Goal: Task Accomplishment & Management: Use online tool/utility

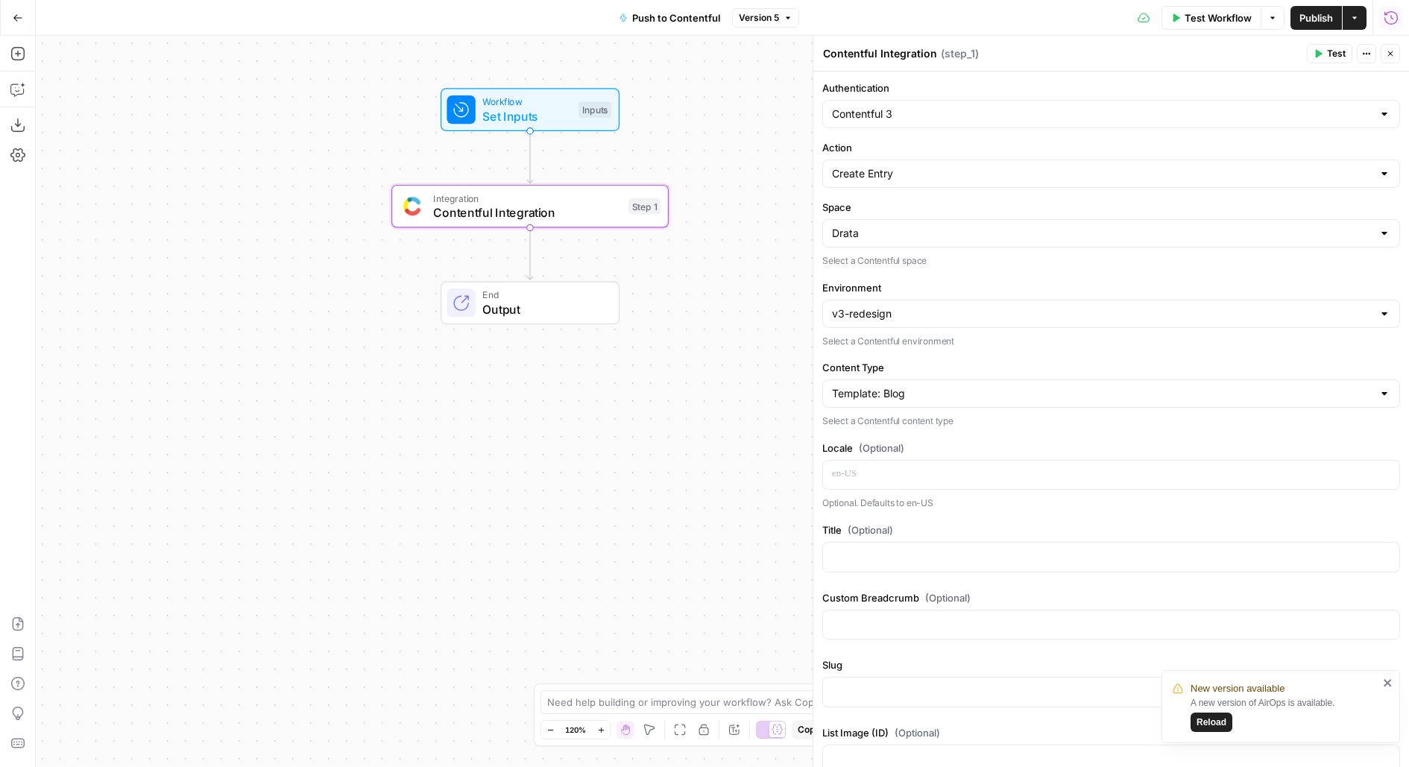
scroll to position [1197, 0]
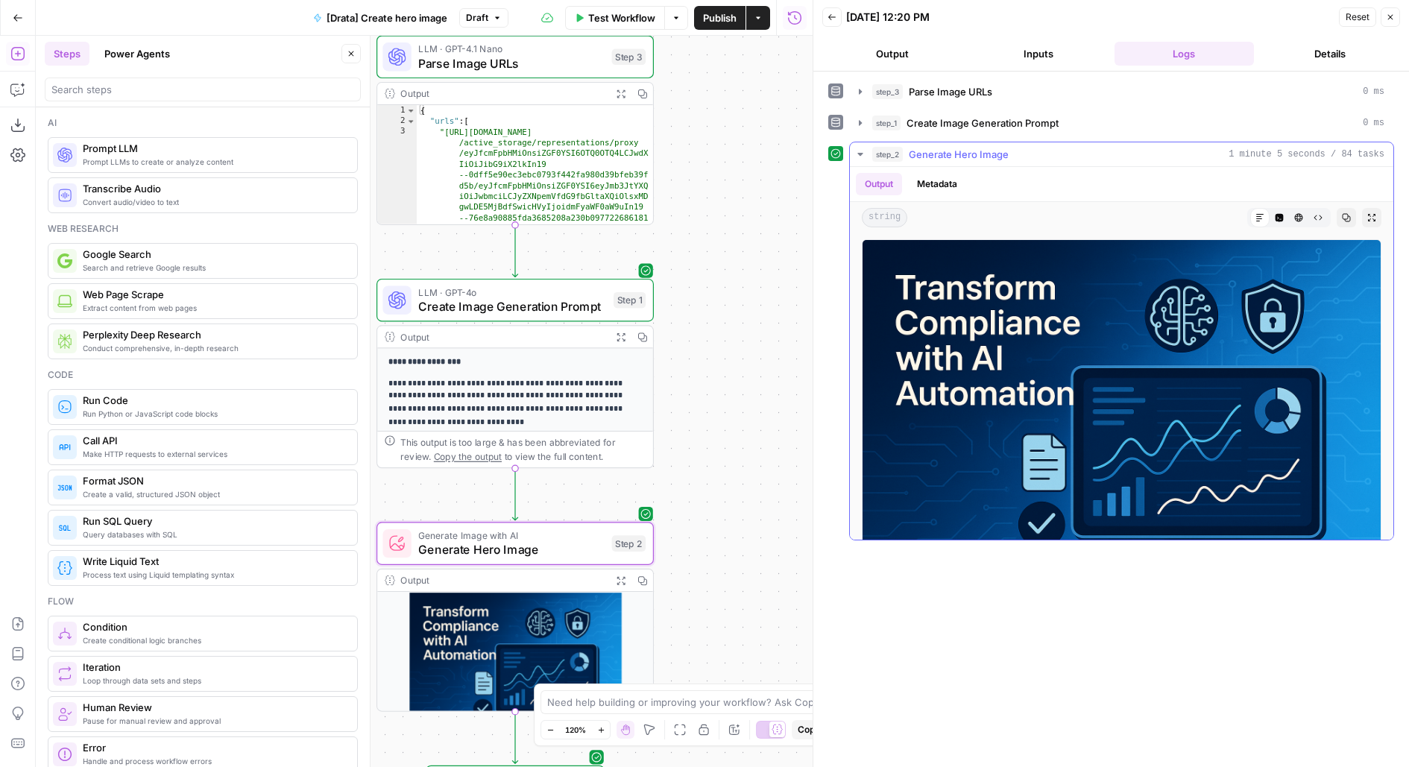
scroll to position [52, 0]
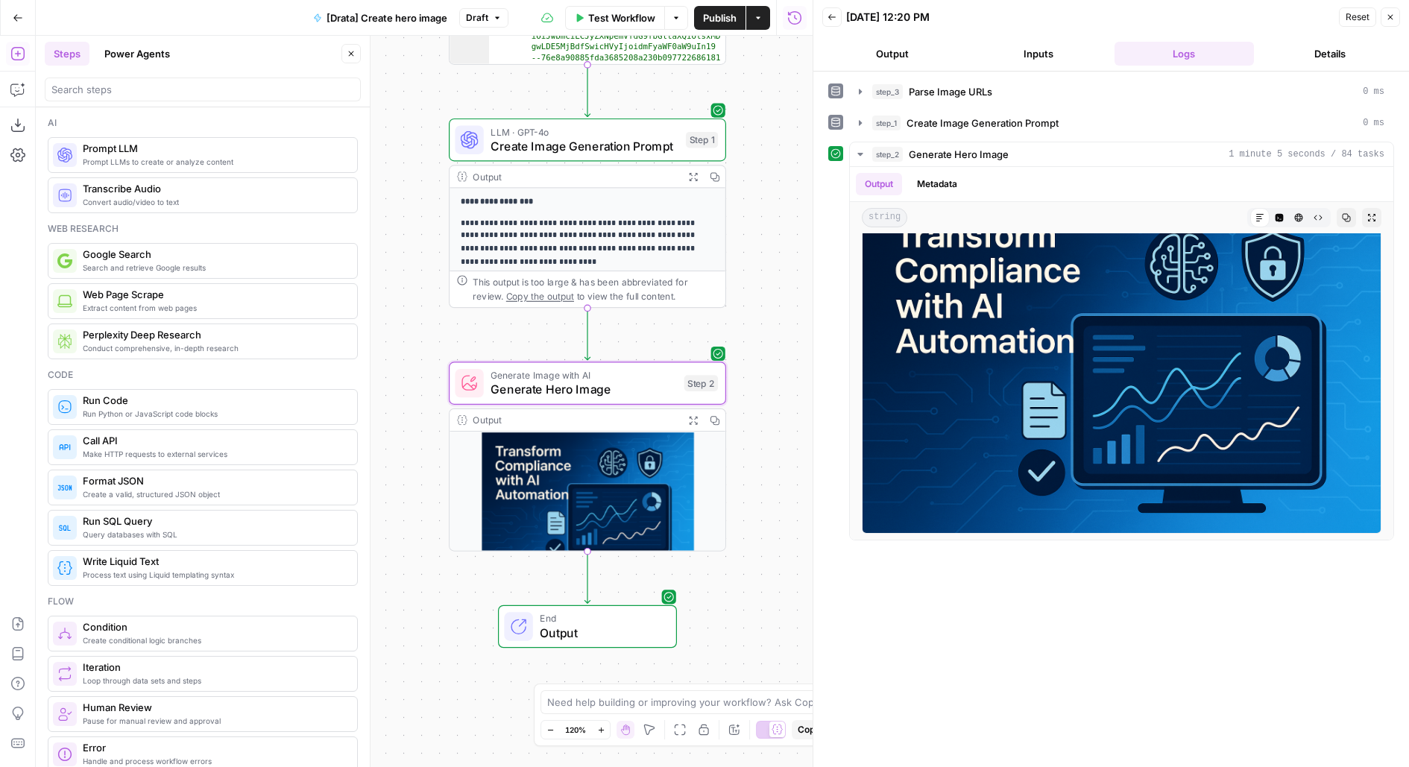
drag, startPoint x: 738, startPoint y: 514, endPoint x: 815, endPoint y: 344, distance: 185.9
click at [815, 344] on body "Drata New Home Browse Your Data Usage Flightpath Settings Recent Grids Content …" at bounding box center [704, 383] width 1409 height 767
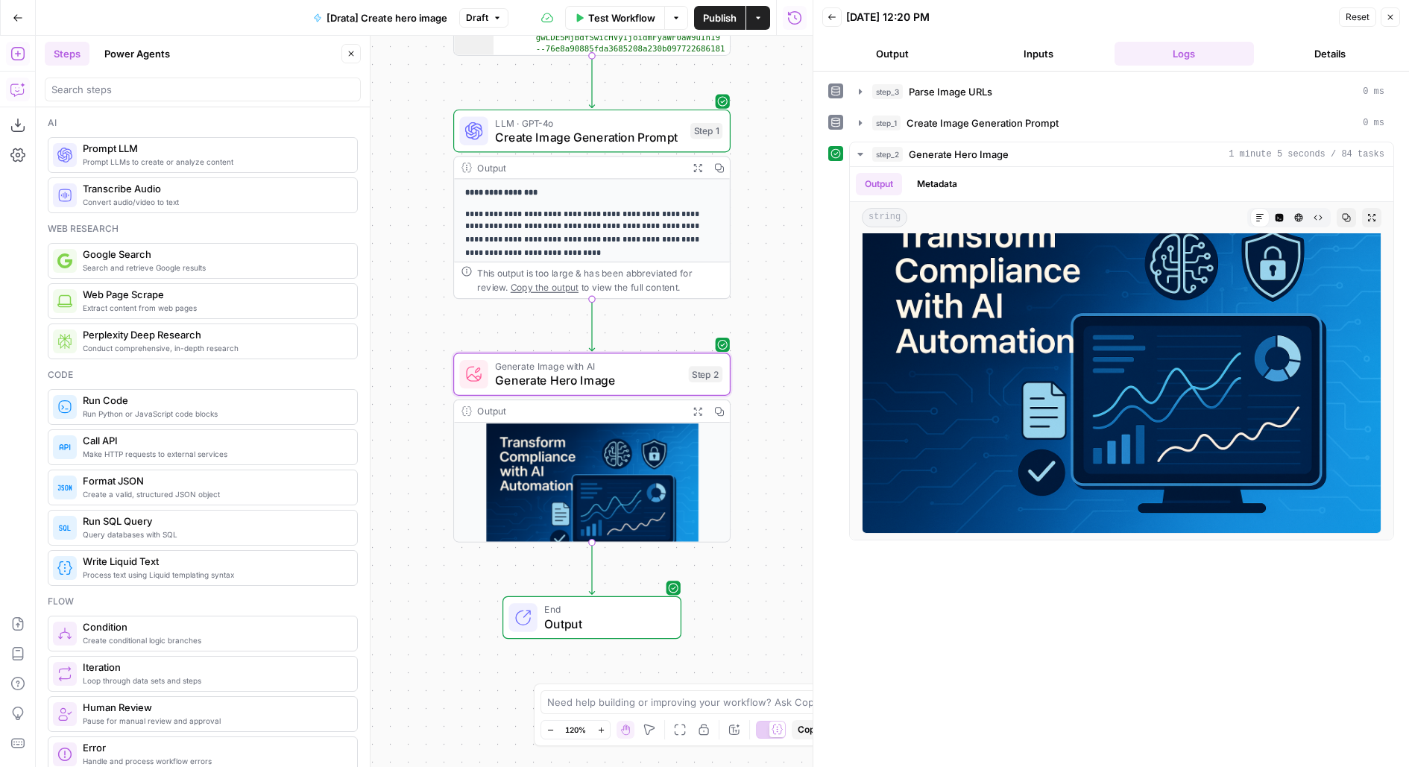
click at [11, 92] on icon "button" at bounding box center [17, 89] width 15 height 15
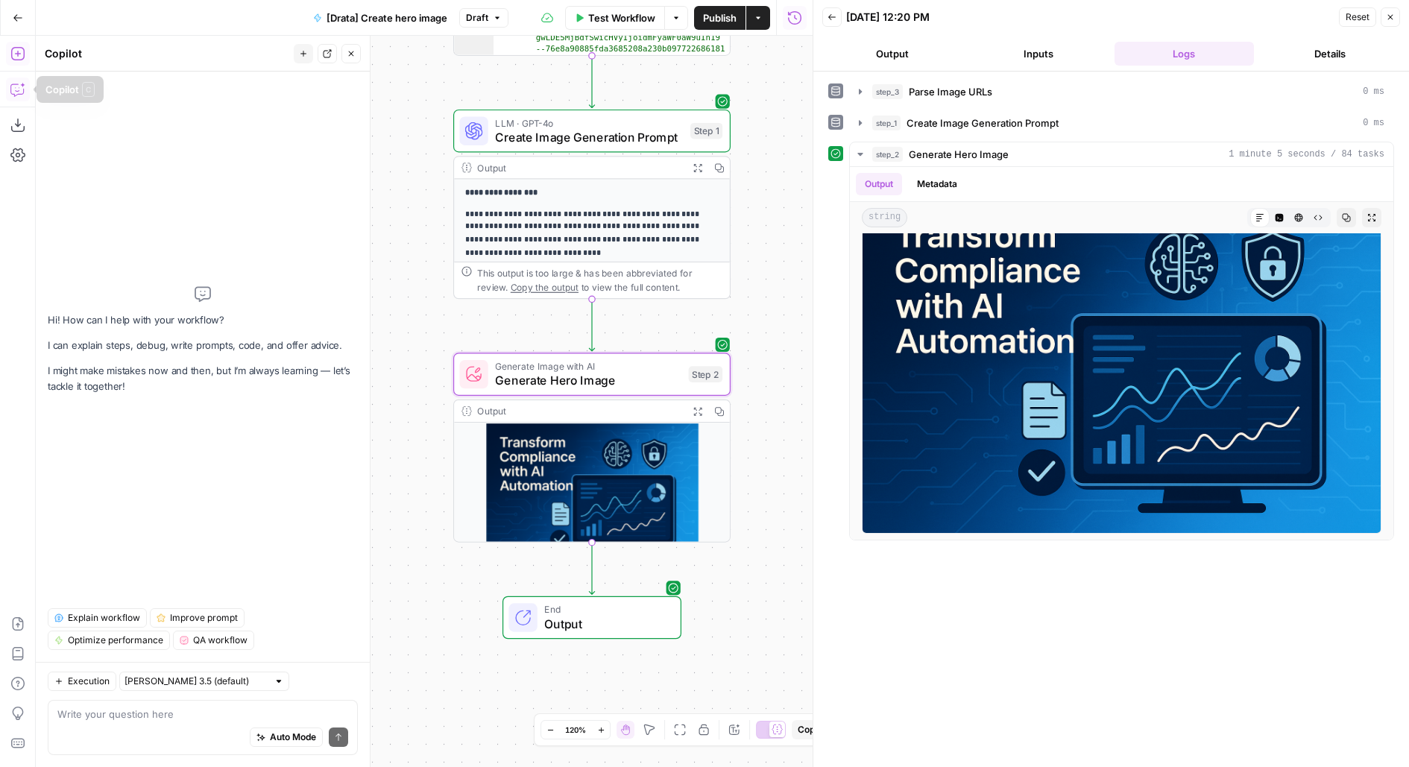
click at [16, 65] on button "Add Steps" at bounding box center [18, 54] width 24 height 24
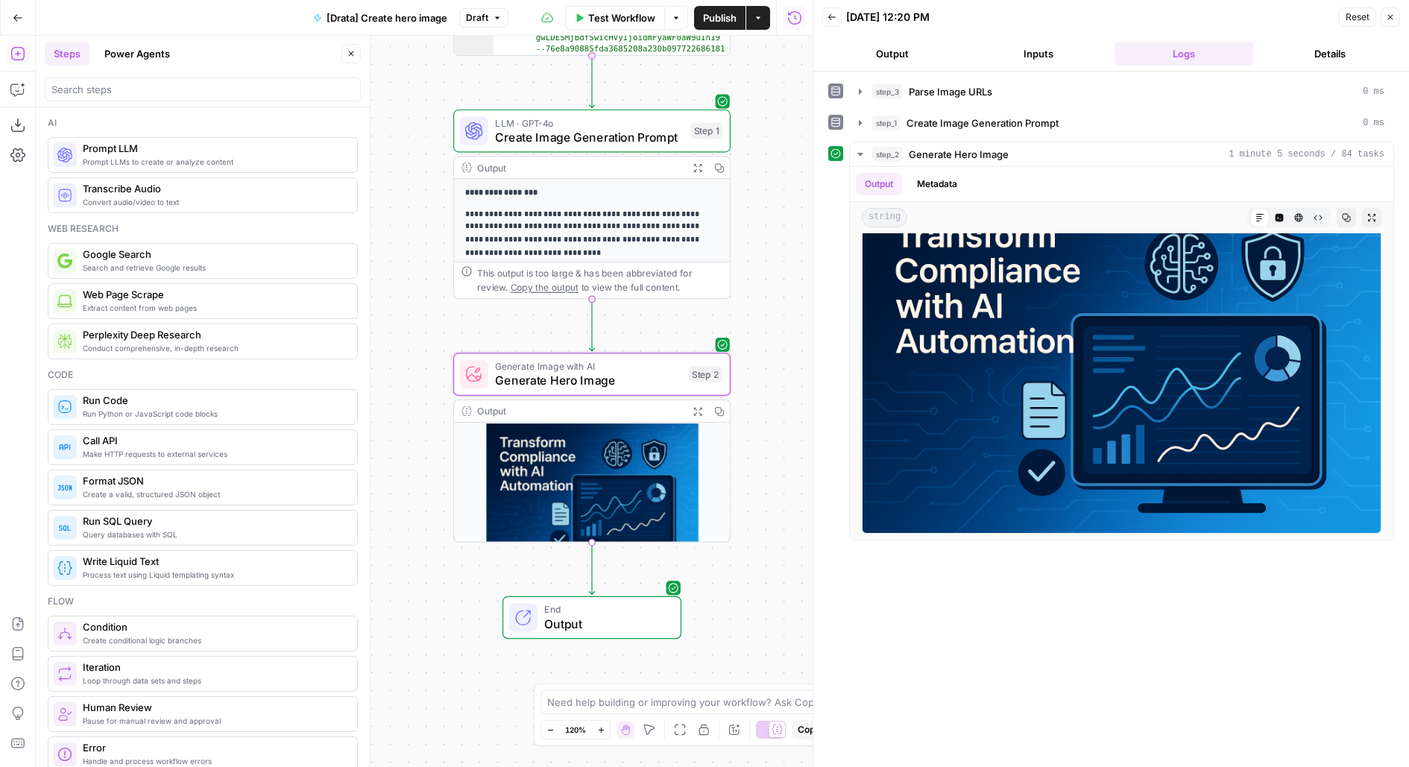
click at [107, 97] on div at bounding box center [203, 90] width 316 height 24
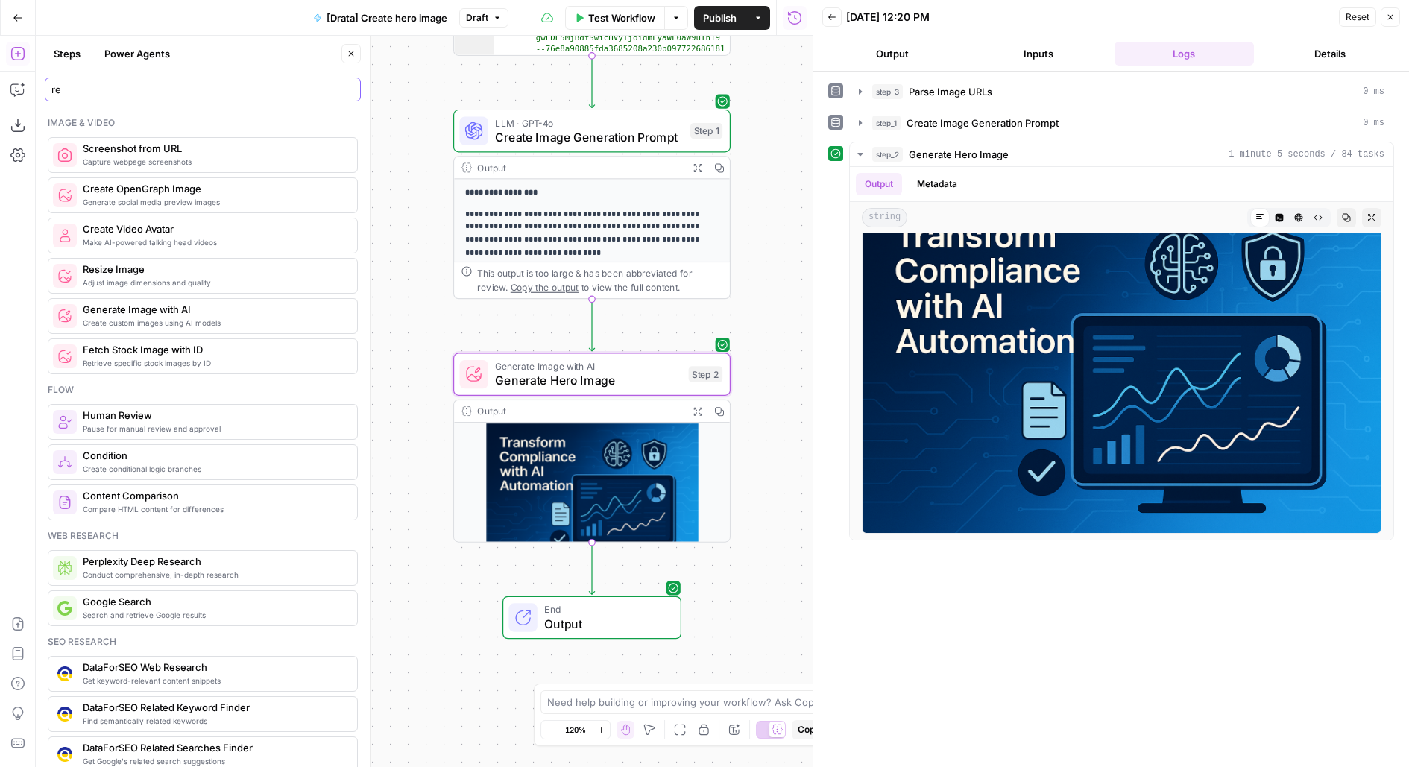
type input "re"
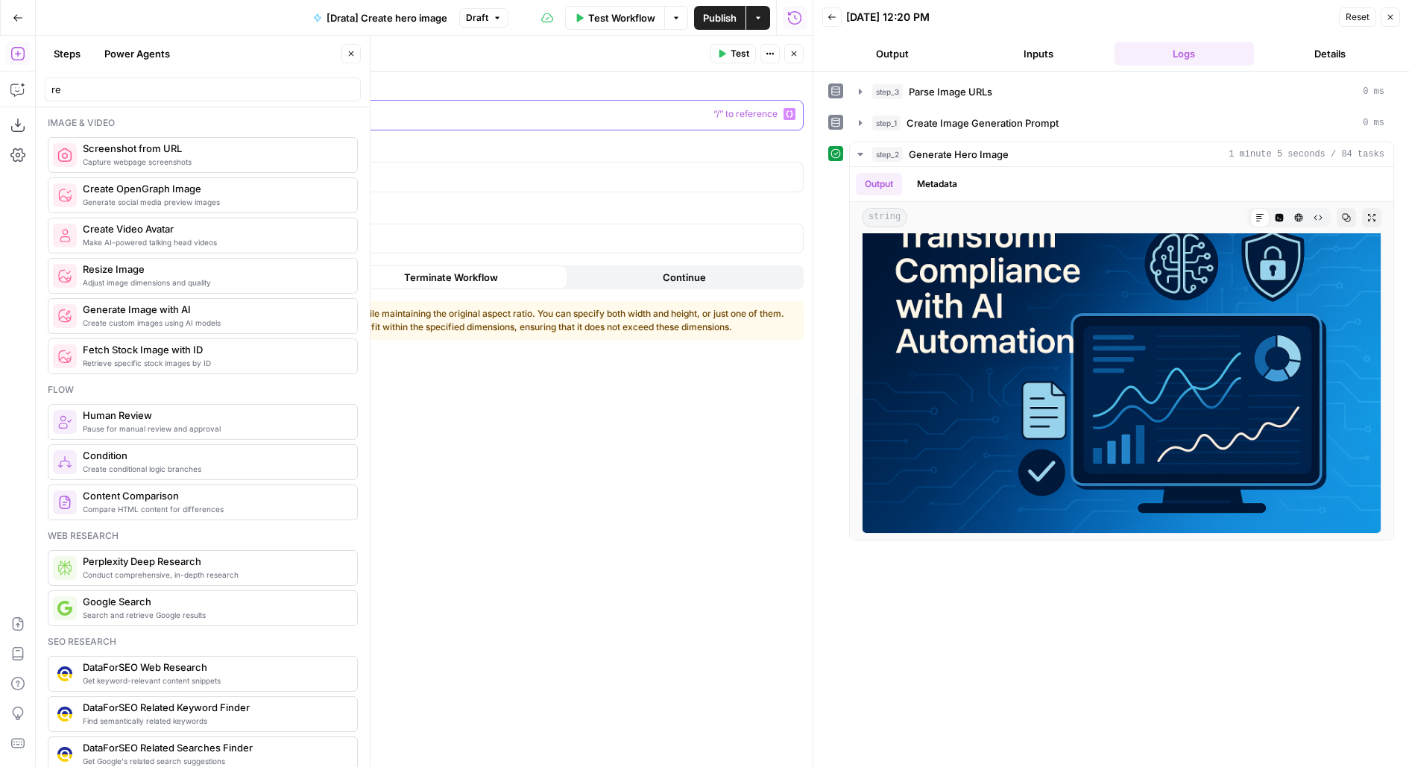
click at [389, 108] on p at bounding box center [503, 114] width 535 height 15
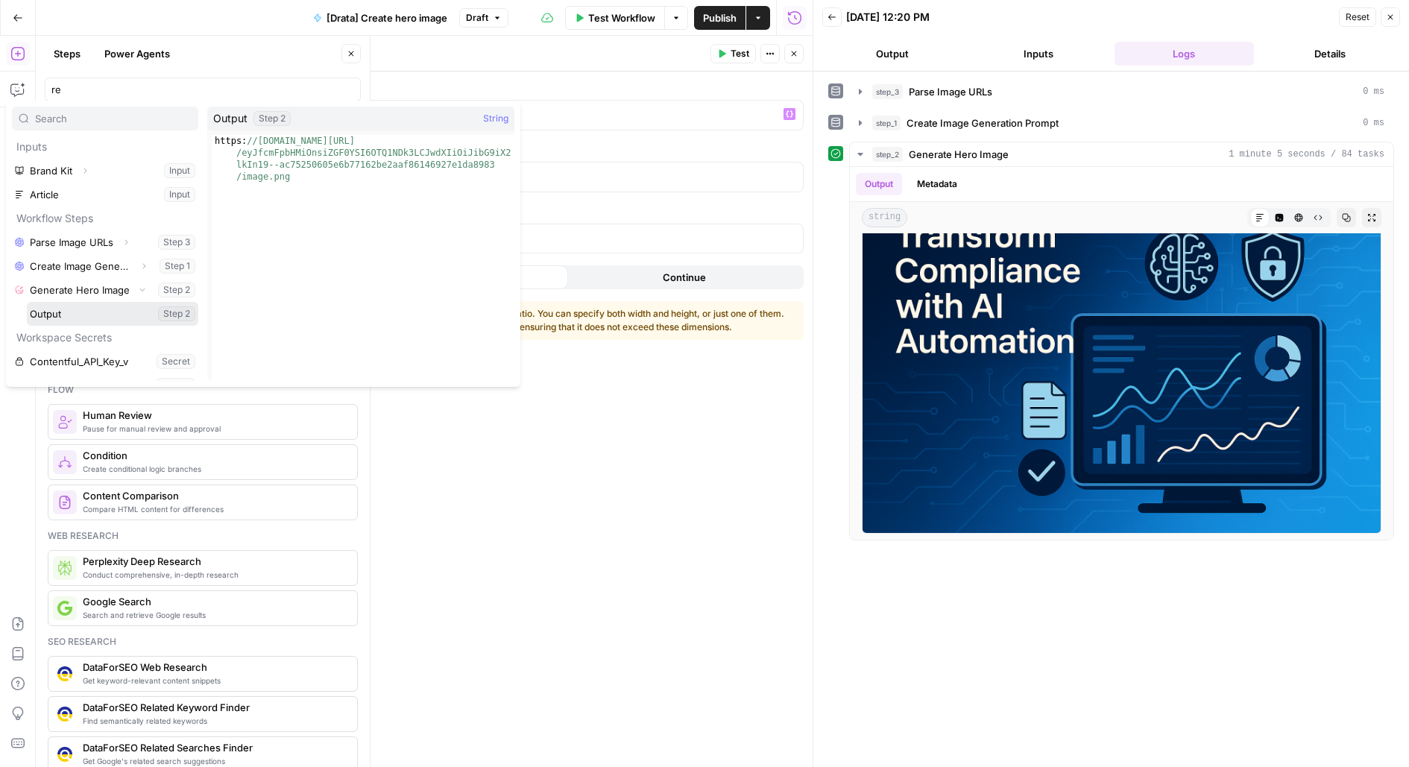
click at [27, 302] on button "Select variable Output" at bounding box center [112, 314] width 171 height 24
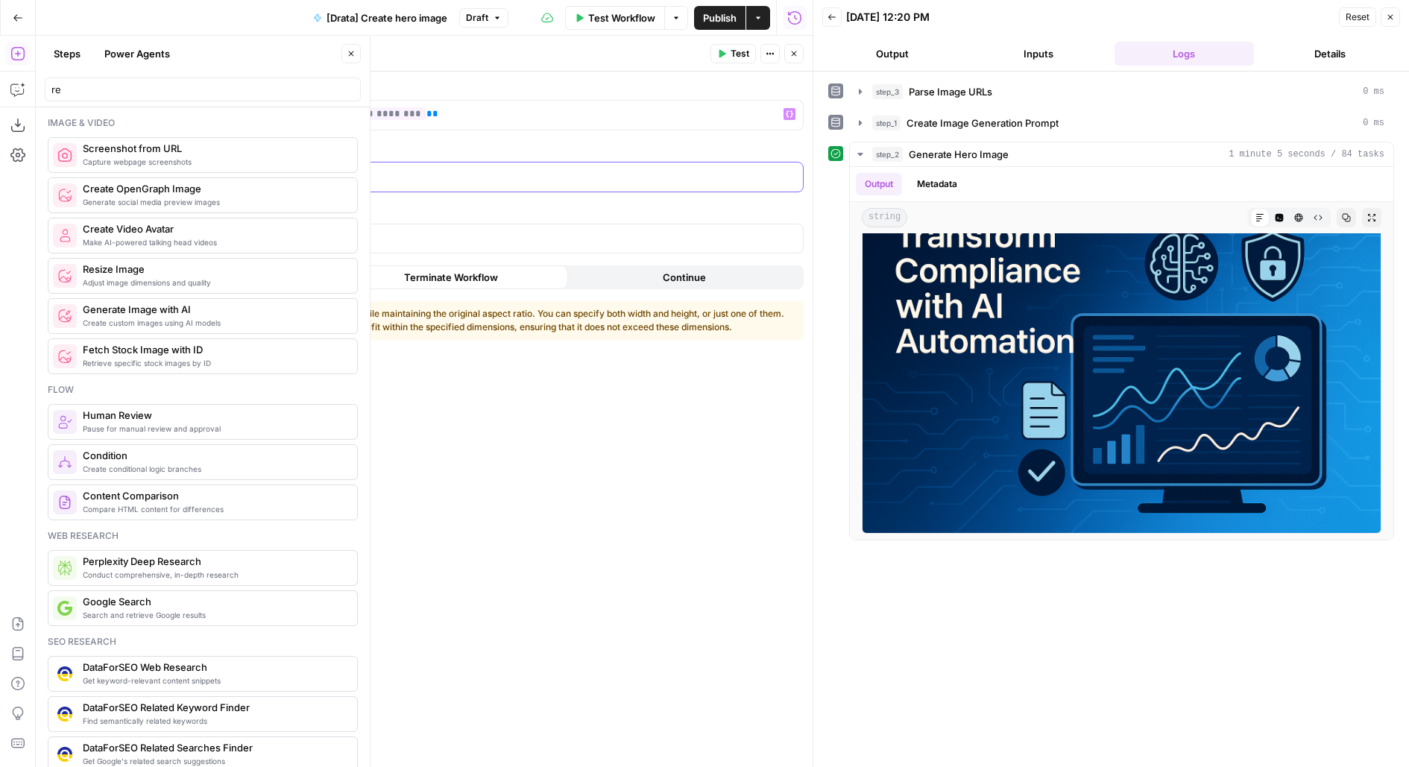
click at [358, 175] on p at bounding box center [503, 176] width 535 height 15
click at [350, 52] on icon "button" at bounding box center [351, 53] width 9 height 9
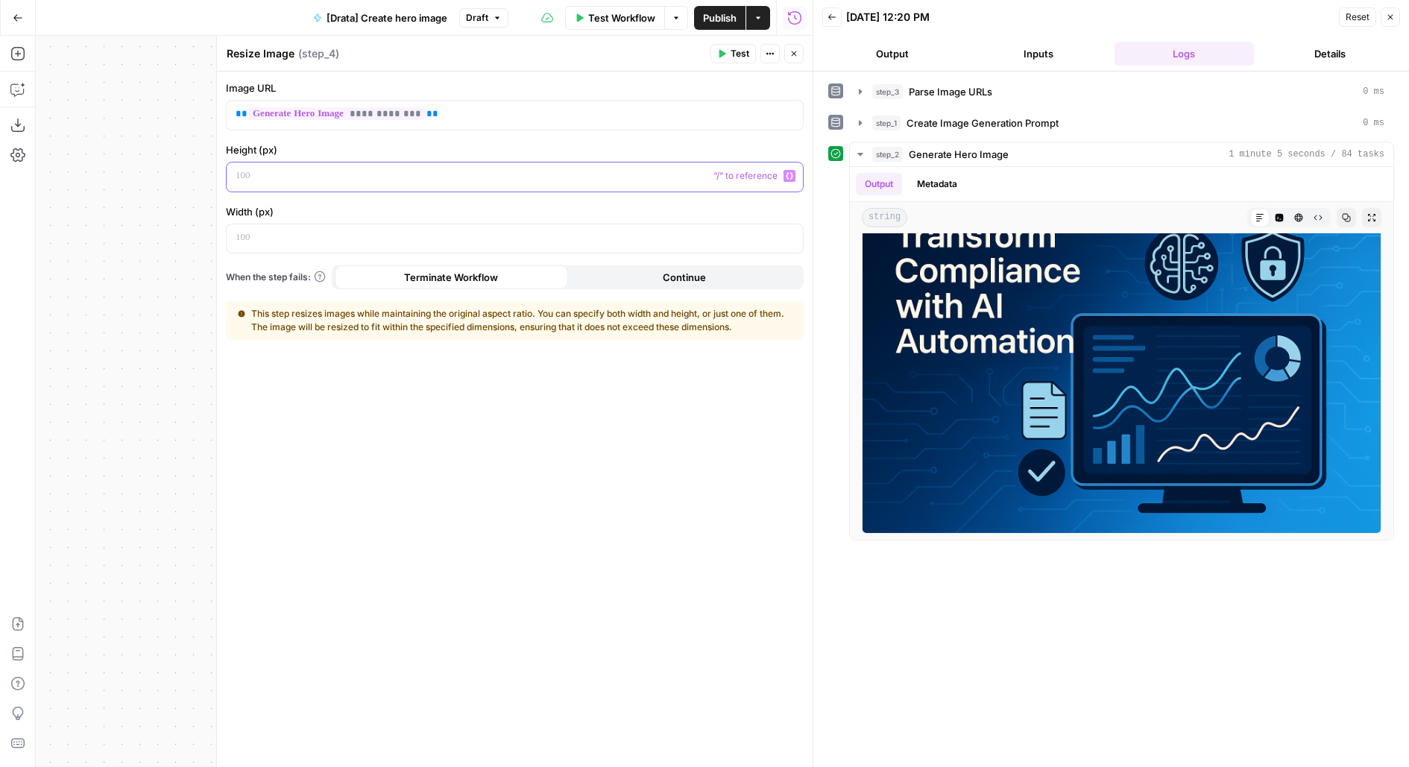
click at [478, 169] on p at bounding box center [503, 176] width 535 height 15
click at [432, 241] on p at bounding box center [503, 237] width 535 height 15
click at [746, 51] on span "Test" at bounding box center [740, 53] width 19 height 13
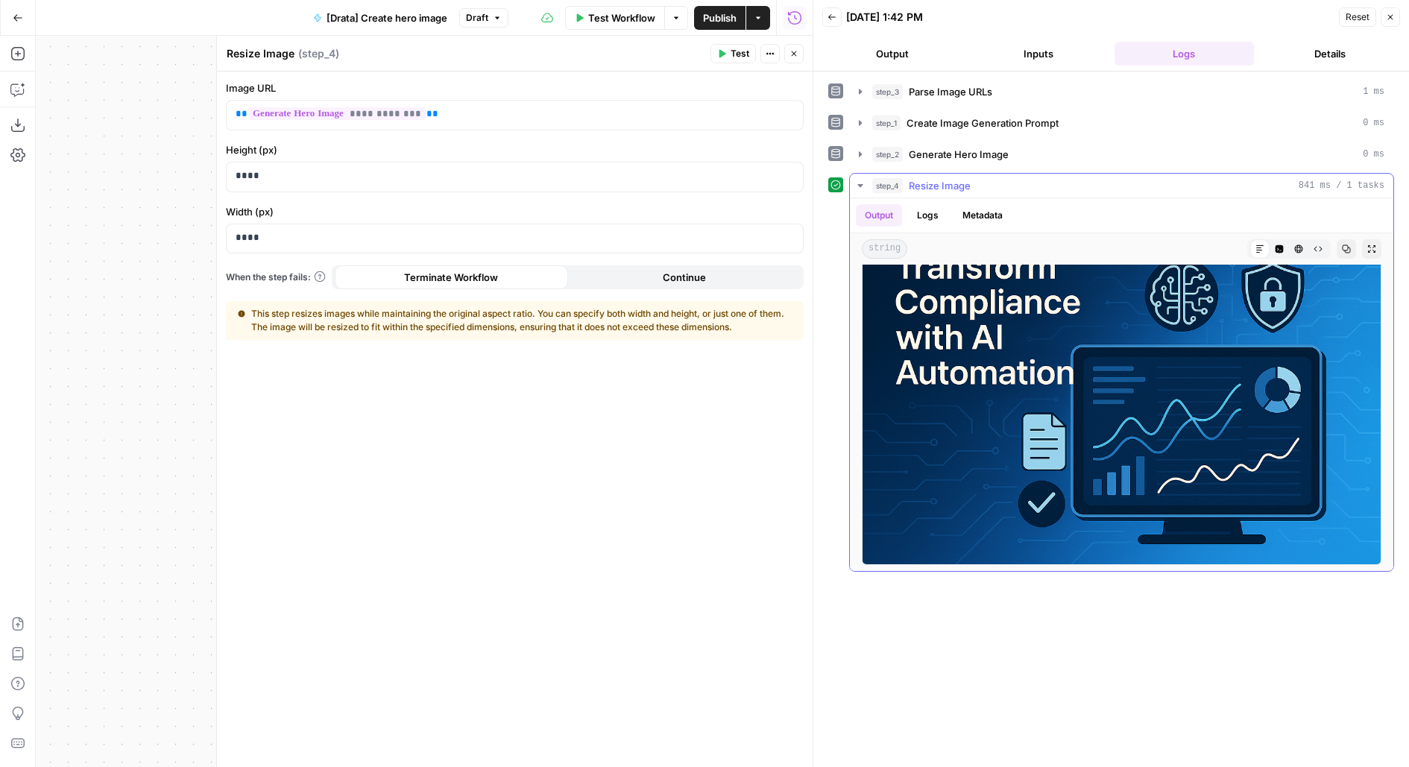
scroll to position [0, 0]
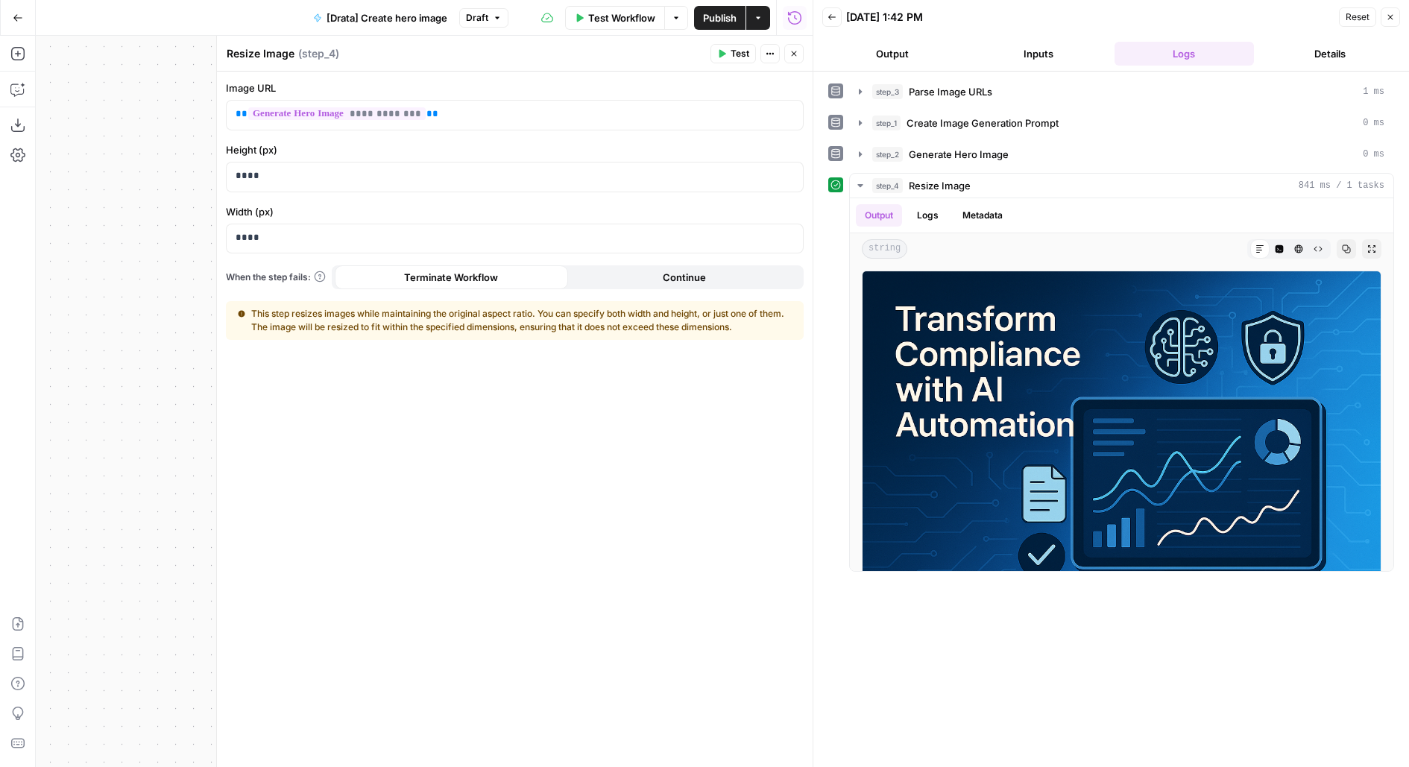
click at [797, 72] on div "**********" at bounding box center [515, 420] width 596 height 696
click at [798, 58] on button "Close" at bounding box center [793, 53] width 19 height 19
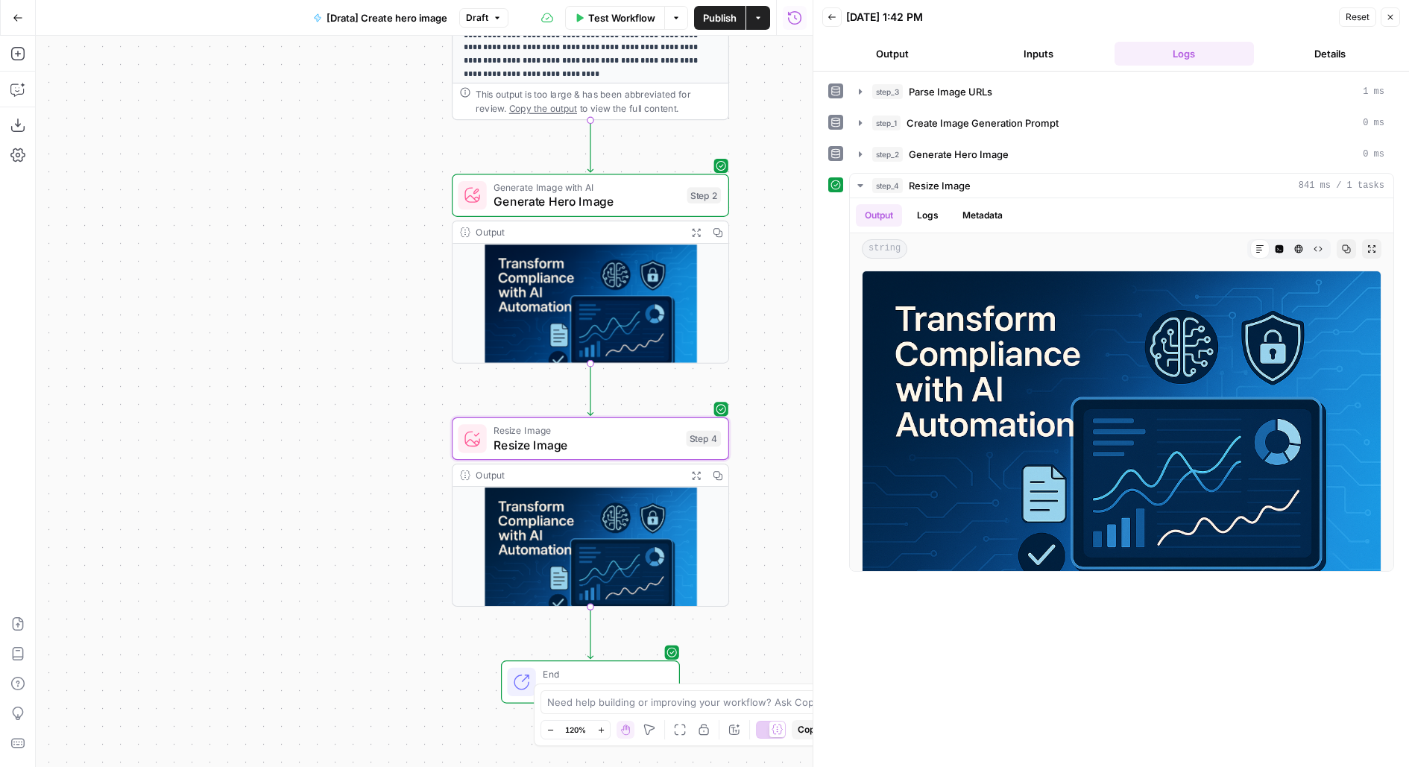
drag, startPoint x: 251, startPoint y: 375, endPoint x: 250, endPoint y: 183, distance: 191.6
click at [250, 183] on div "**********" at bounding box center [424, 401] width 777 height 731
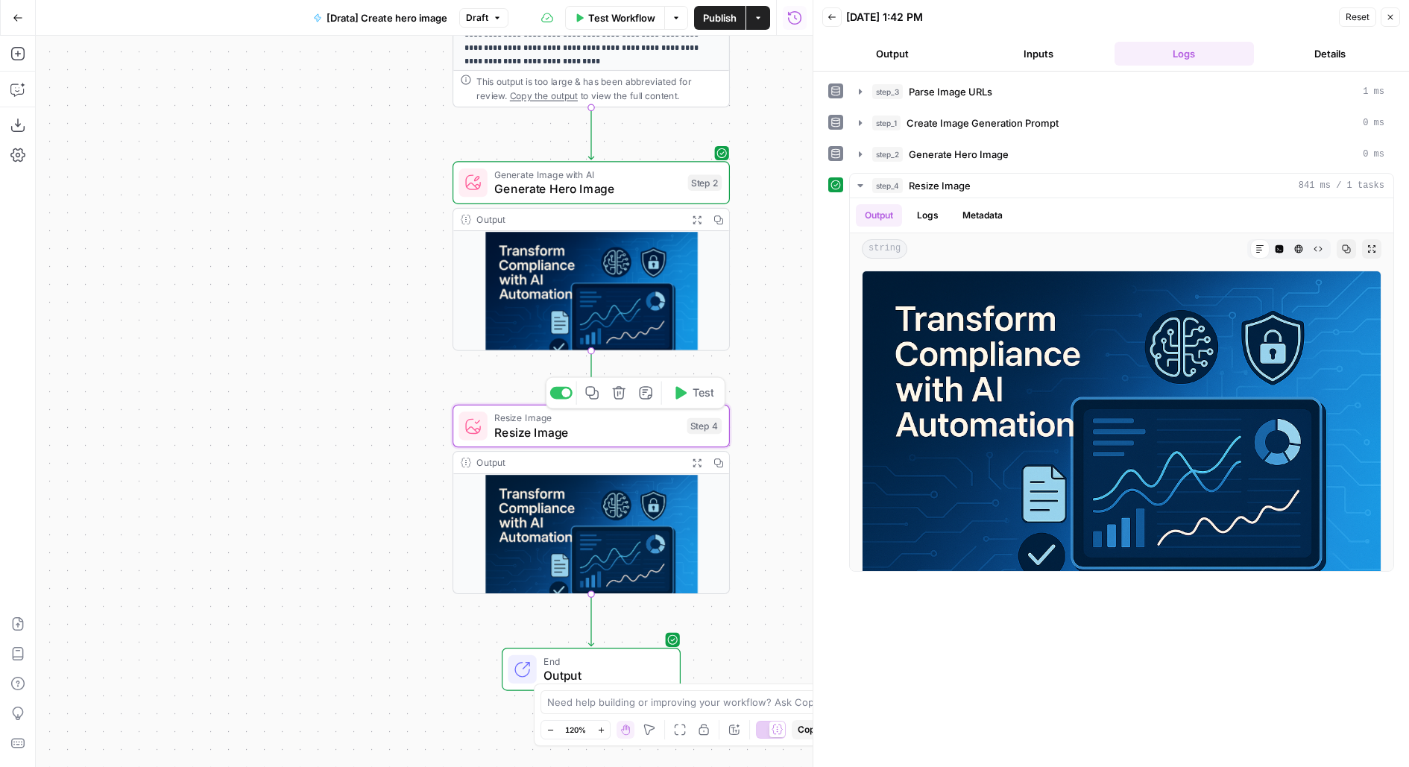
click at [623, 400] on button "Delete step" at bounding box center [619, 392] width 23 height 23
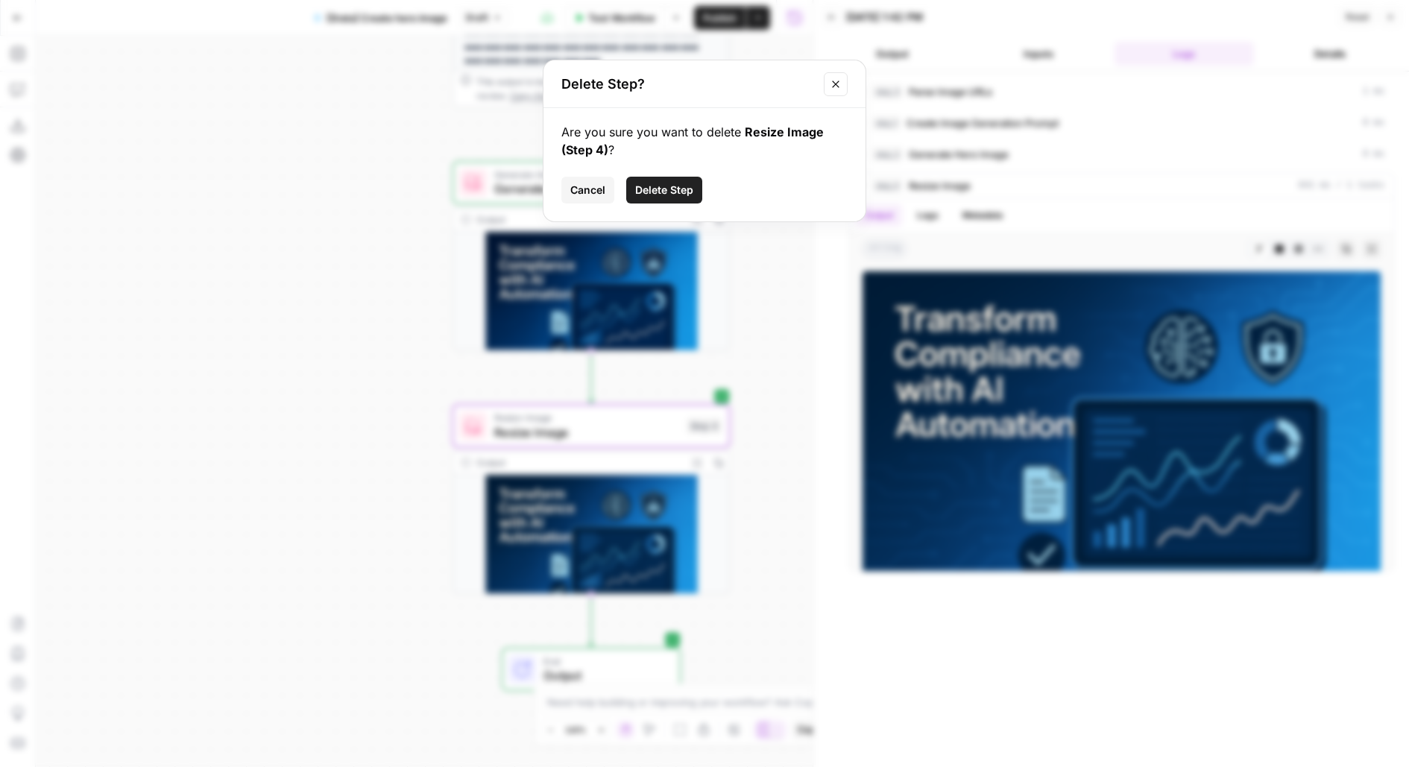
click at [679, 183] on span "Delete Step" at bounding box center [664, 190] width 58 height 15
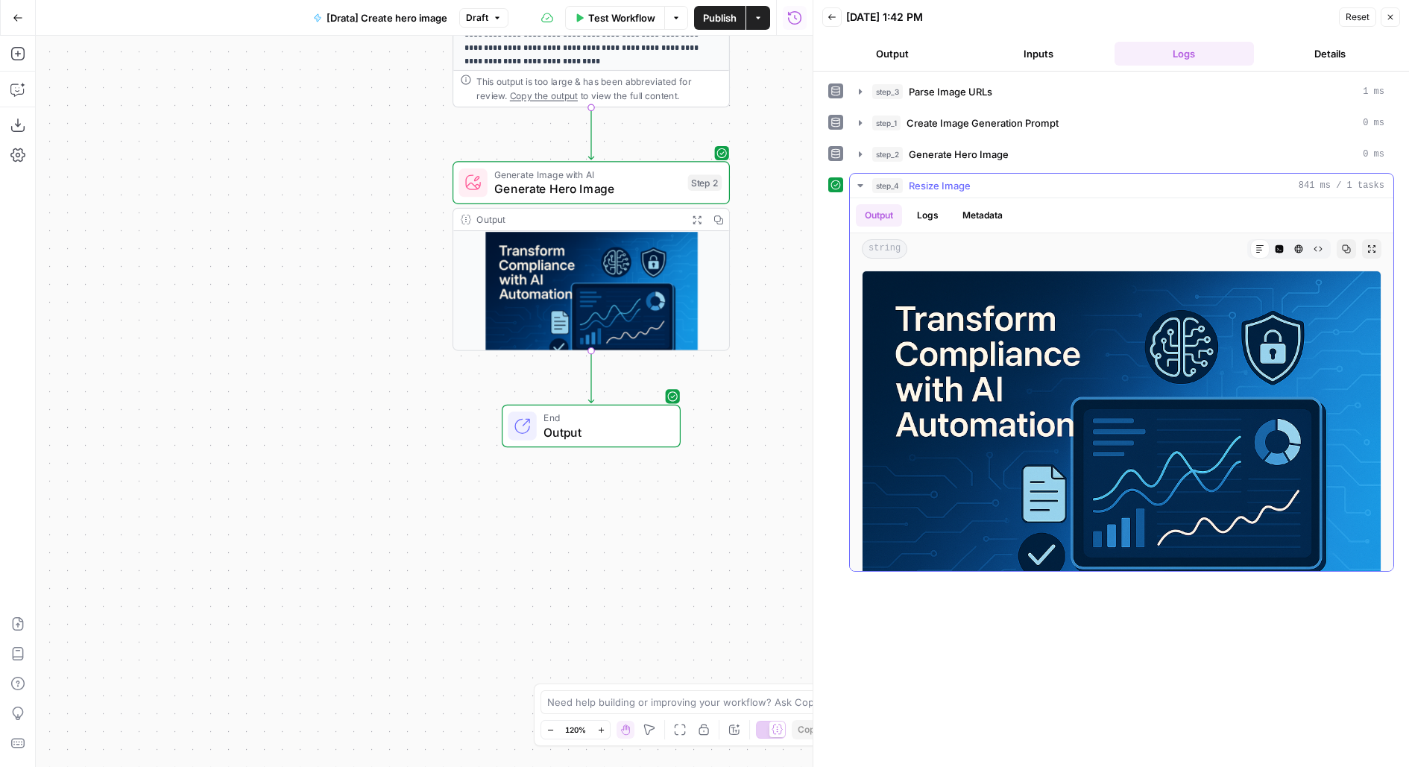
scroll to position [52, 0]
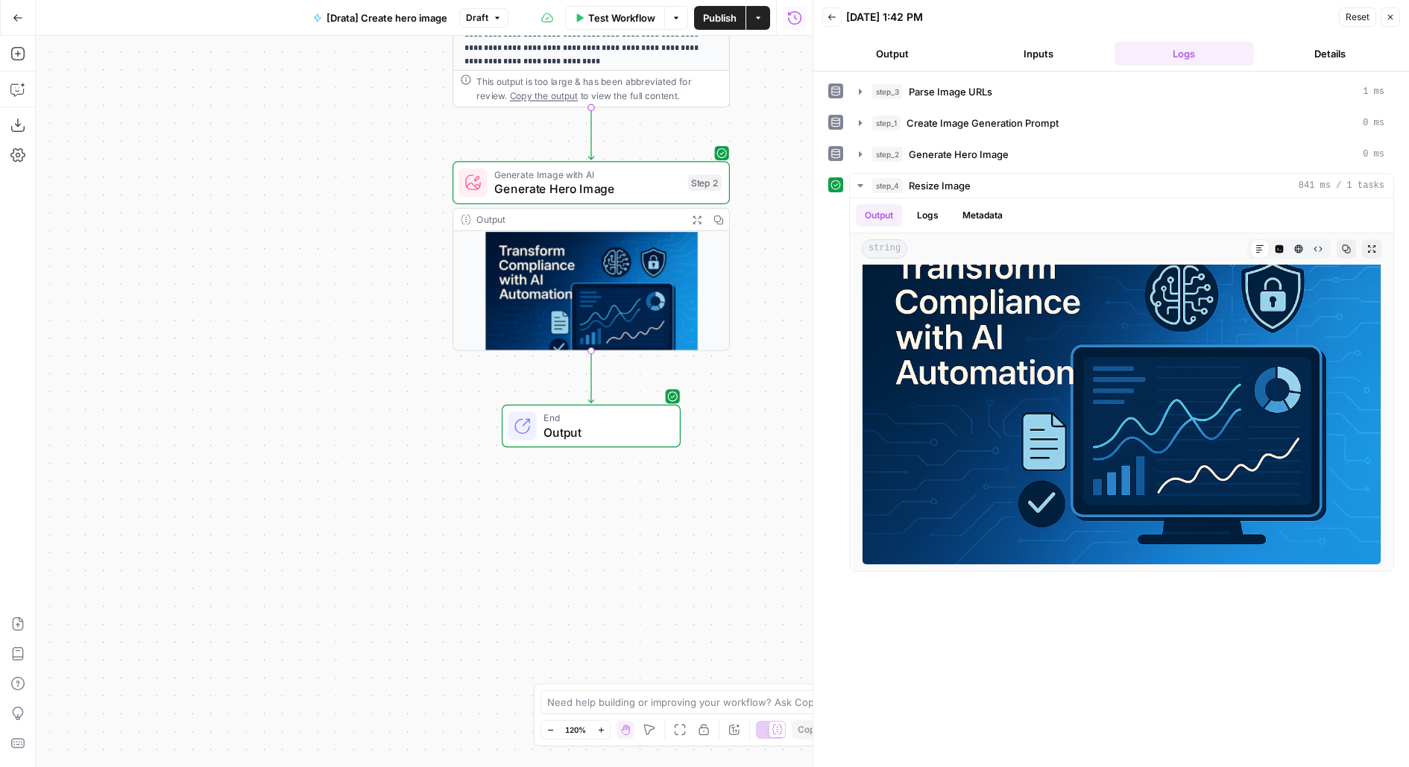
click at [531, 183] on span "Generate Hero Image" at bounding box center [587, 189] width 186 height 18
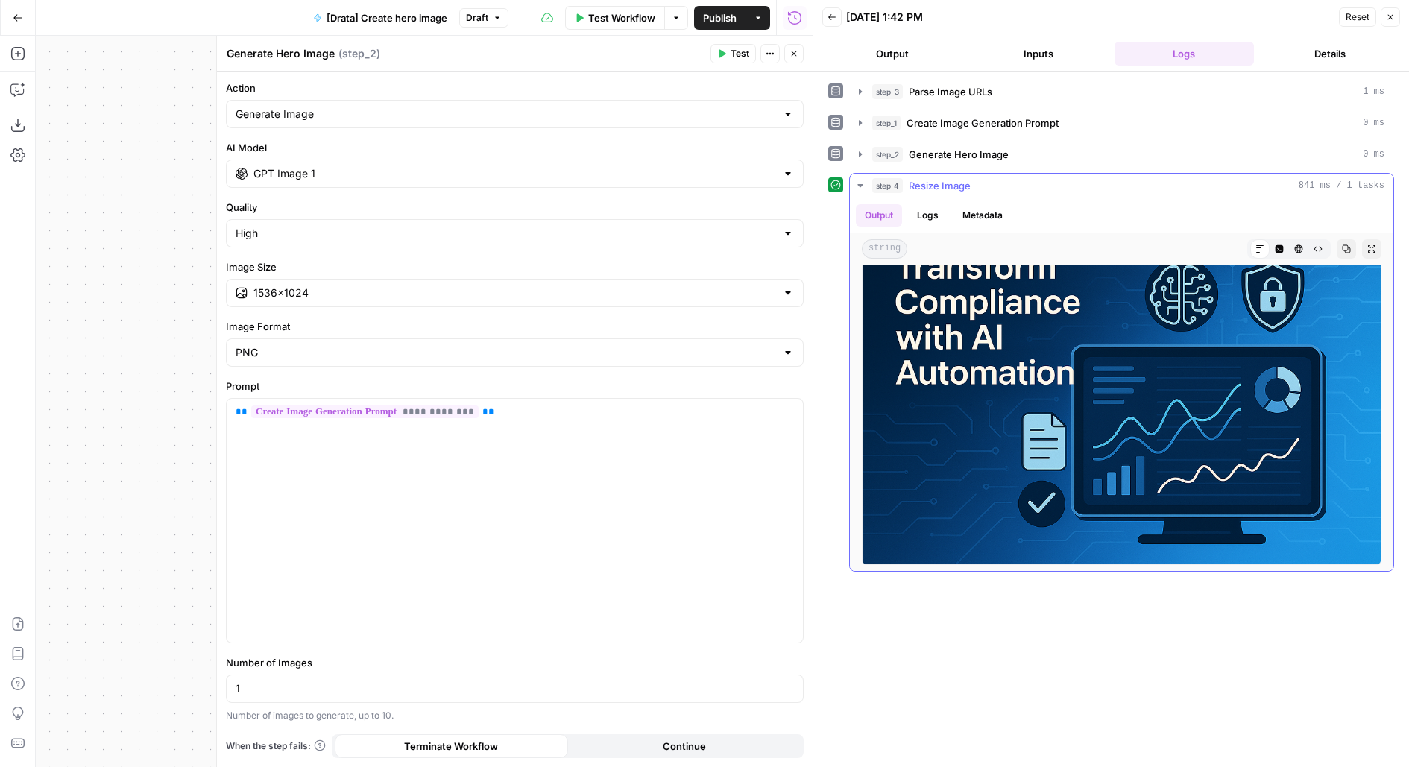
scroll to position [0, 0]
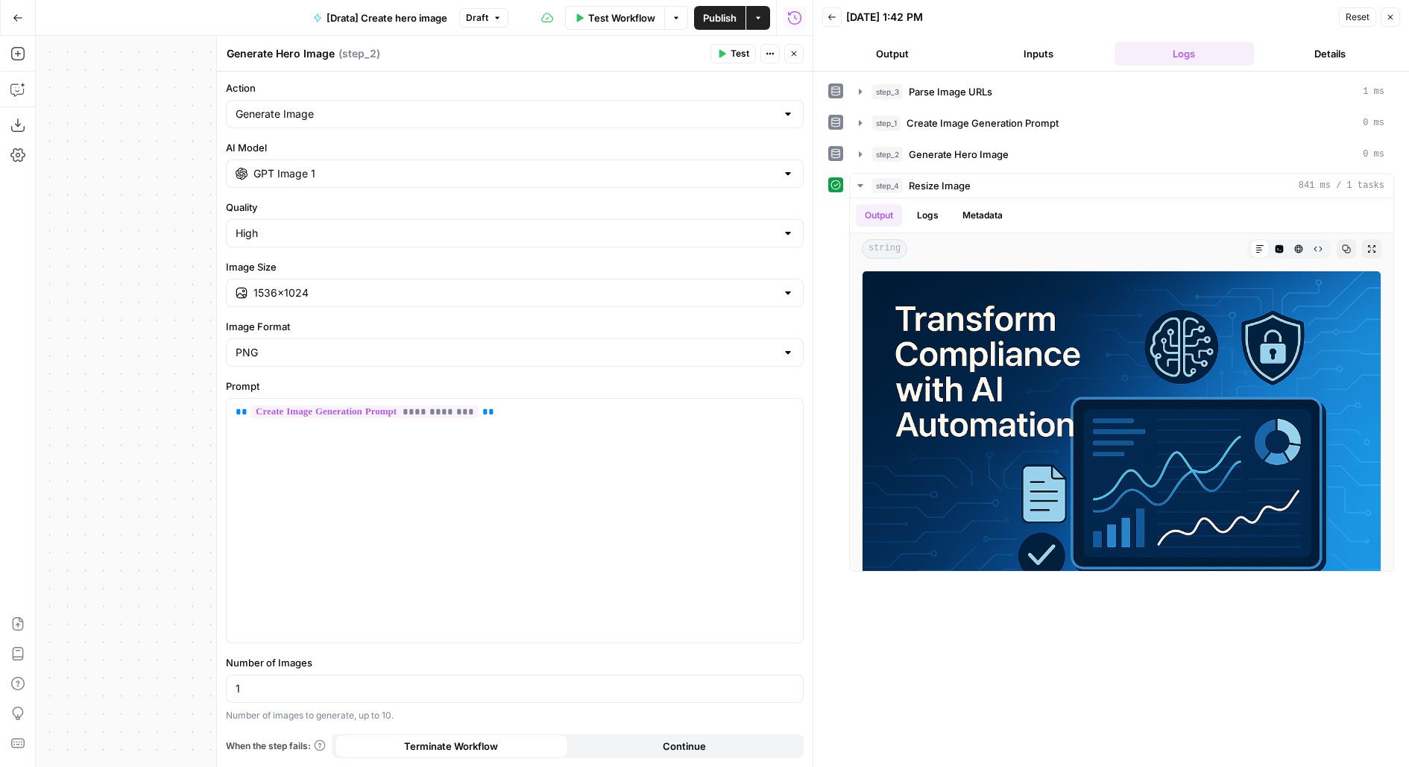
click at [533, 282] on div "1536×1024" at bounding box center [515, 293] width 578 height 28
type input "1536×1024"
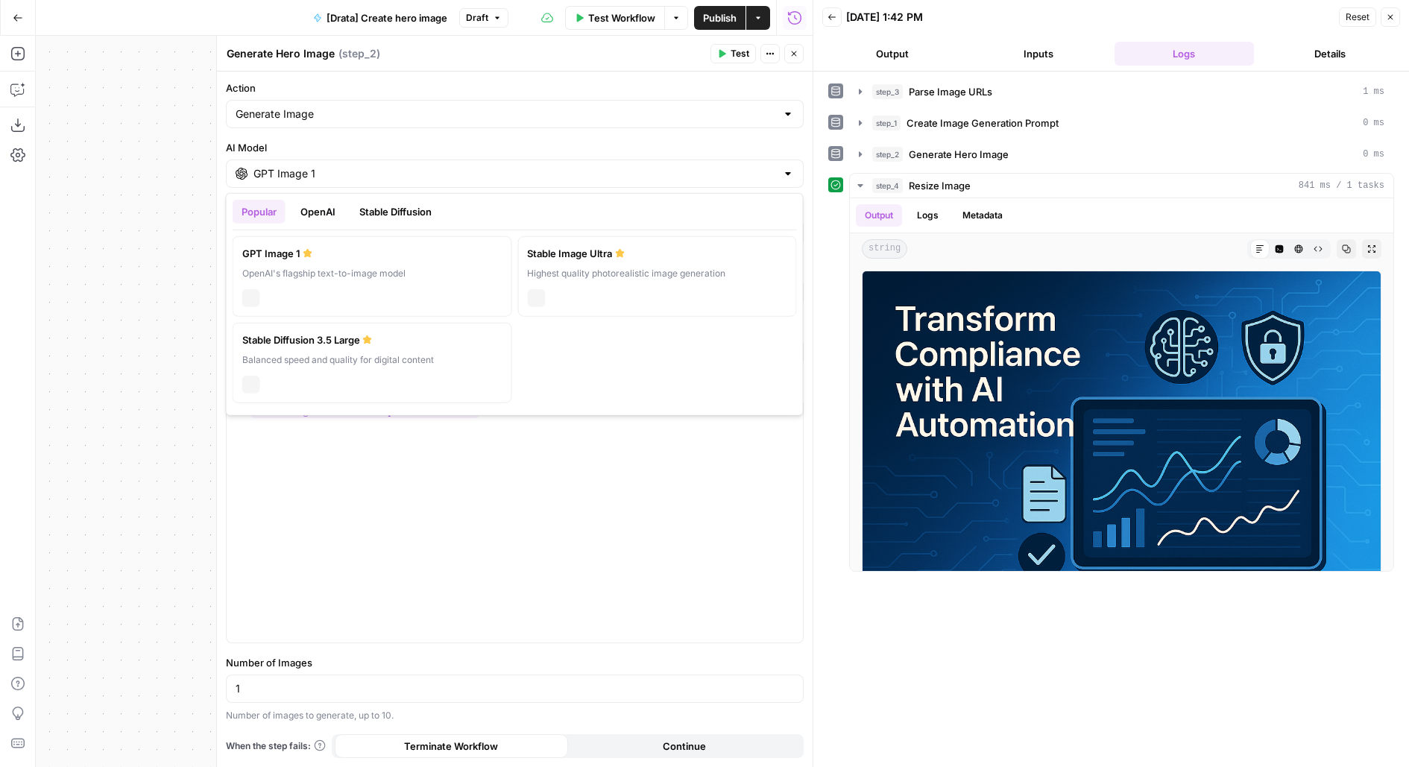
click at [432, 176] on input "GPT Image 1" at bounding box center [515, 173] width 523 height 15
click at [333, 207] on button "OpenAI" at bounding box center [318, 212] width 53 height 24
click at [611, 286] on div "chat" at bounding box center [657, 296] width 260 height 21
type input "DALL·E 3"
type input "1024×1024"
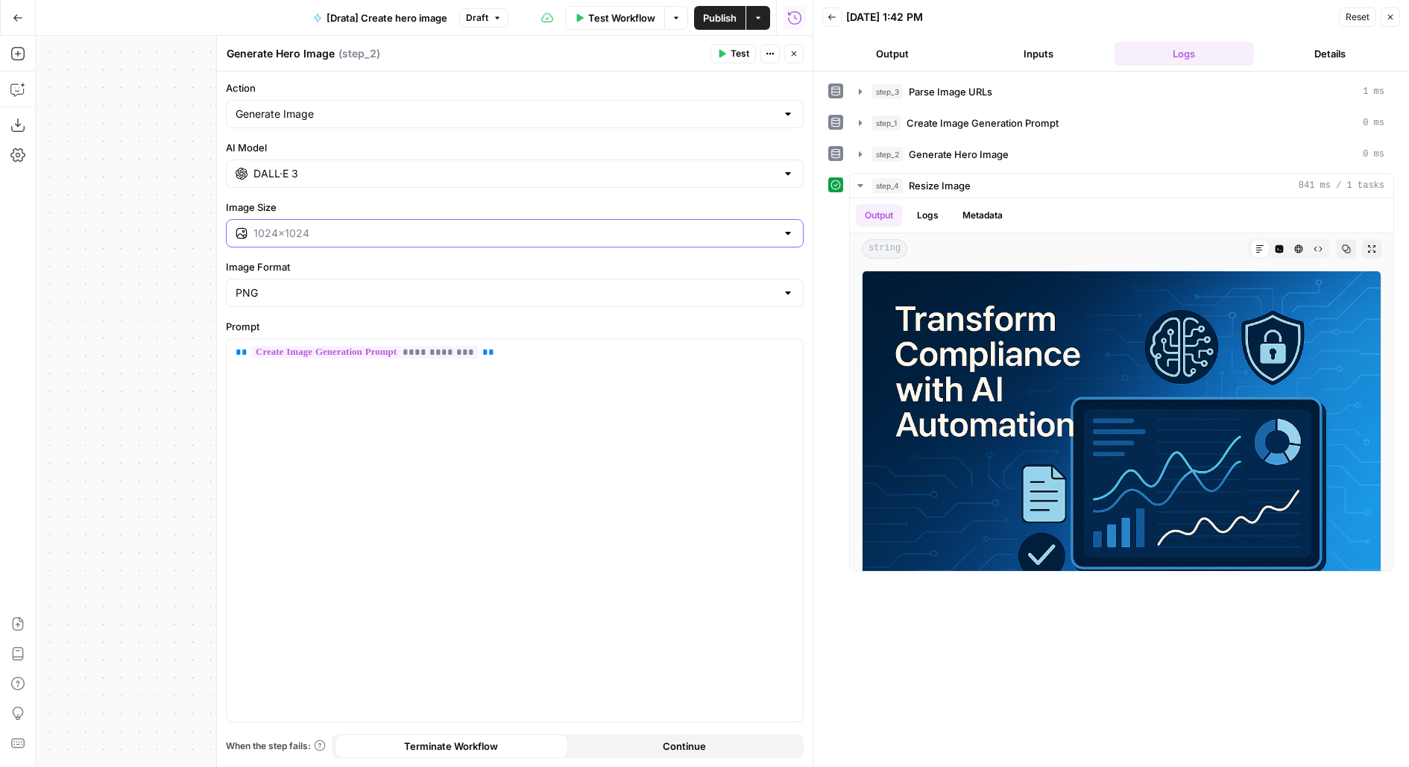
click at [459, 231] on input "Image Size" at bounding box center [515, 233] width 523 height 15
type input "1024×1024"
click at [372, 473] on div "**********" at bounding box center [515, 530] width 576 height 382
click at [430, 286] on input "Image Format" at bounding box center [506, 293] width 541 height 15
type input "PNG"
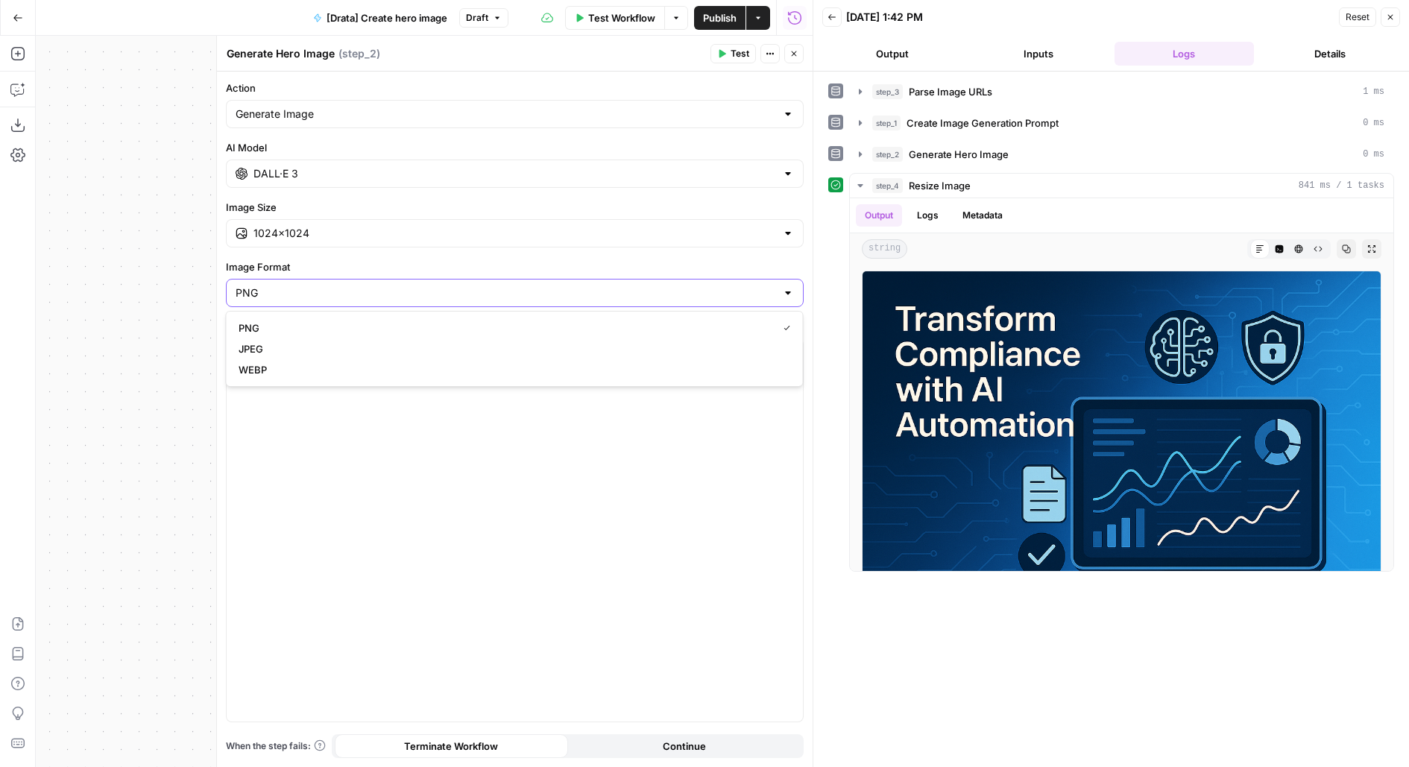
click at [382, 171] on input "DALL·E 3" at bounding box center [515, 173] width 523 height 15
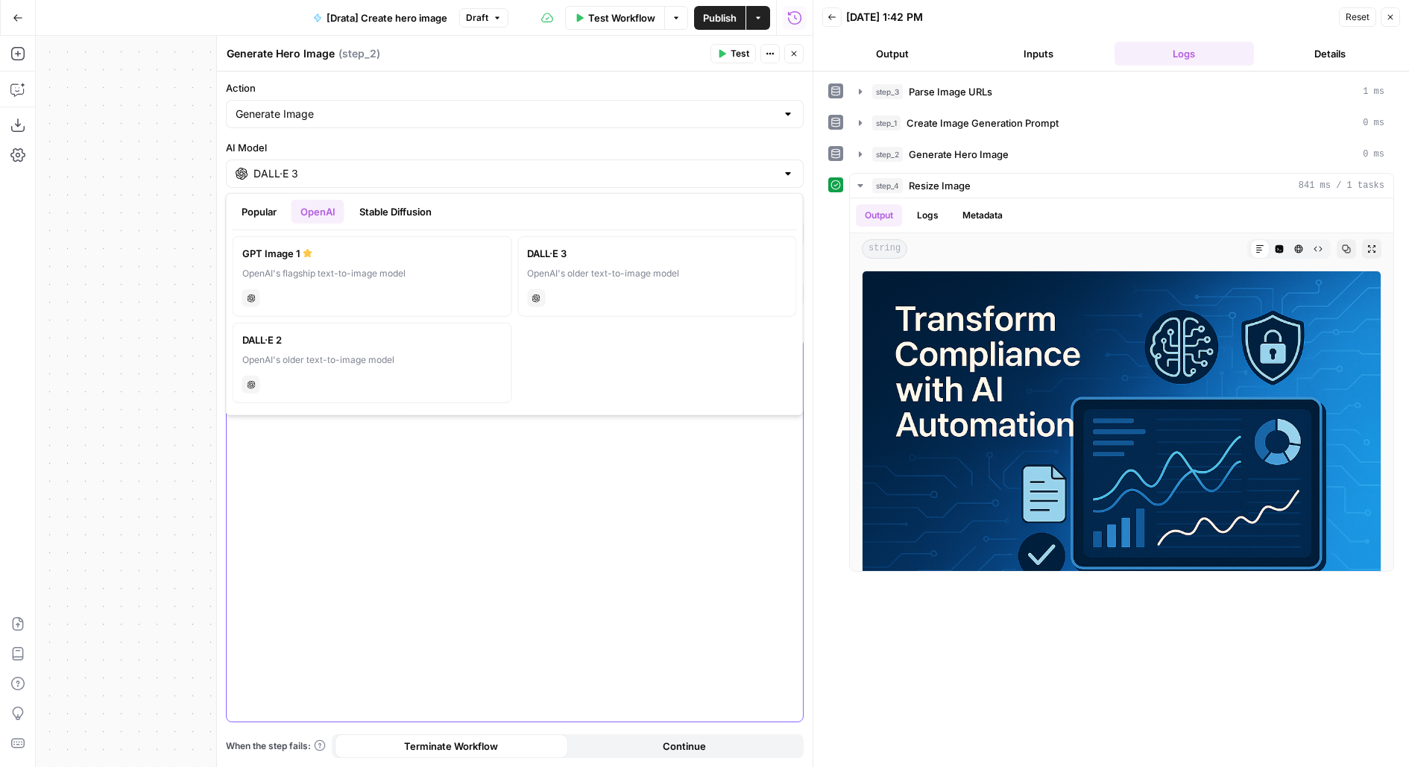
type input "PNG"
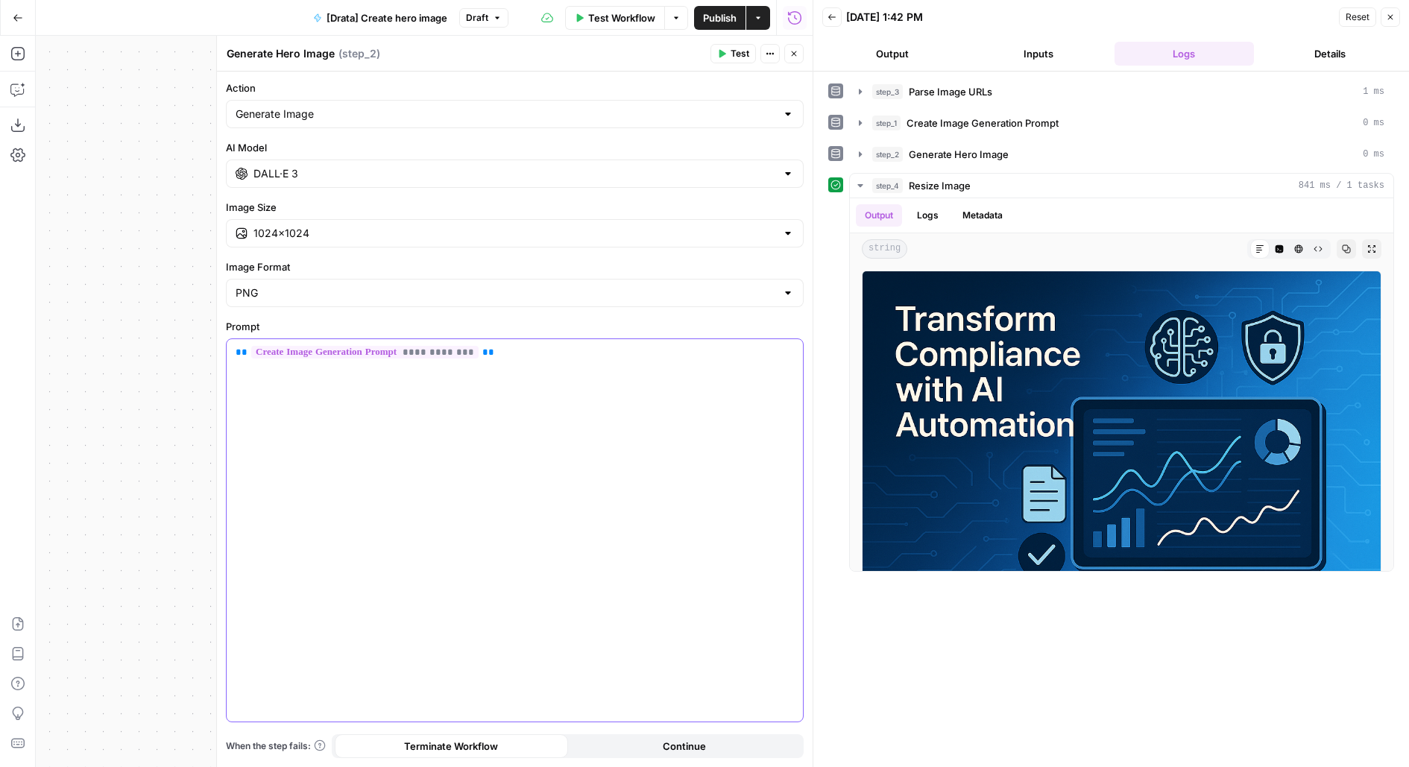
click at [407, 496] on div "**********" at bounding box center [515, 530] width 576 height 382
click at [382, 236] on input "Image Size" at bounding box center [515, 233] width 523 height 15
click at [371, 304] on span "1792×1024" at bounding box center [512, 310] width 547 height 15
type input "1792×1024"
click at [726, 57] on icon "button" at bounding box center [721, 53] width 9 height 9
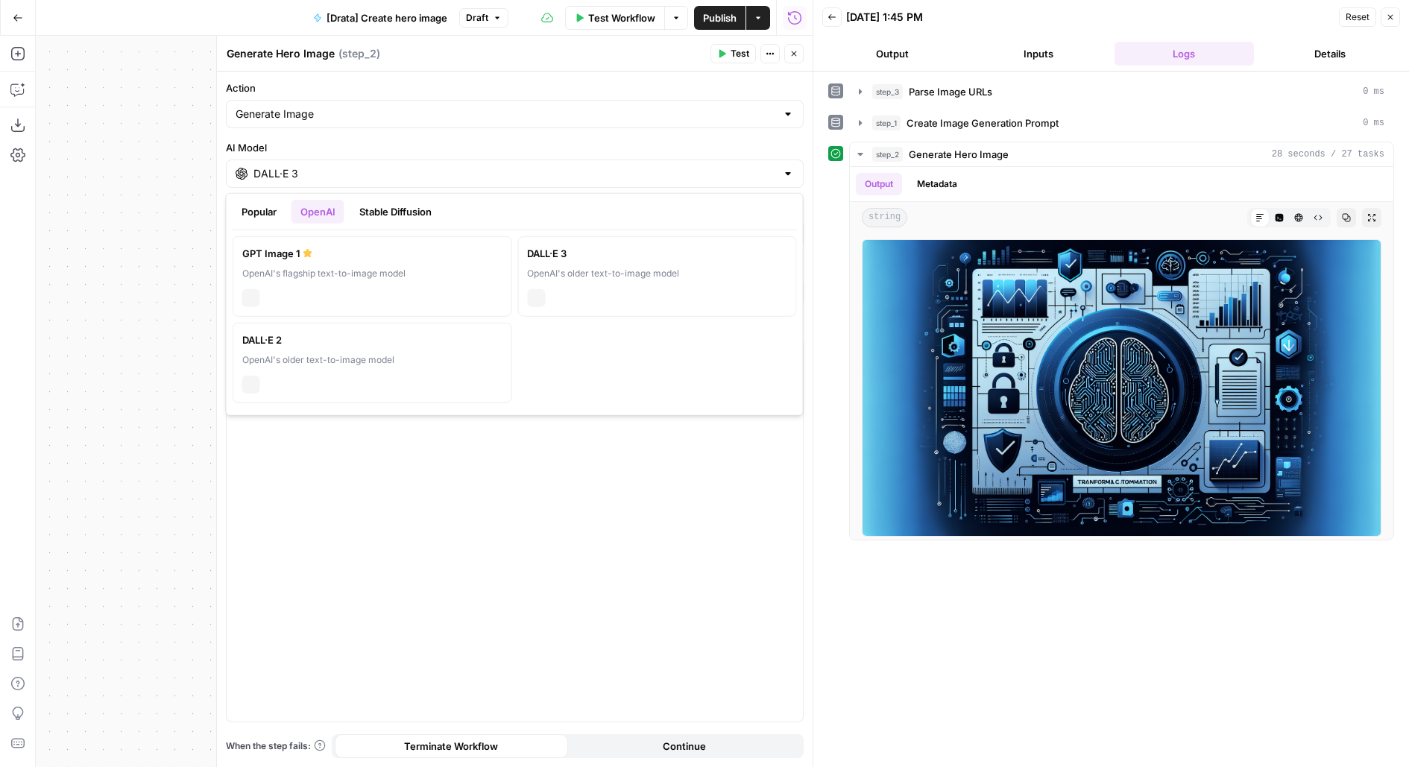
click at [556, 171] on input "DALL·E 3" at bounding box center [515, 173] width 523 height 15
click at [434, 265] on label "GPT Image 1 OpenAI's flagship text-to-image model chat" at bounding box center [373, 276] width 280 height 81
type input "GPT Image 1"
type input "1024×1024"
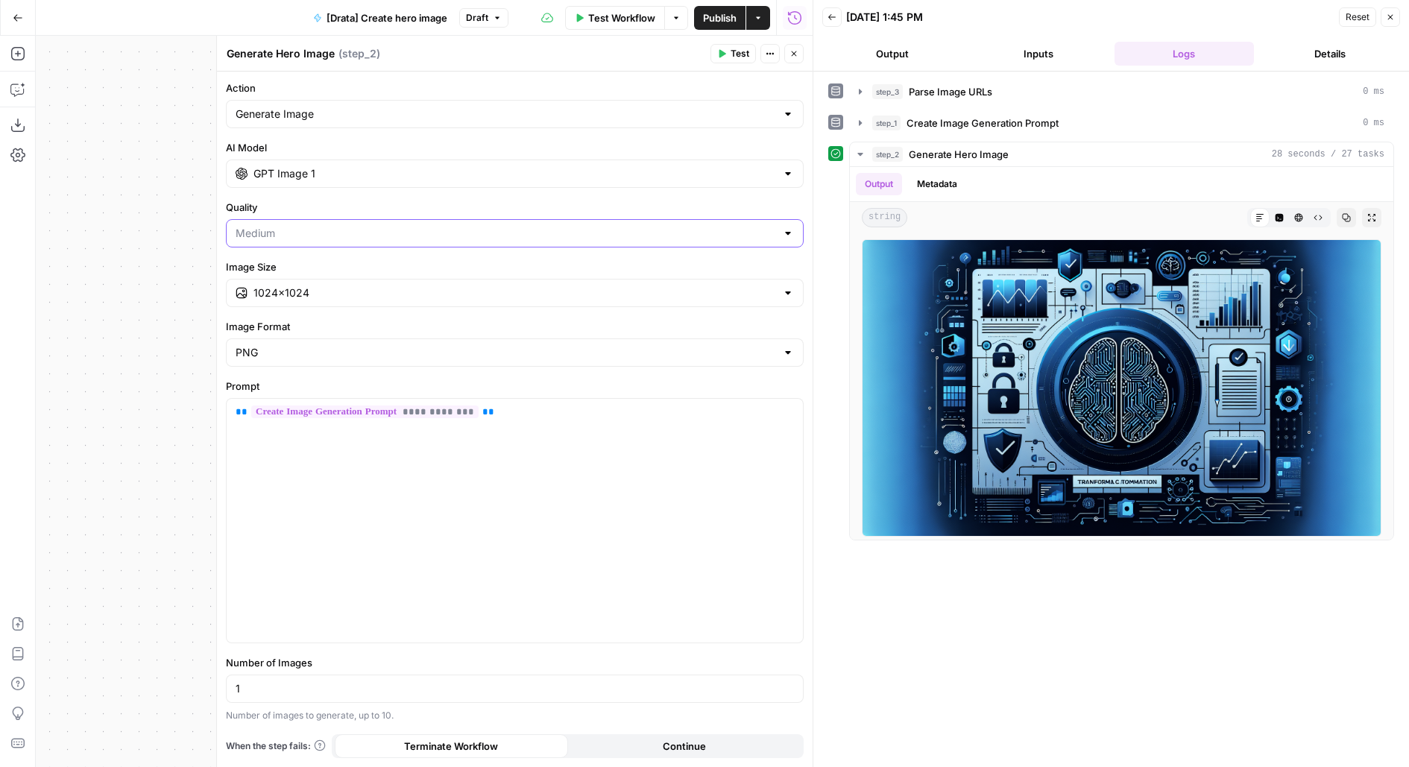
click at [451, 226] on input "Quality" at bounding box center [506, 233] width 541 height 15
click at [412, 302] on button "High" at bounding box center [515, 310] width 564 height 21
type input "High"
click at [407, 302] on div "1024×1024" at bounding box center [515, 293] width 578 height 28
type input "1024×1024"
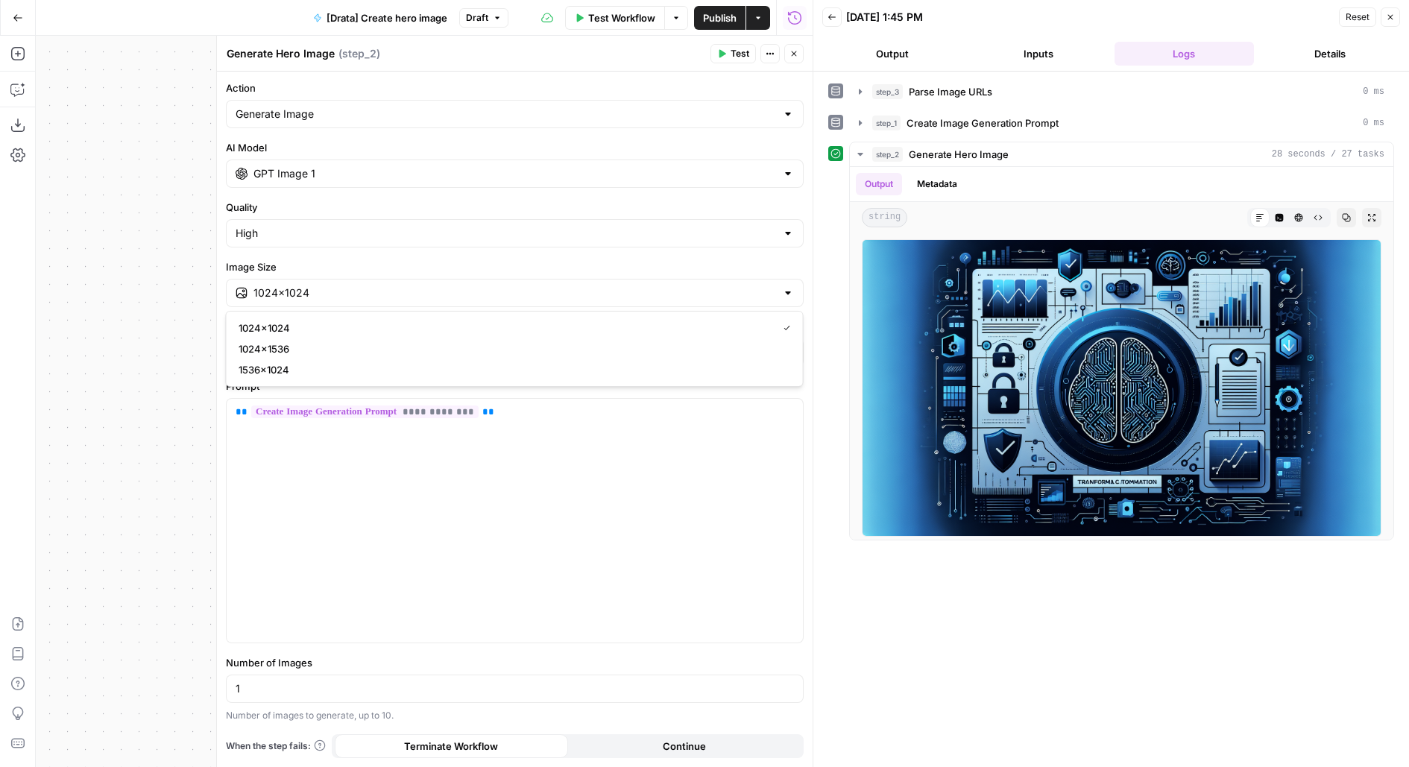
click at [728, 171] on input "GPT Image 1" at bounding box center [515, 173] width 523 height 15
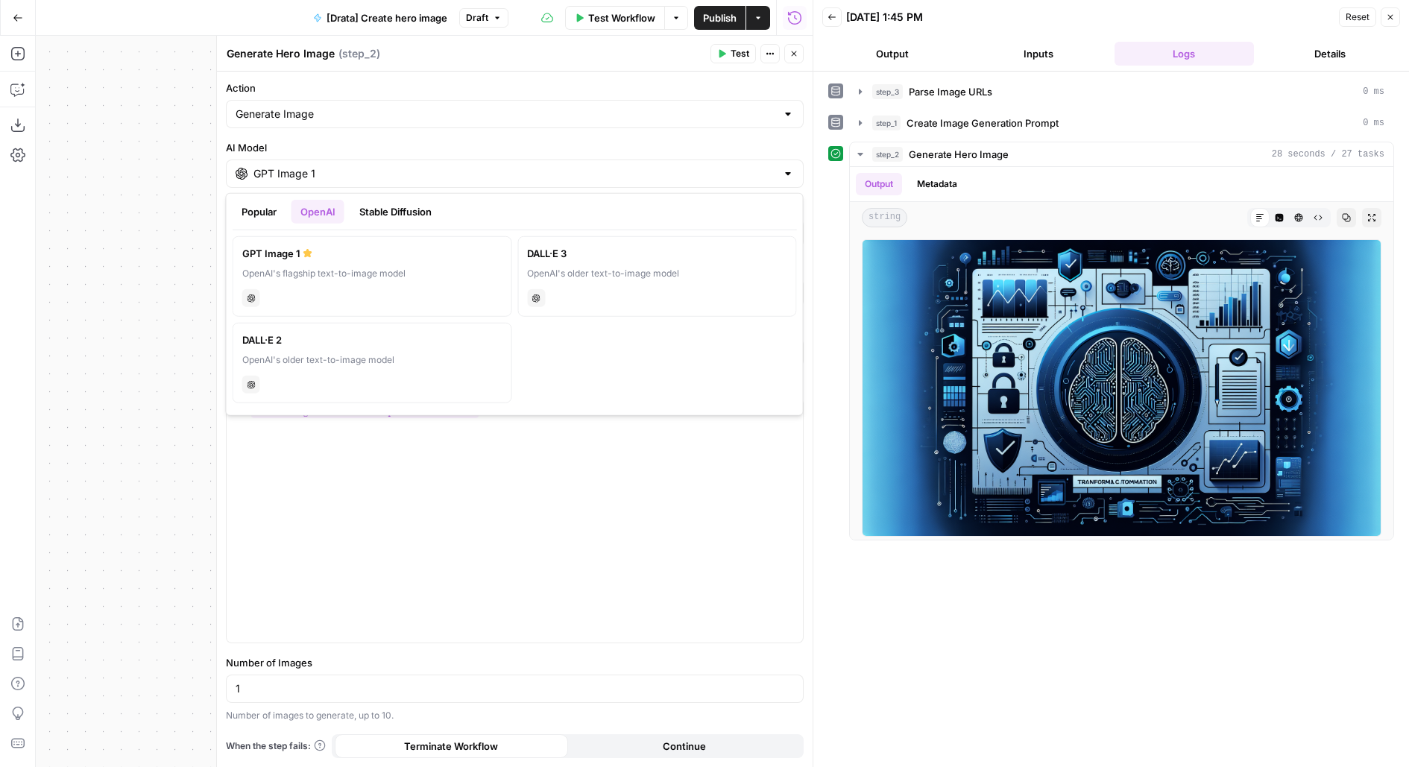
click at [251, 214] on button "Popular" at bounding box center [259, 212] width 53 height 24
click at [576, 303] on div "stability" at bounding box center [657, 296] width 260 height 21
type input "Stable Image Ultra"
type input "21:9 (1536×640)"
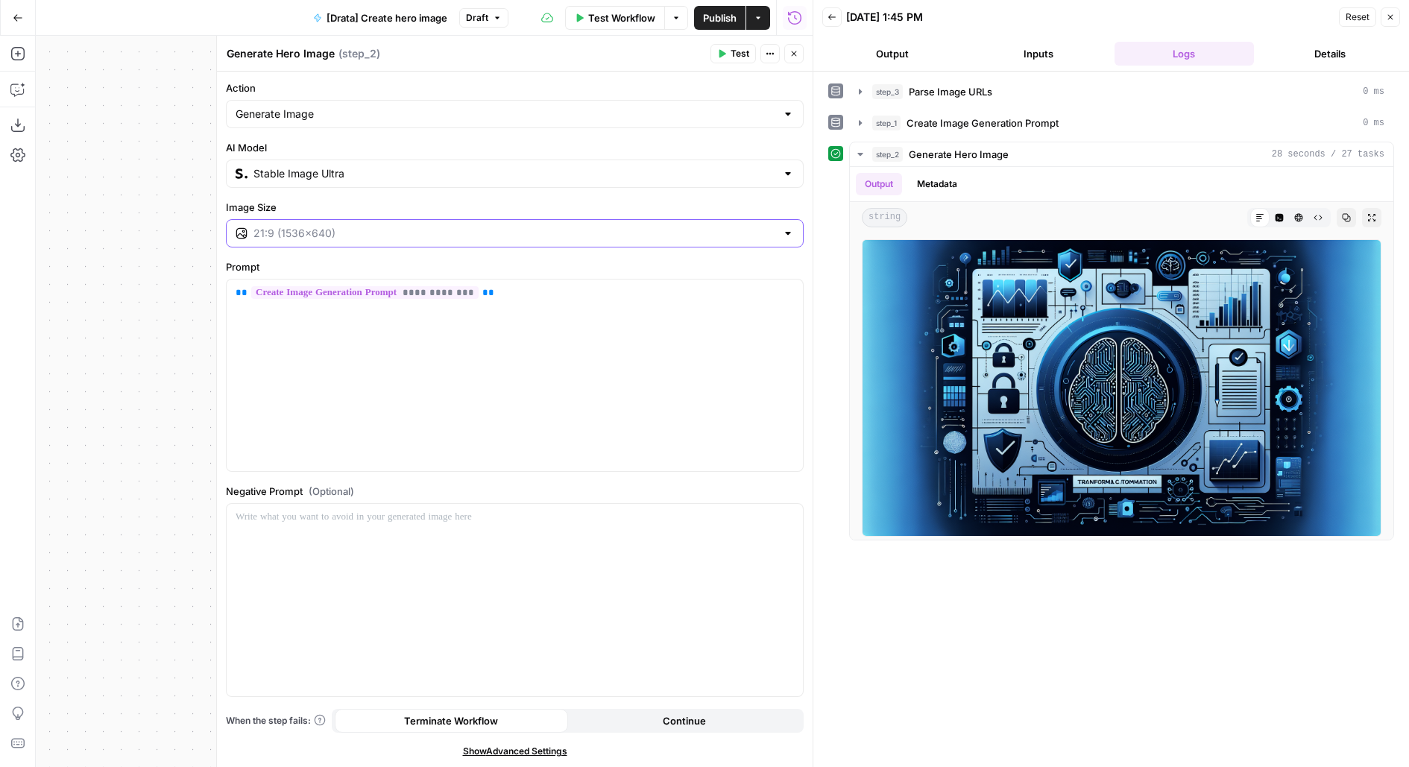
click at [331, 230] on input "Image Size" at bounding box center [515, 233] width 523 height 15
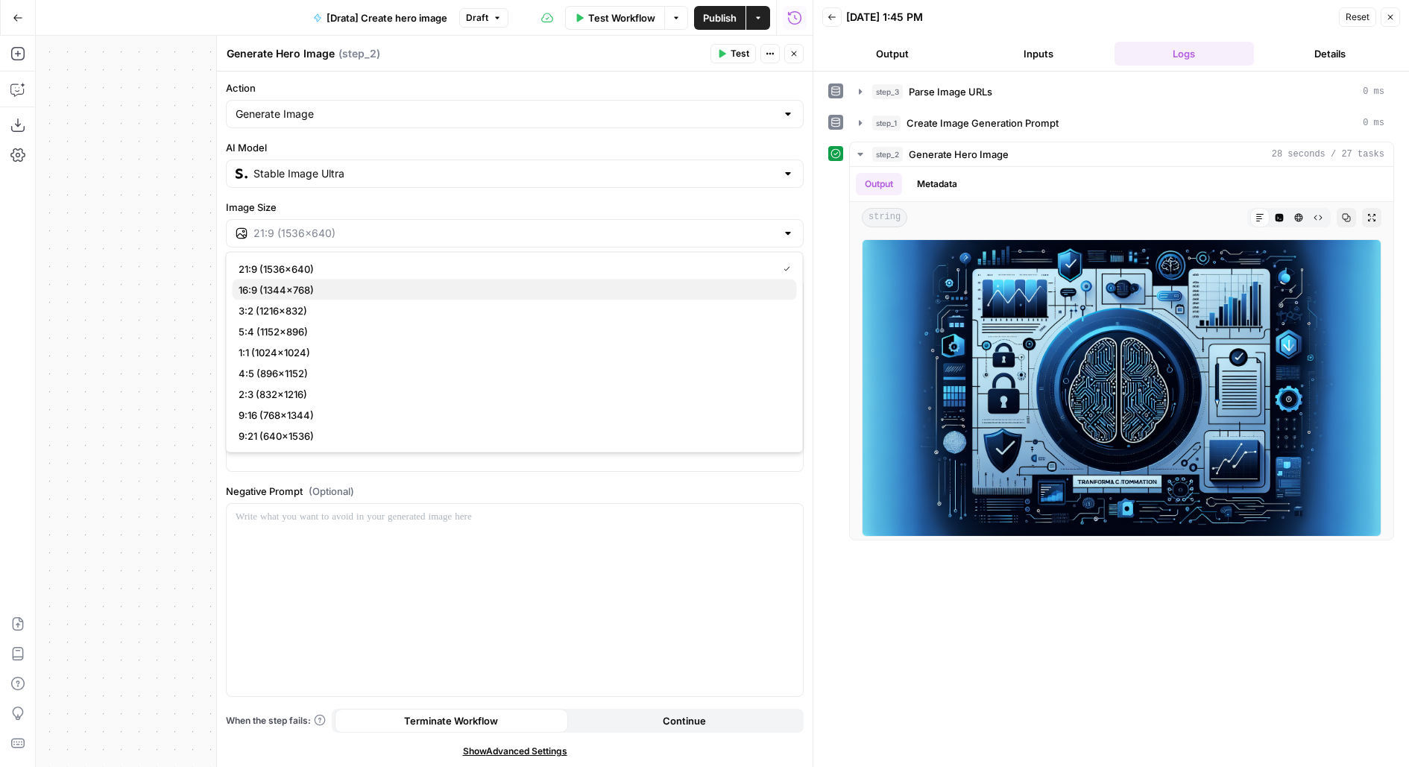
click at [361, 287] on span "16:9 (1344×768)" at bounding box center [512, 290] width 547 height 15
type input "16:9 (1344×768)"
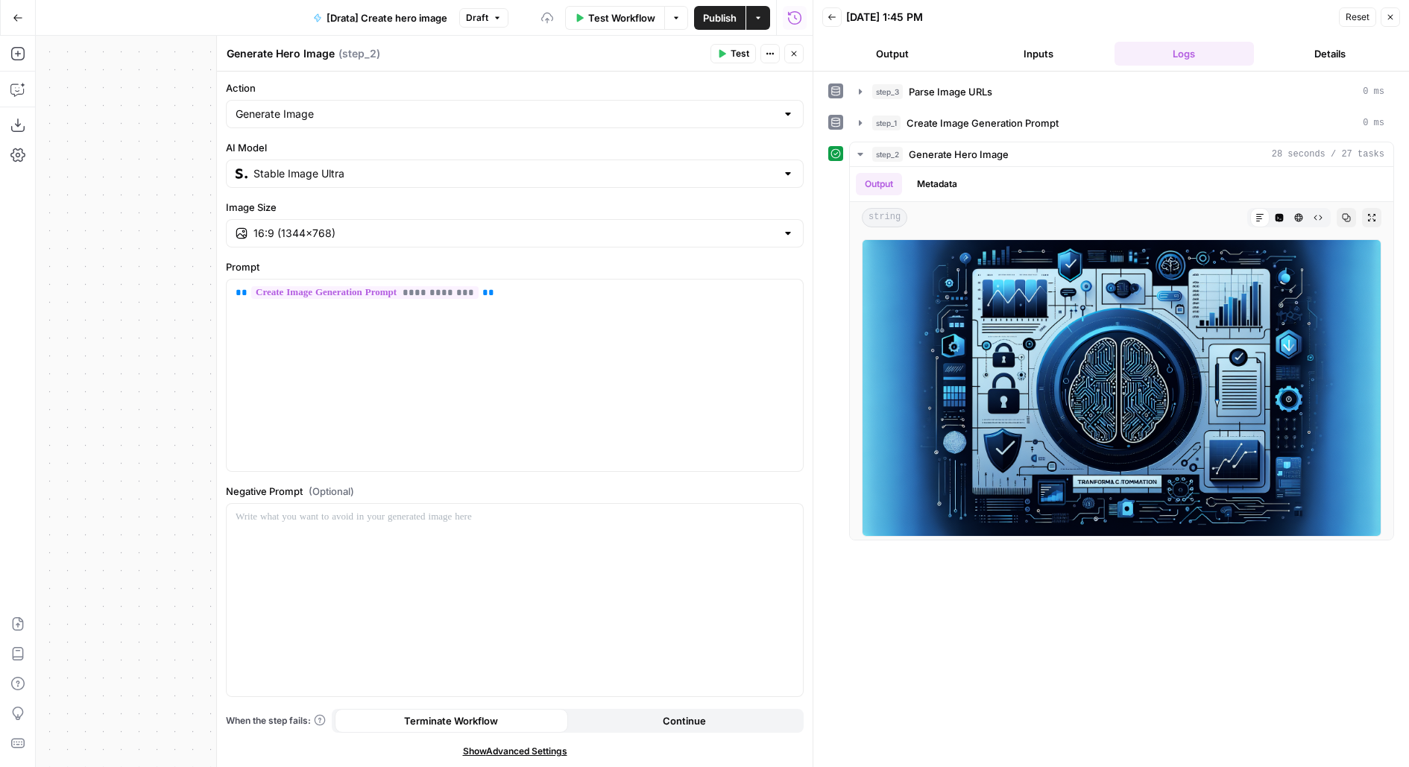
click at [737, 67] on header "Generate Hero Image Generate Hero Image ( step_2 ) Test Actions Close" at bounding box center [515, 54] width 596 height 36
click at [737, 58] on span "Test" at bounding box center [740, 53] width 19 height 13
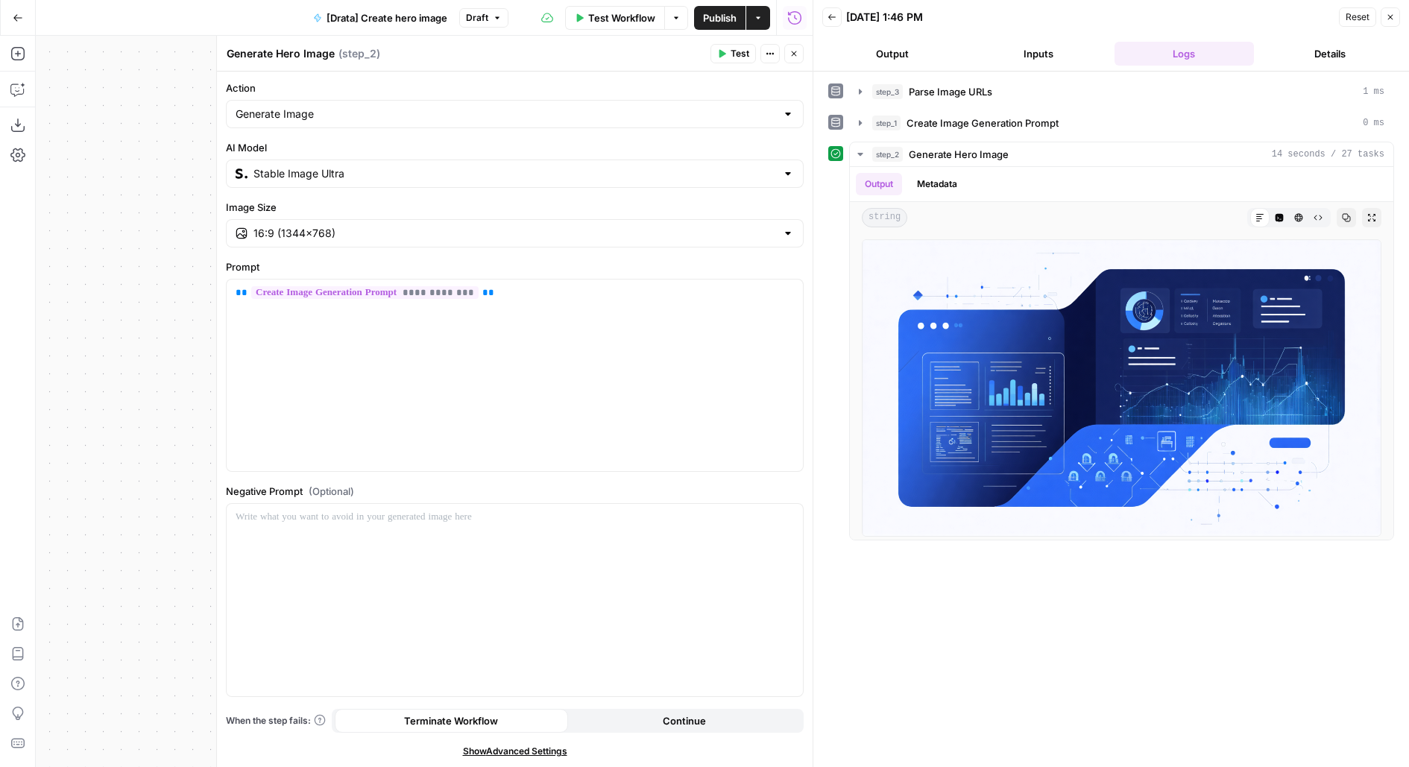
scroll to position [2, 0]
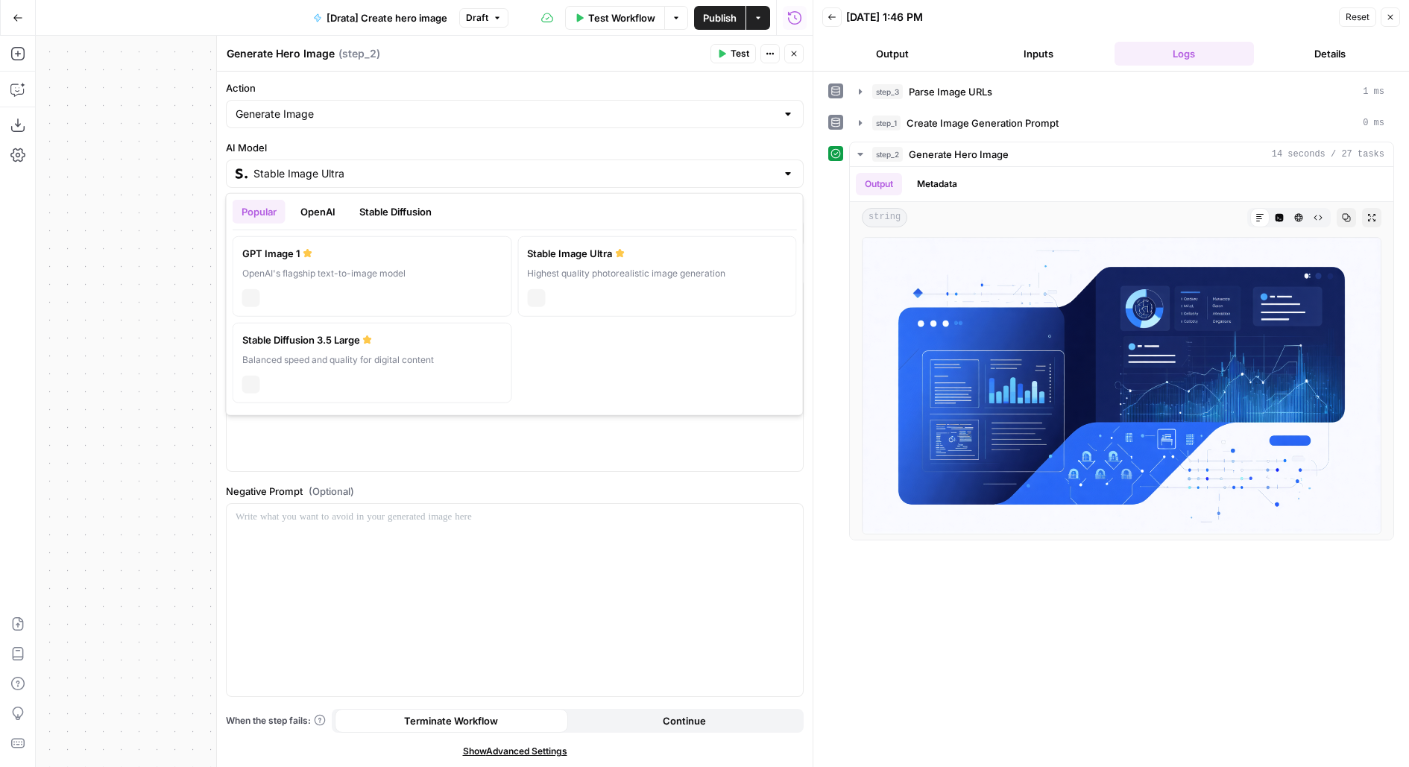
click at [334, 170] on input "Stable Image Ultra" at bounding box center [515, 173] width 523 height 15
click at [309, 210] on button "OpenAI" at bounding box center [318, 212] width 53 height 24
click at [457, 307] on label "GPT Image 1 OpenAI's flagship text-to-image model chat" at bounding box center [373, 276] width 280 height 81
type input "GPT Image 1"
type input "1024×1024"
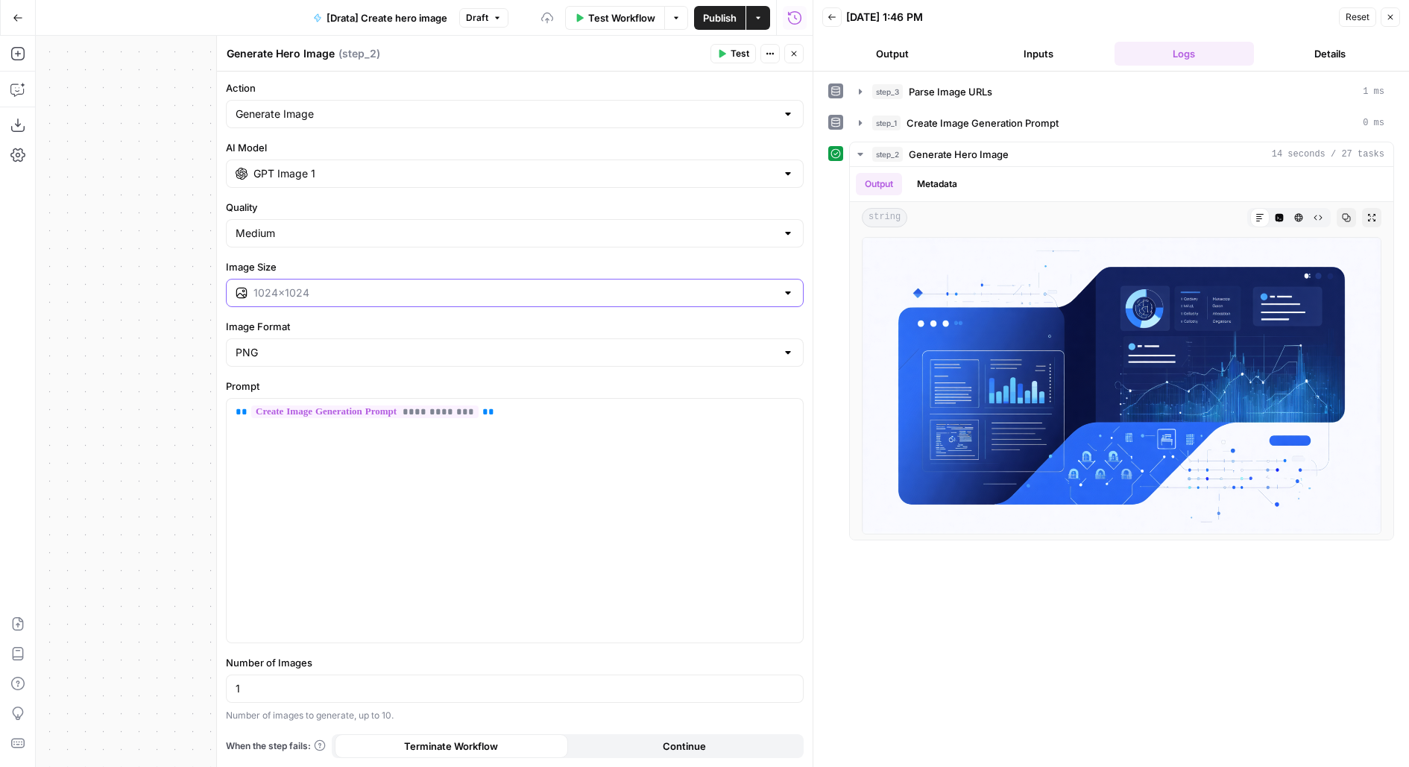
click at [422, 295] on input "Image Size" at bounding box center [515, 293] width 523 height 15
click at [410, 334] on span "1024×1024" at bounding box center [505, 328] width 533 height 15
type input "1024×1024"
click at [735, 54] on span "Test" at bounding box center [740, 53] width 19 height 13
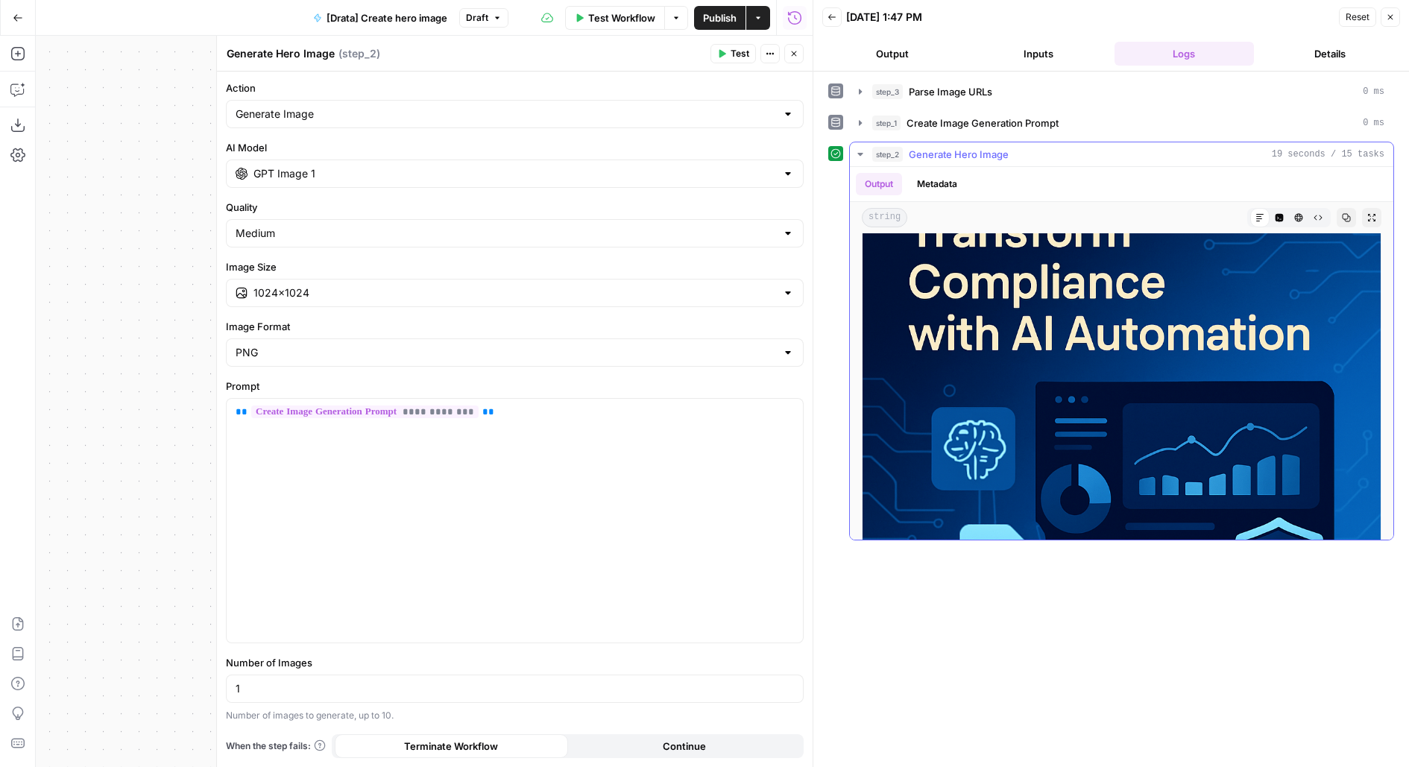
scroll to position [0, 0]
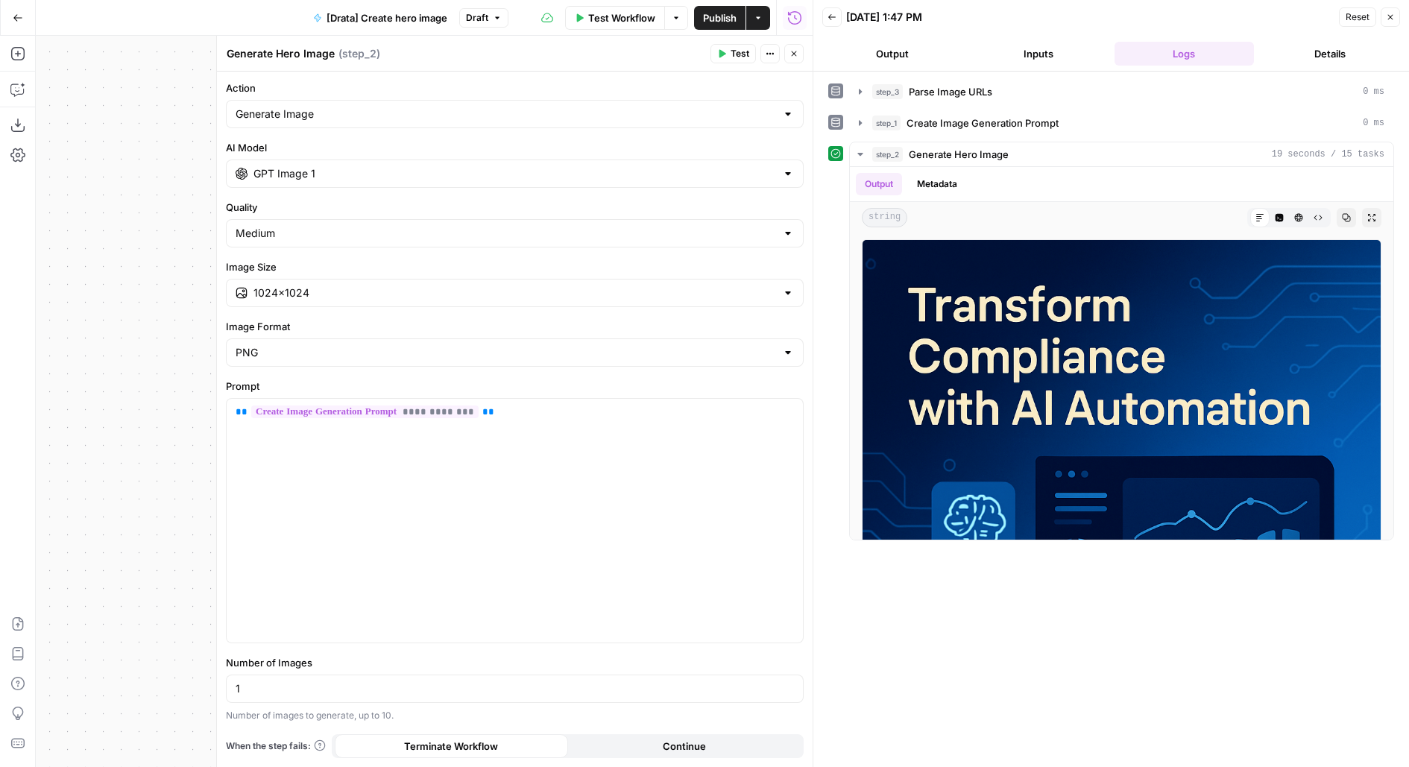
click at [796, 54] on icon "button" at bounding box center [794, 53] width 9 height 9
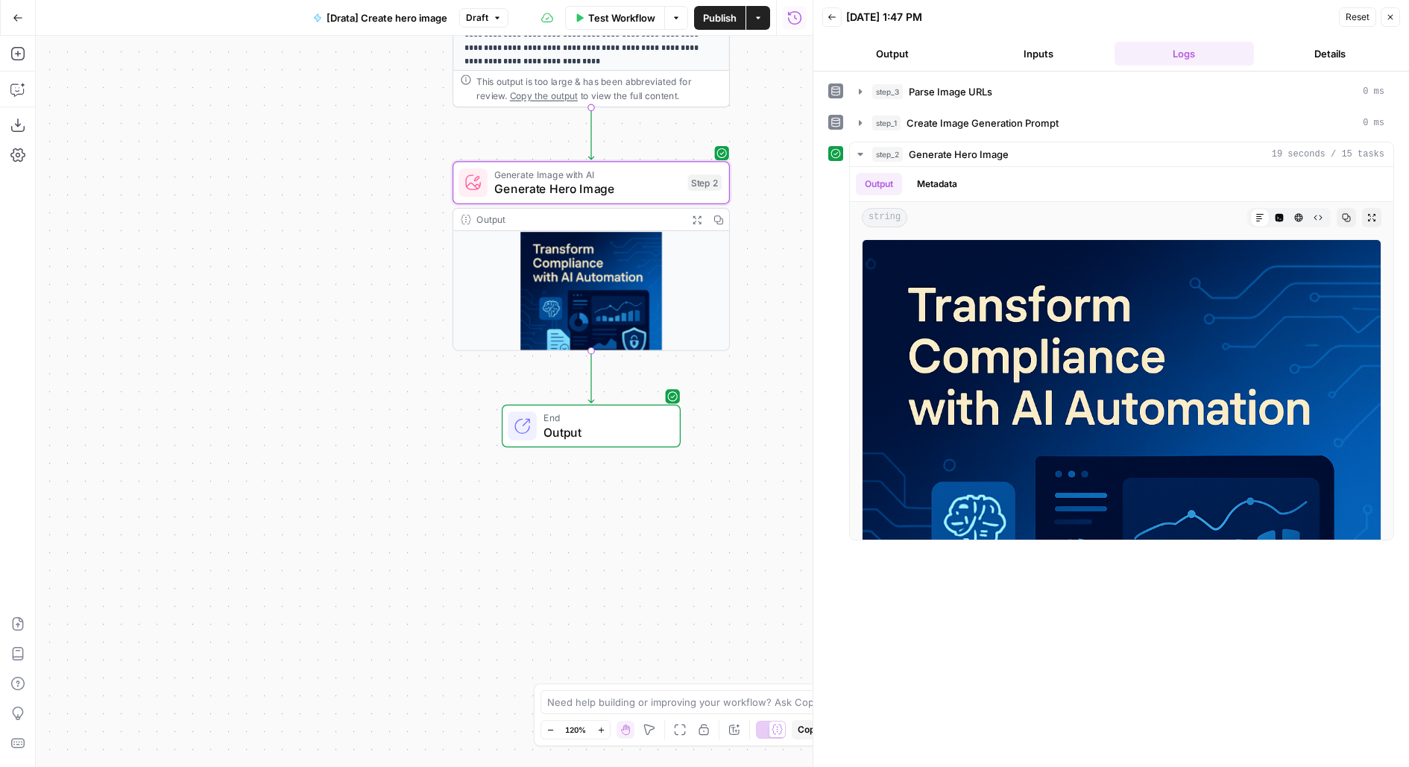
drag, startPoint x: 765, startPoint y: 345, endPoint x: 677, endPoint y: 345, distance: 88.0
click at [686, 345] on div "**********" at bounding box center [424, 401] width 777 height 731
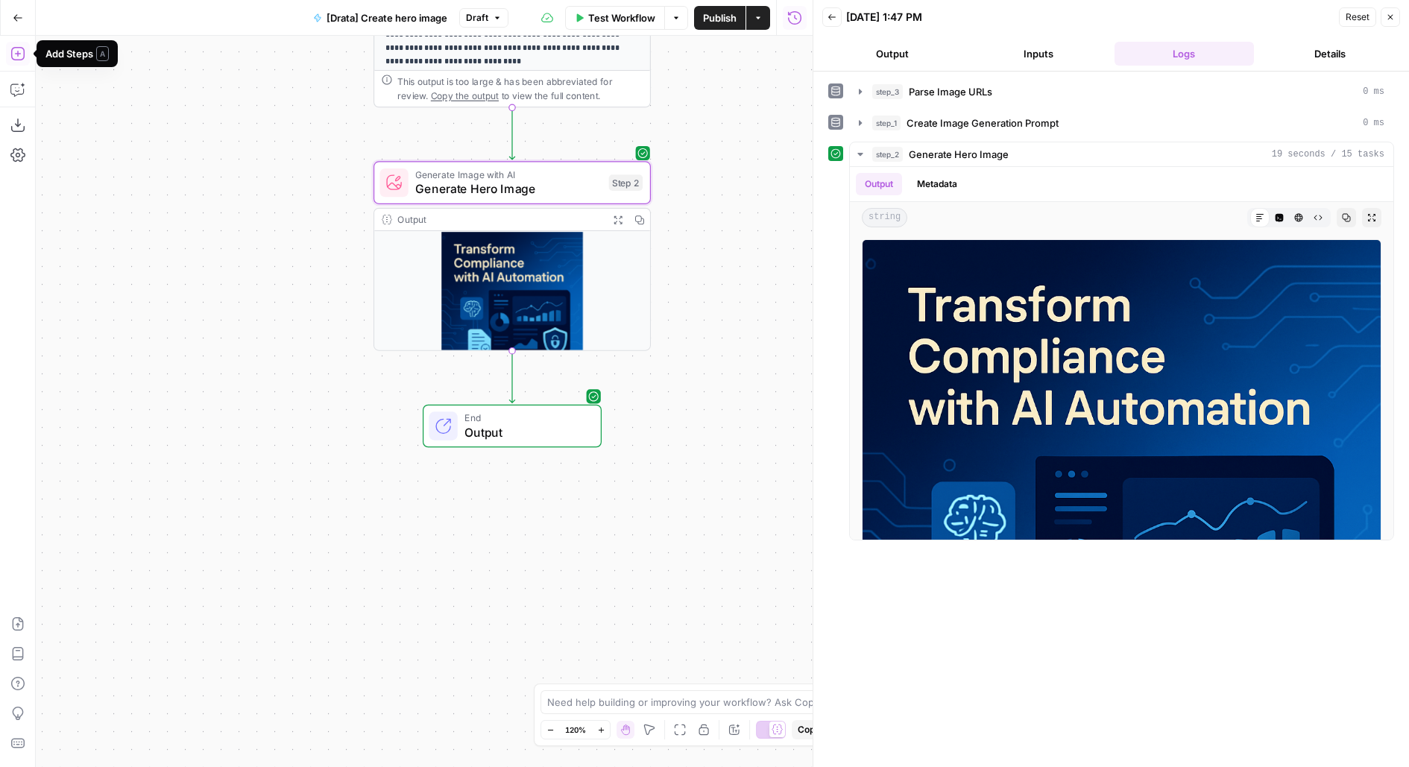
click at [17, 60] on icon "button" at bounding box center [16, 53] width 13 height 13
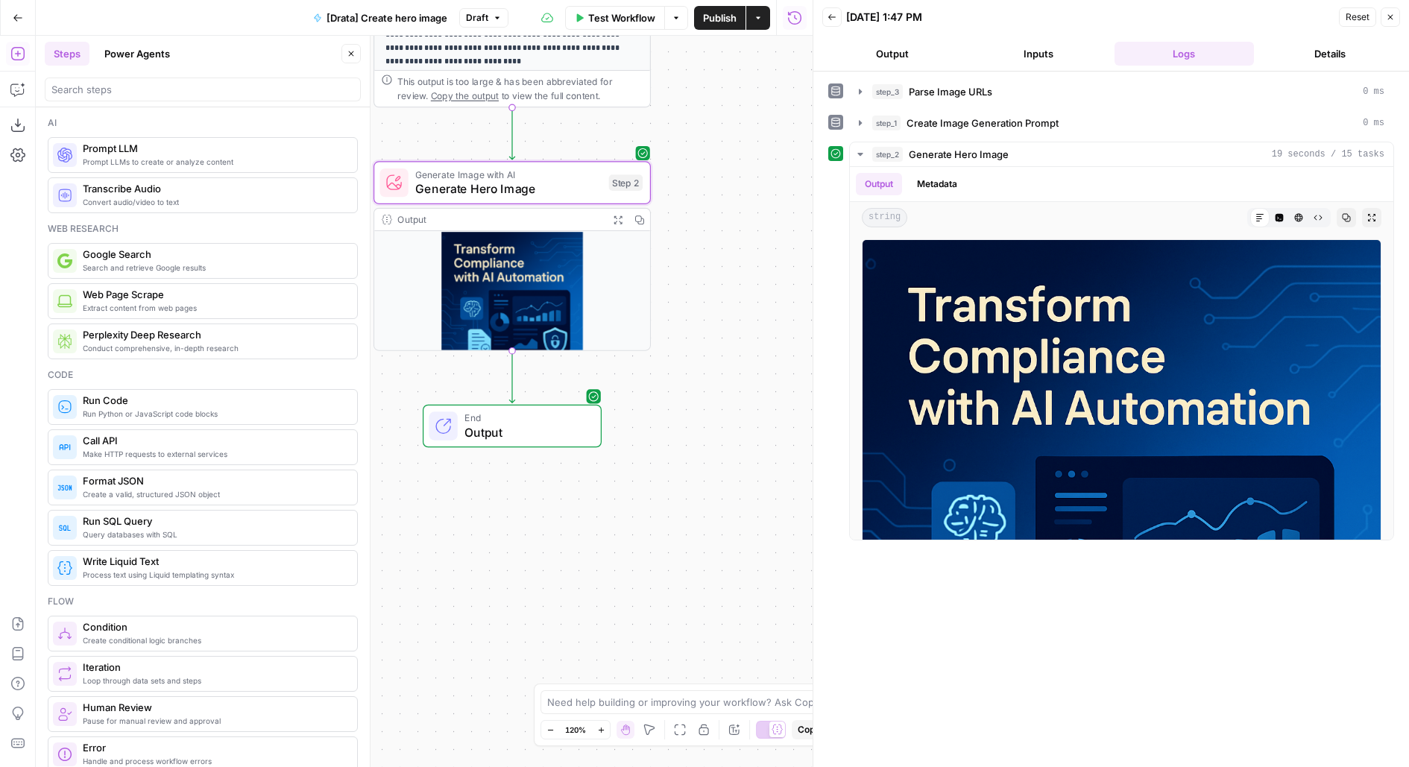
click at [274, 101] on header "Steps Power Agents Close" at bounding box center [203, 72] width 334 height 72
click at [263, 86] on input "search" at bounding box center [202, 89] width 303 height 15
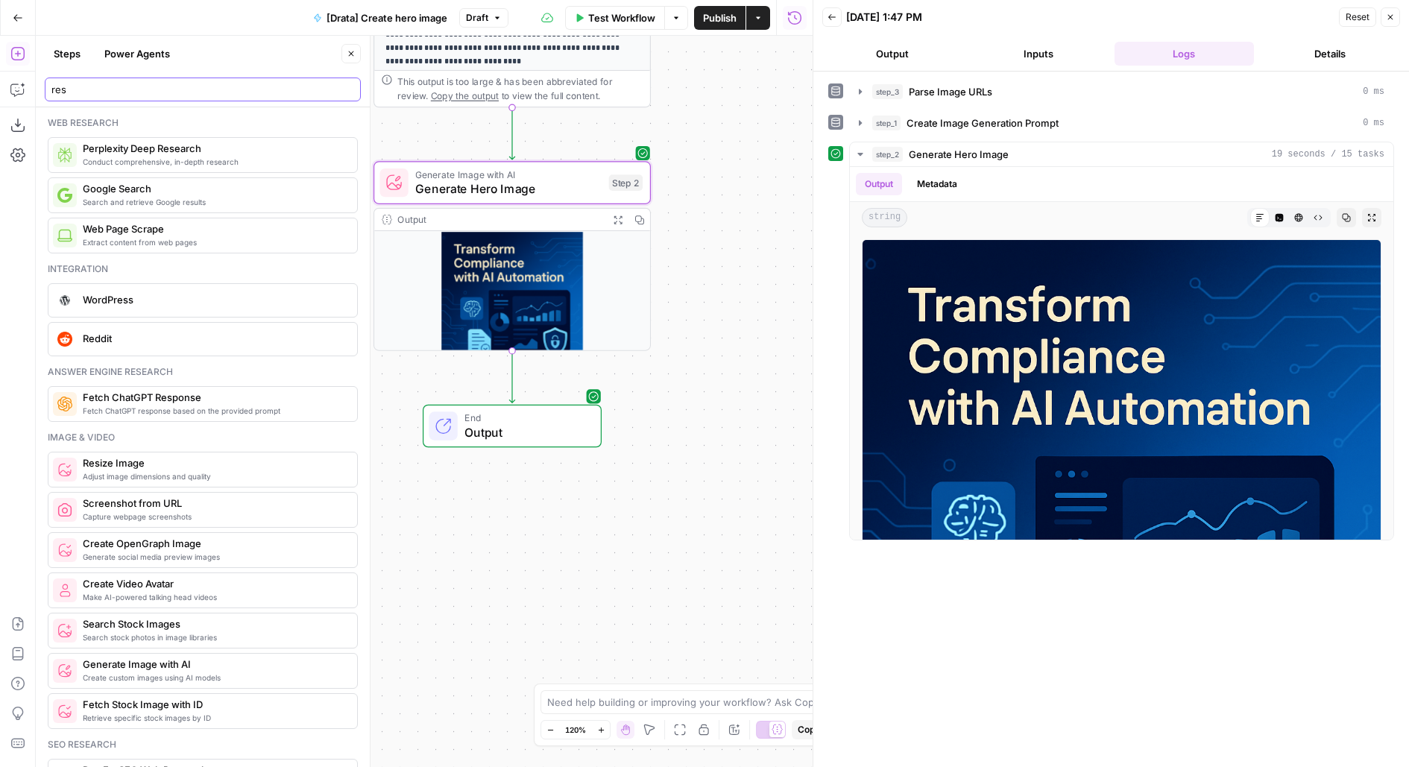
type input "res"
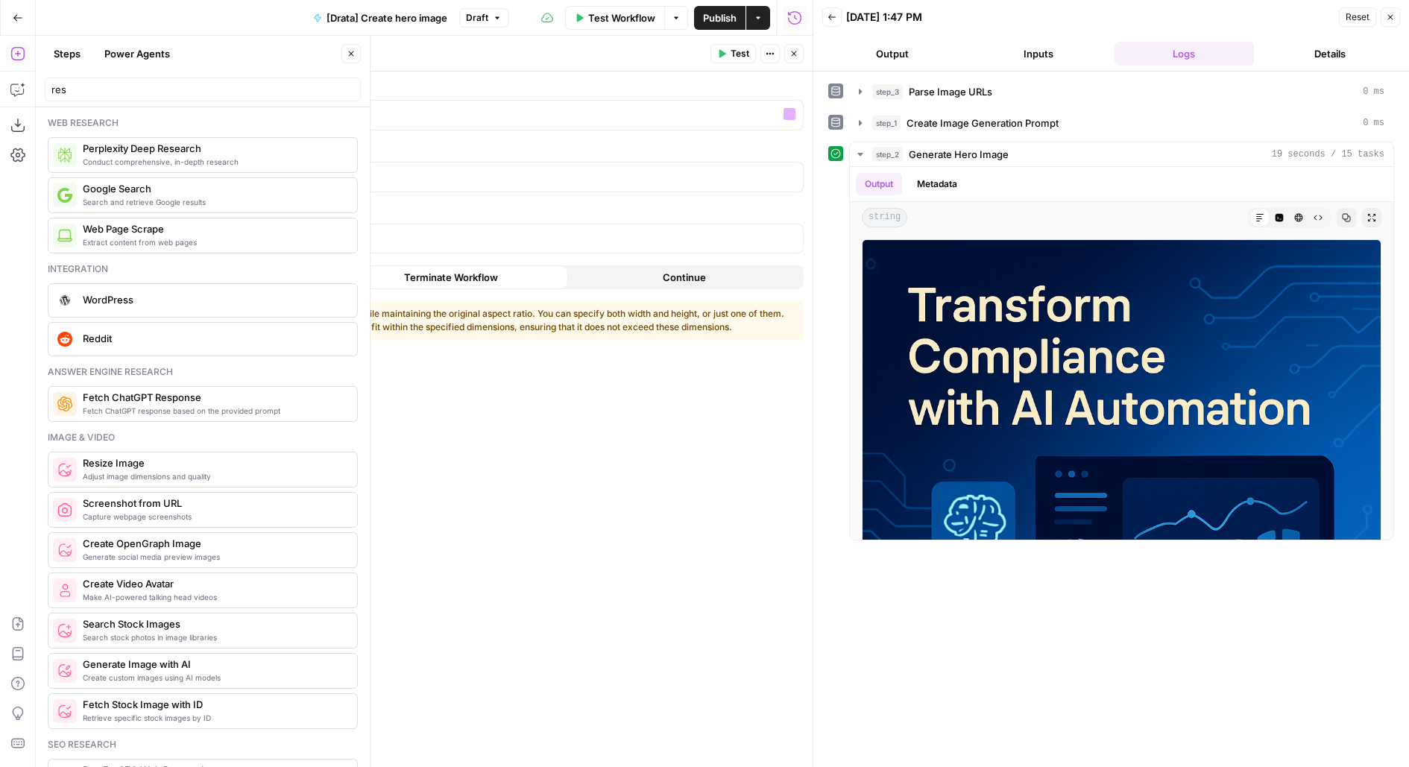
click at [347, 98] on div "Image URL “/” to reference Variables Menu" at bounding box center [515, 106] width 578 height 50
click at [347, 107] on p at bounding box center [503, 114] width 535 height 15
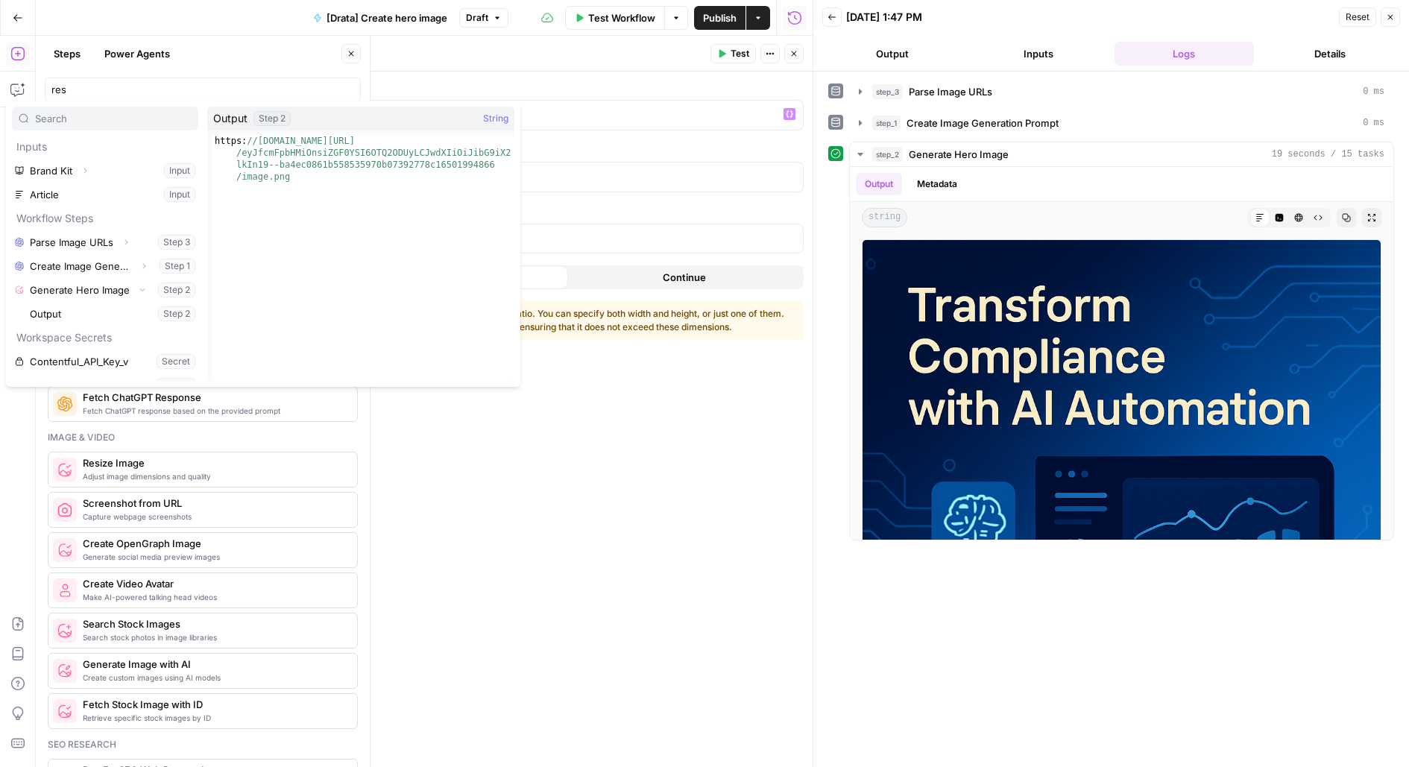
click at [27, 302] on button "Select variable Output" at bounding box center [112, 314] width 171 height 24
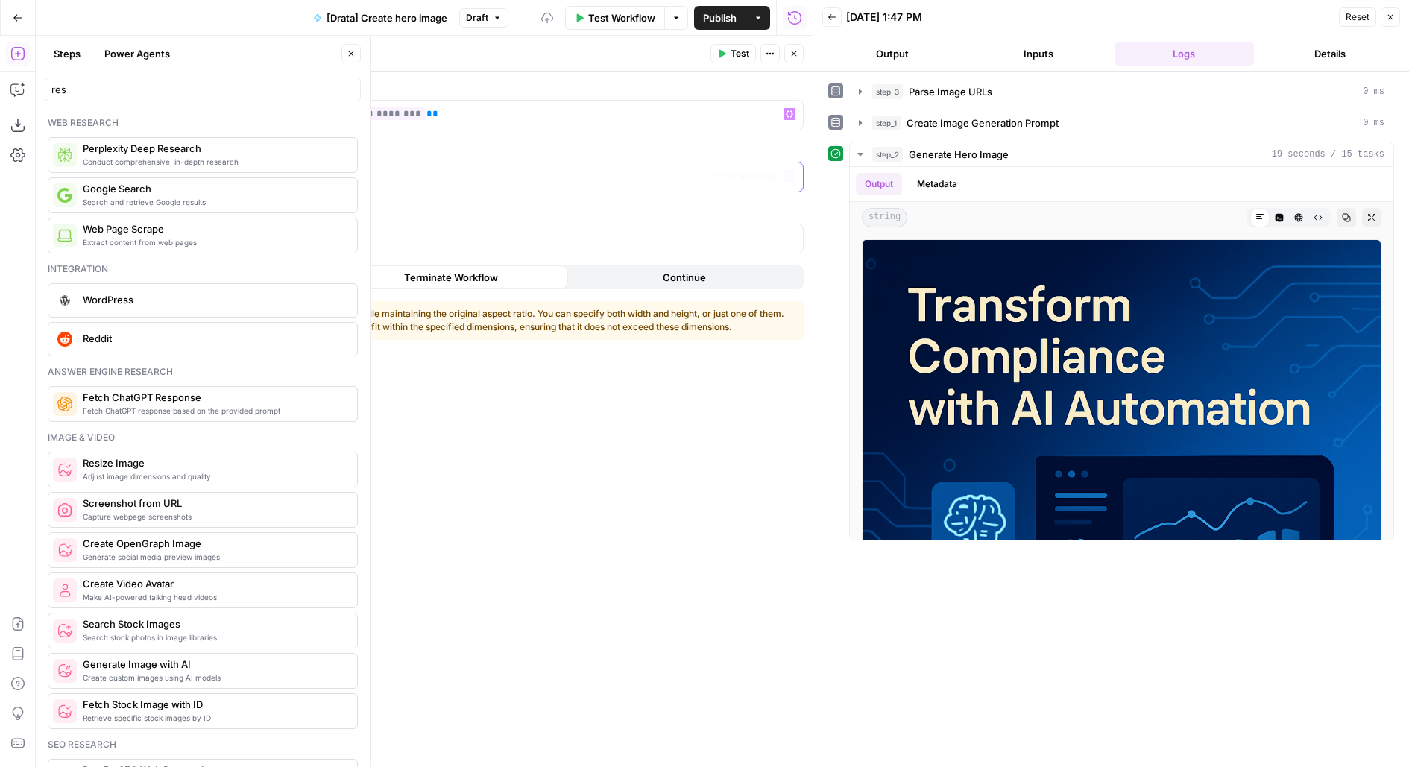
click at [392, 181] on p at bounding box center [503, 176] width 535 height 15
click at [330, 235] on p at bounding box center [503, 237] width 535 height 15
click at [731, 66] on header "Resize Image Resize Image ( step_5 ) Test Actions Close" at bounding box center [515, 54] width 596 height 36
click at [732, 63] on header "Resize Image Resize Image ( step_5 ) Test Actions Close" at bounding box center [515, 54] width 596 height 36
click at [731, 55] on span "Test" at bounding box center [740, 53] width 19 height 13
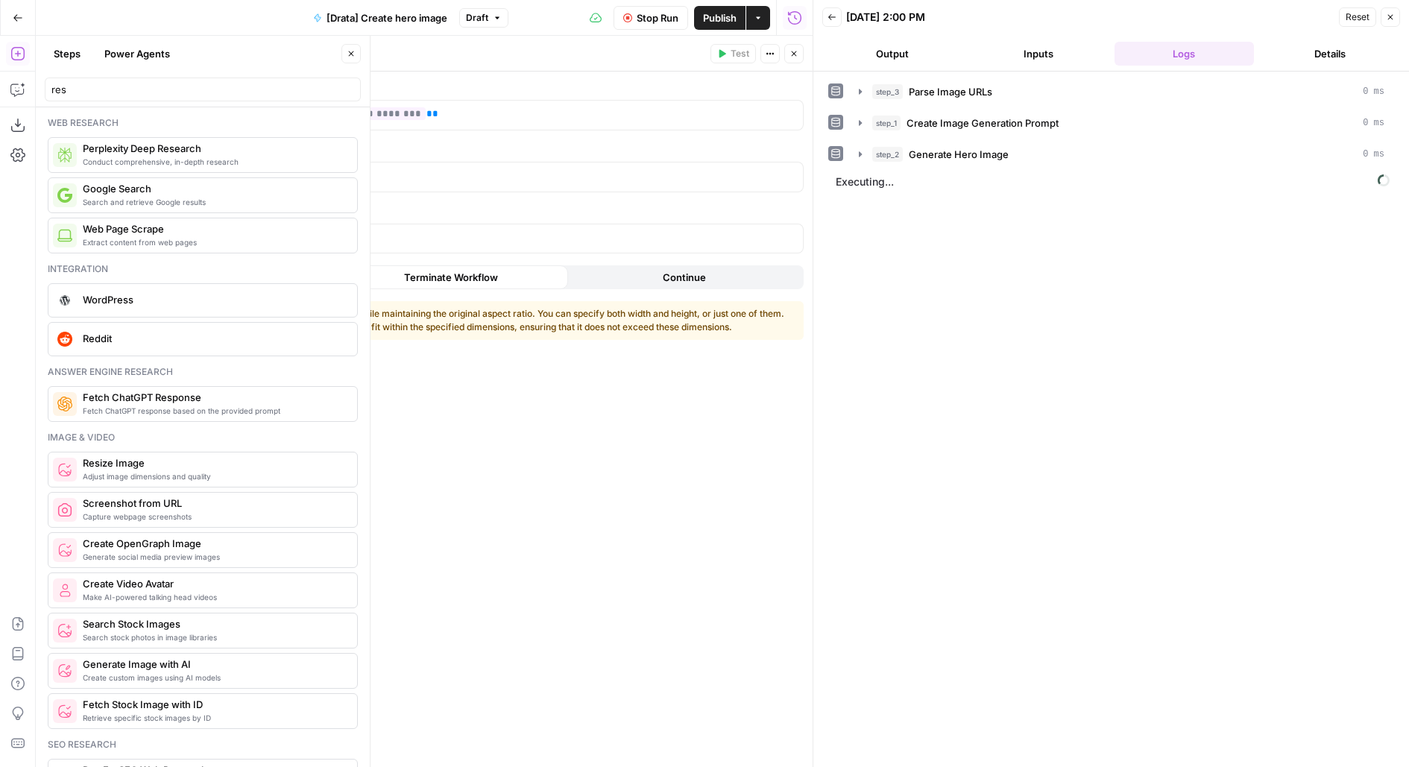
click at [352, 60] on button "Close" at bounding box center [350, 53] width 19 height 19
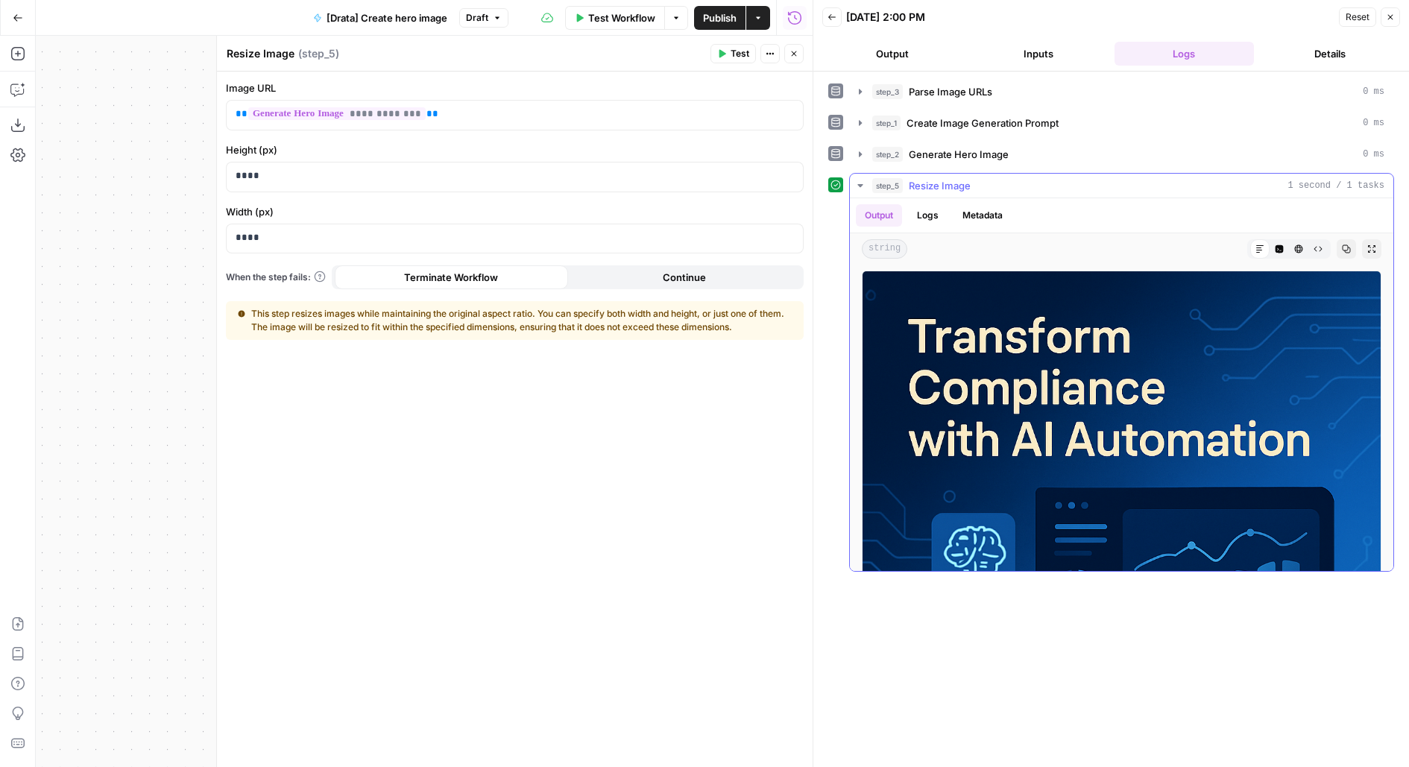
scroll to position [225, 0]
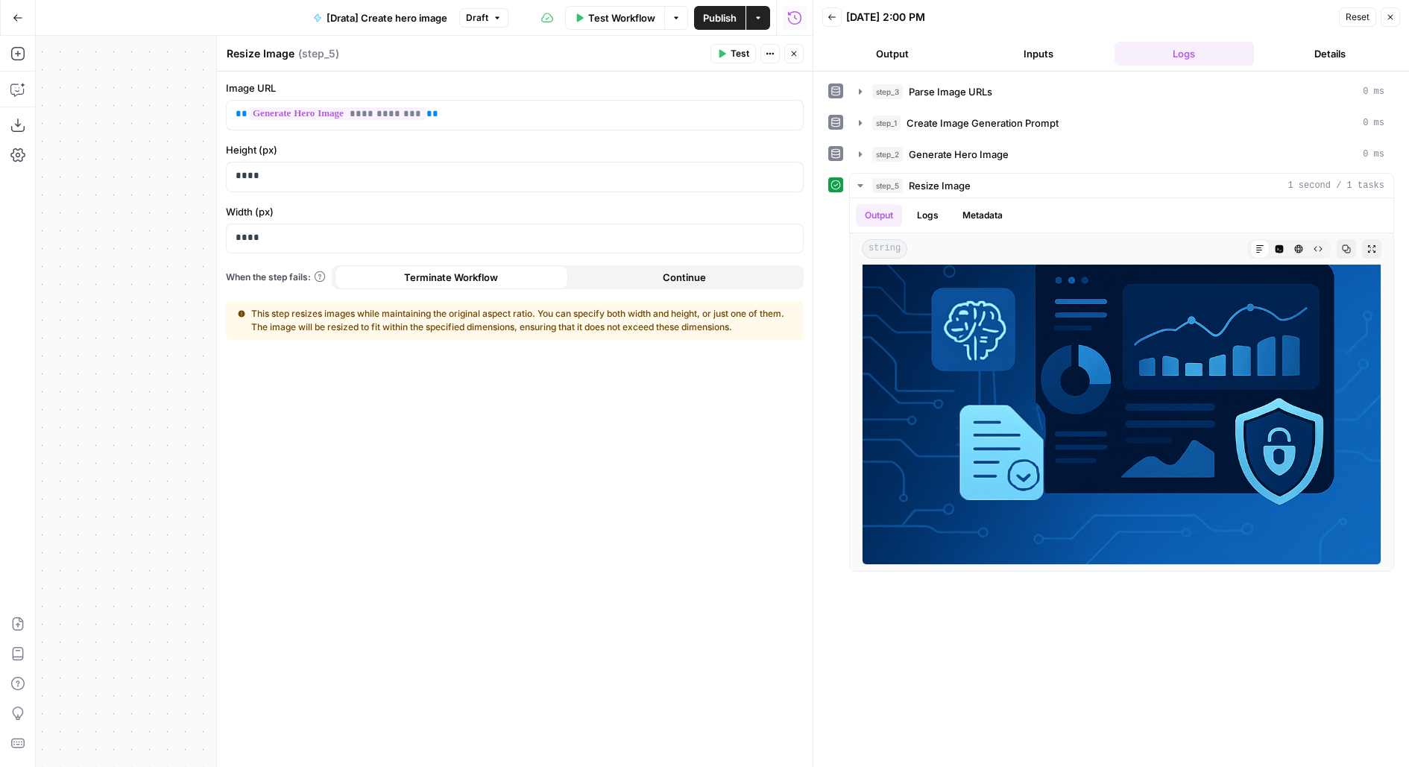
click at [799, 57] on button "Close" at bounding box center [793, 53] width 19 height 19
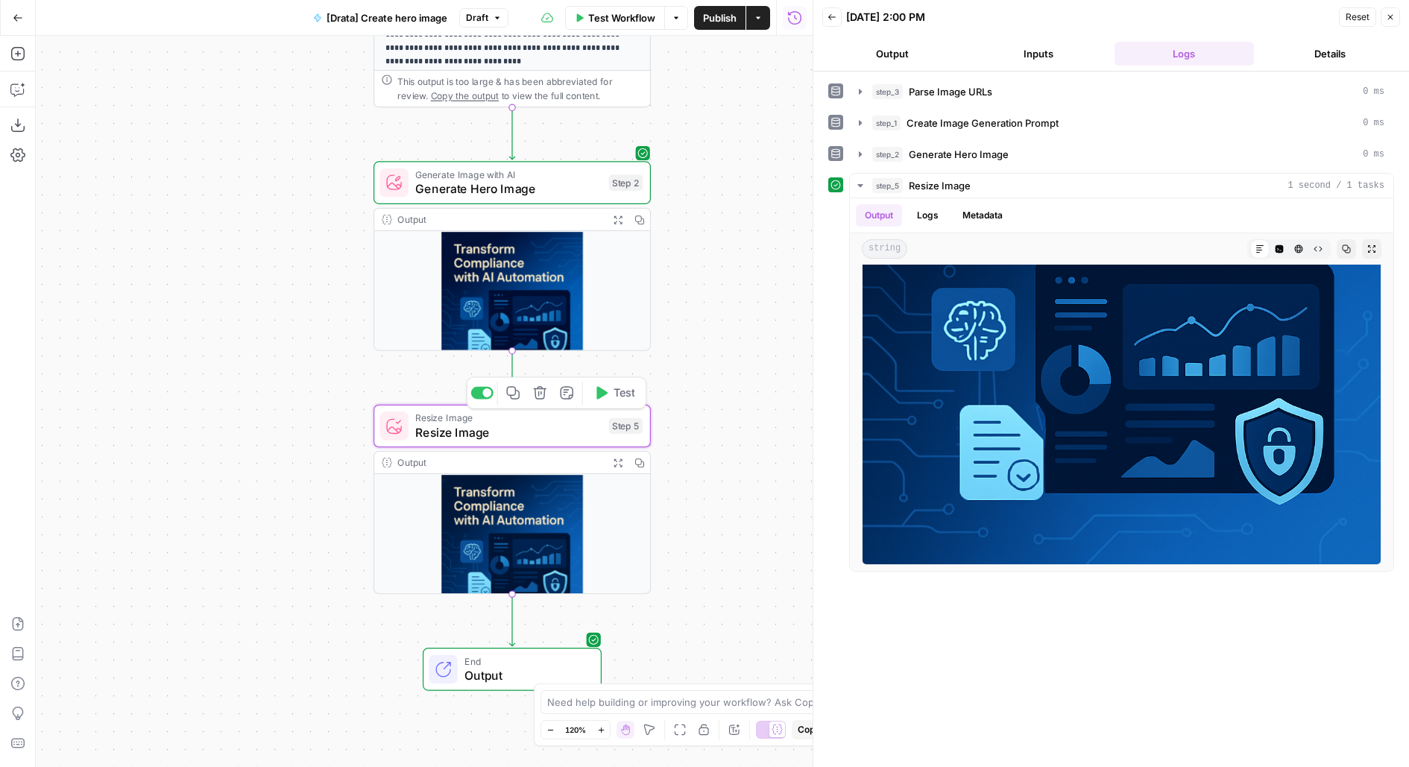
click at [540, 394] on icon "button" at bounding box center [540, 392] width 14 height 14
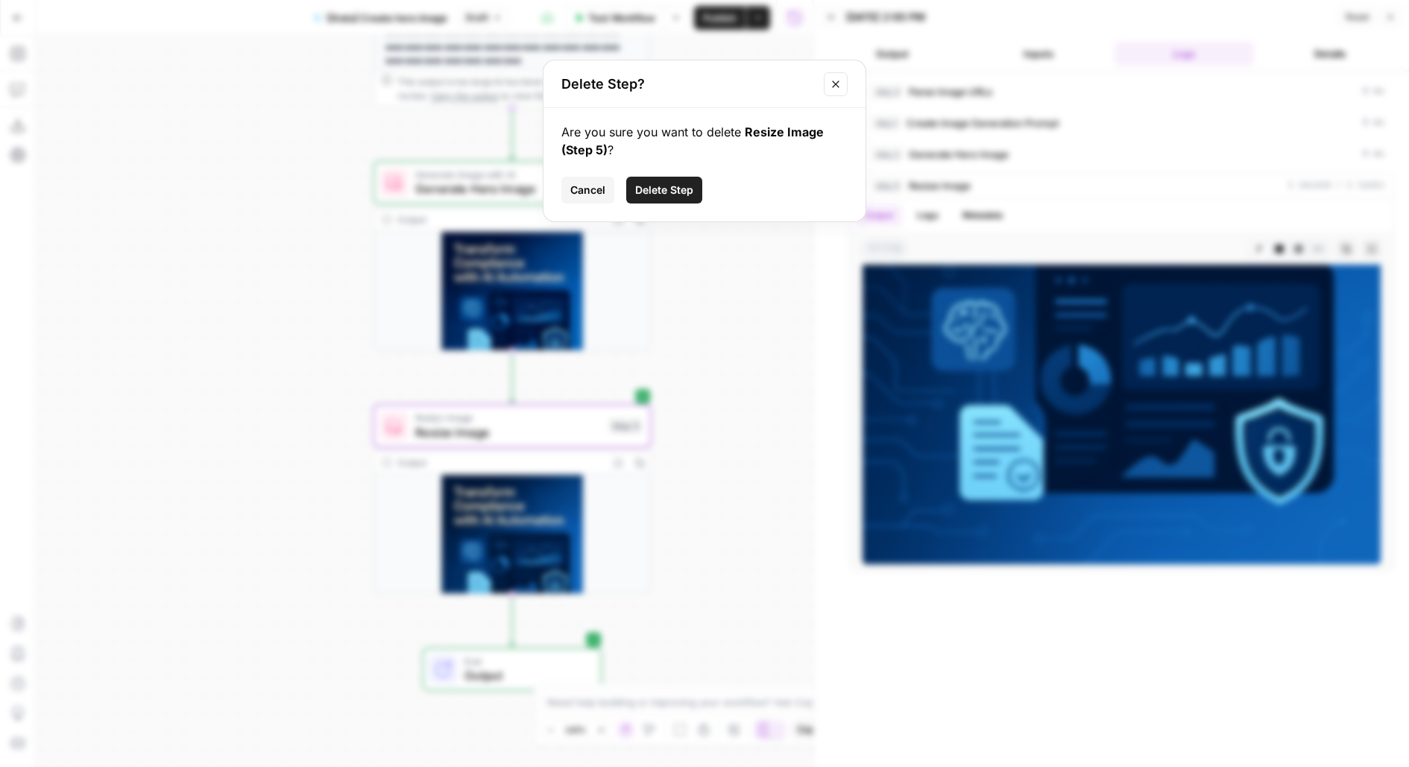
click at [645, 183] on span "Delete Step" at bounding box center [664, 190] width 58 height 15
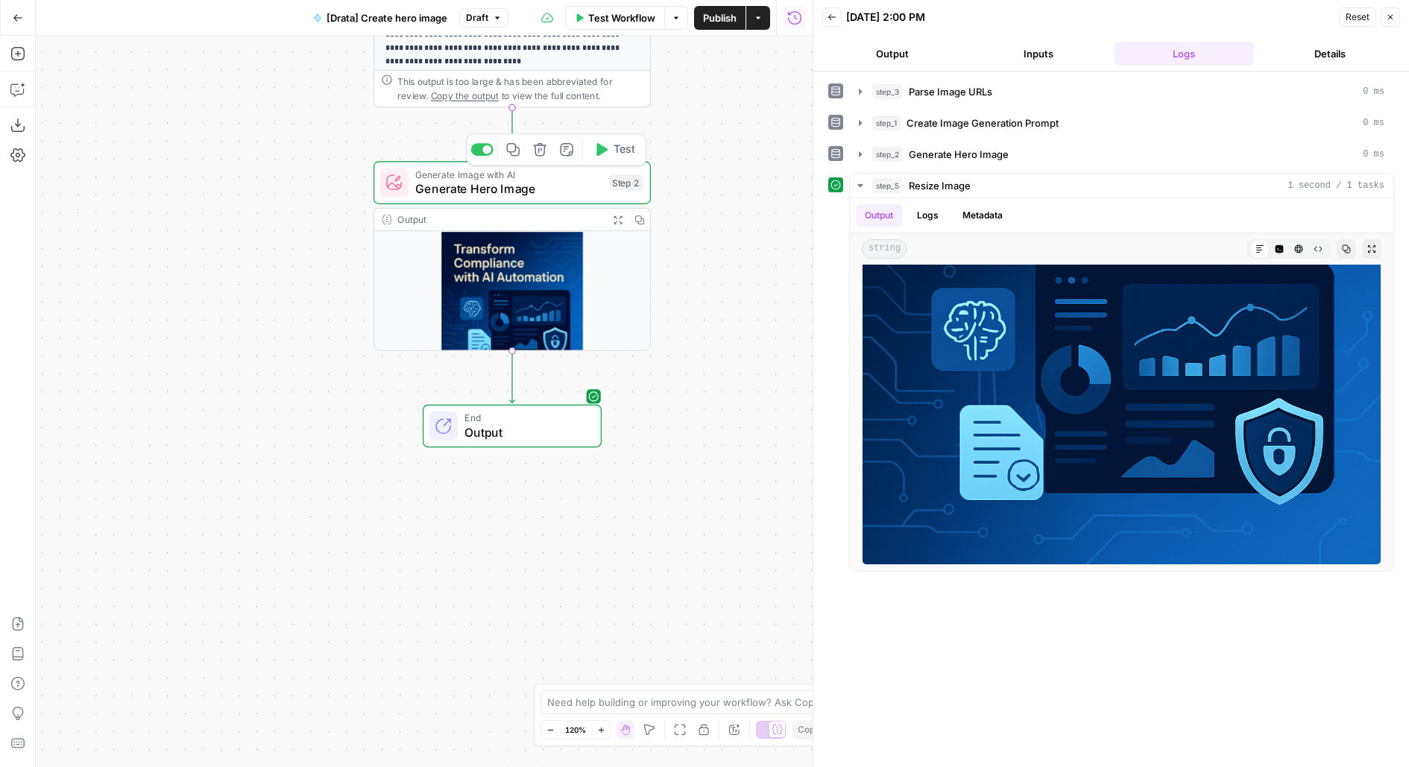
click at [580, 187] on span "Generate Hero Image" at bounding box center [508, 189] width 186 height 18
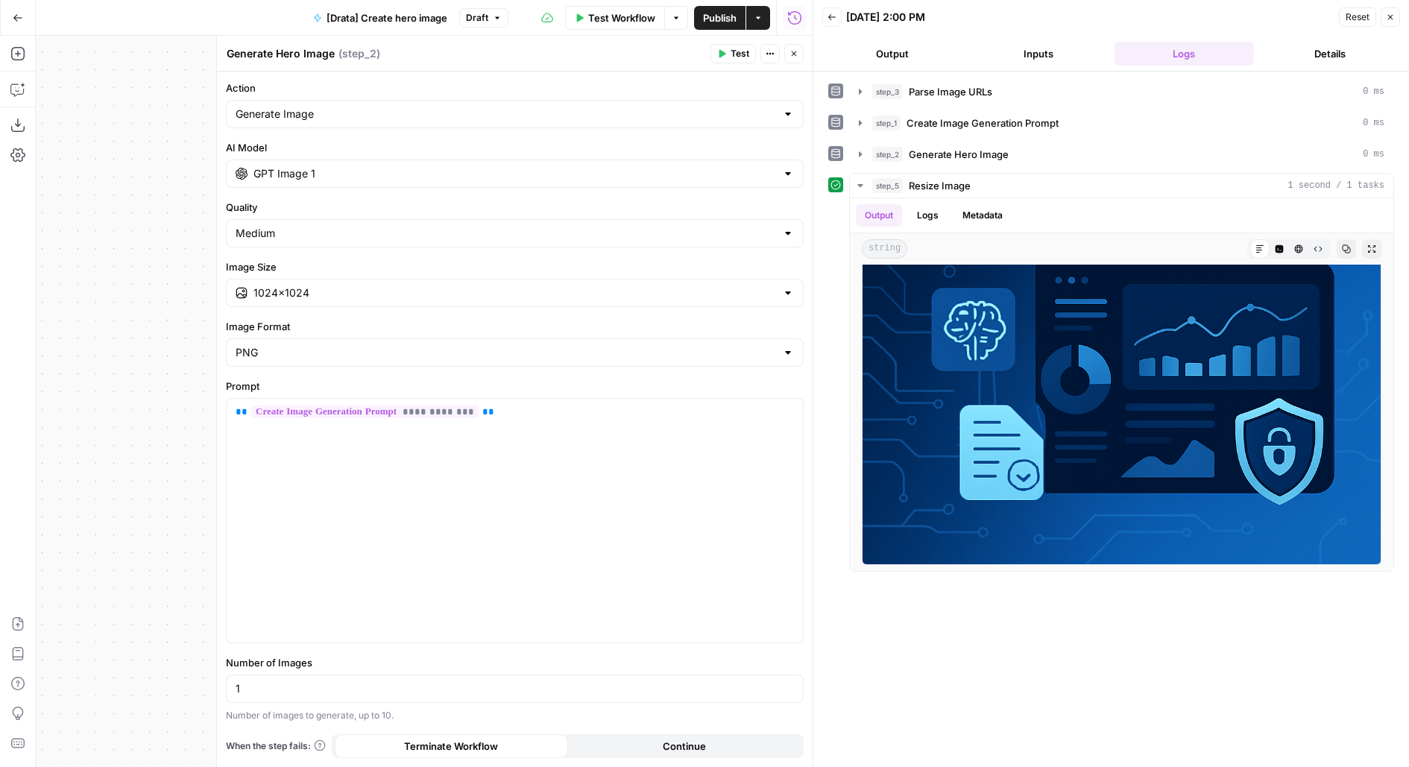
click at [755, 122] on div "Generate Image" at bounding box center [515, 114] width 578 height 28
type input "Generate Image"
click at [962, 147] on span "Generate Hero Image" at bounding box center [959, 154] width 100 height 15
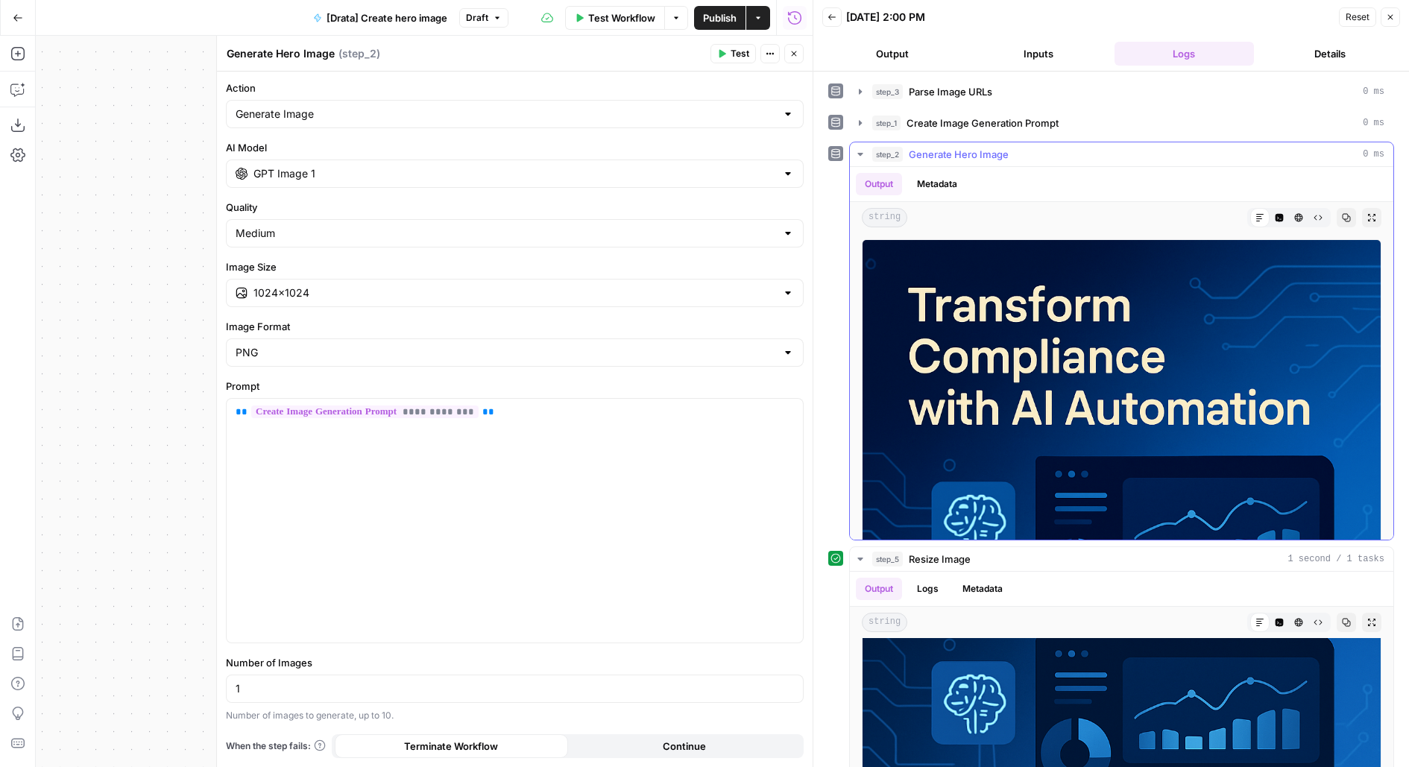
click at [963, 147] on span "Generate Hero Image" at bounding box center [959, 154] width 100 height 15
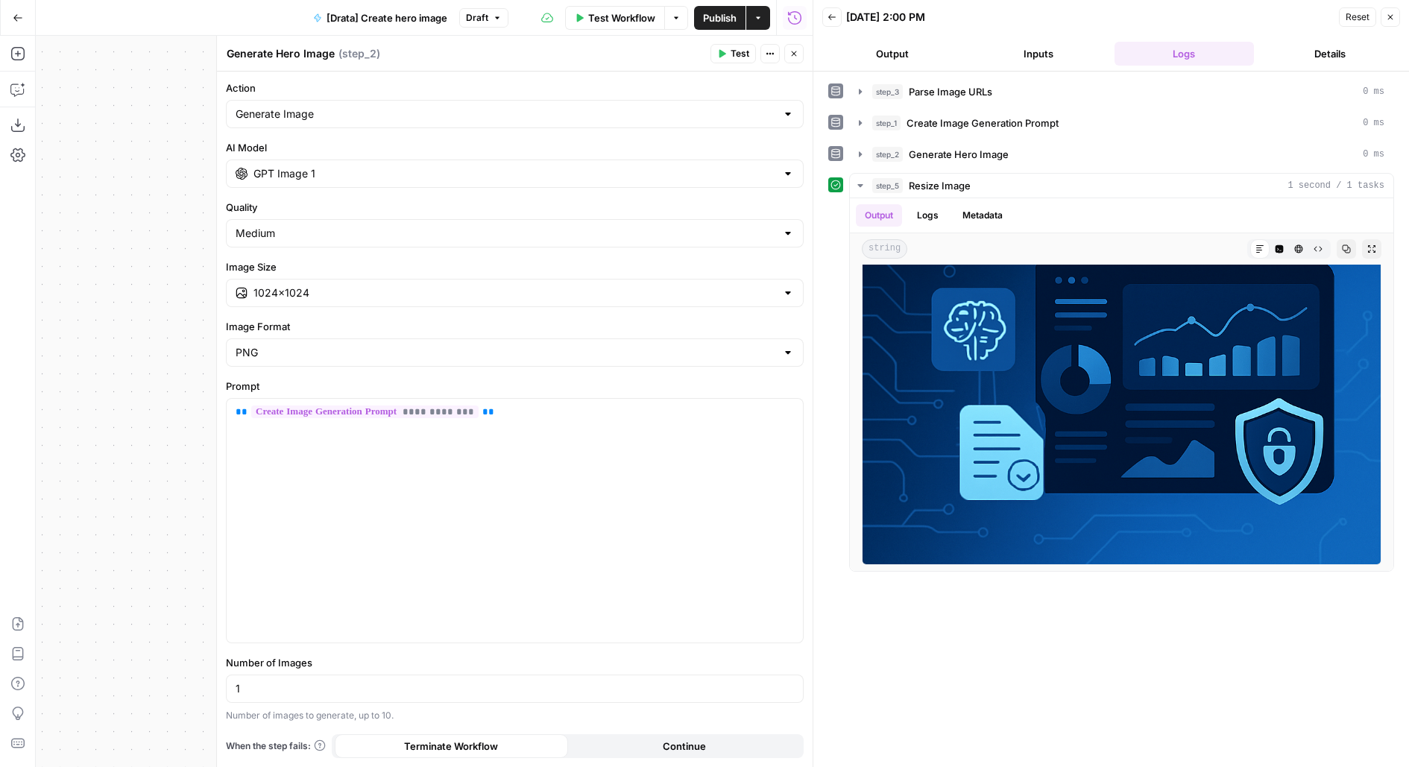
click at [793, 56] on icon "button" at bounding box center [794, 53] width 9 height 9
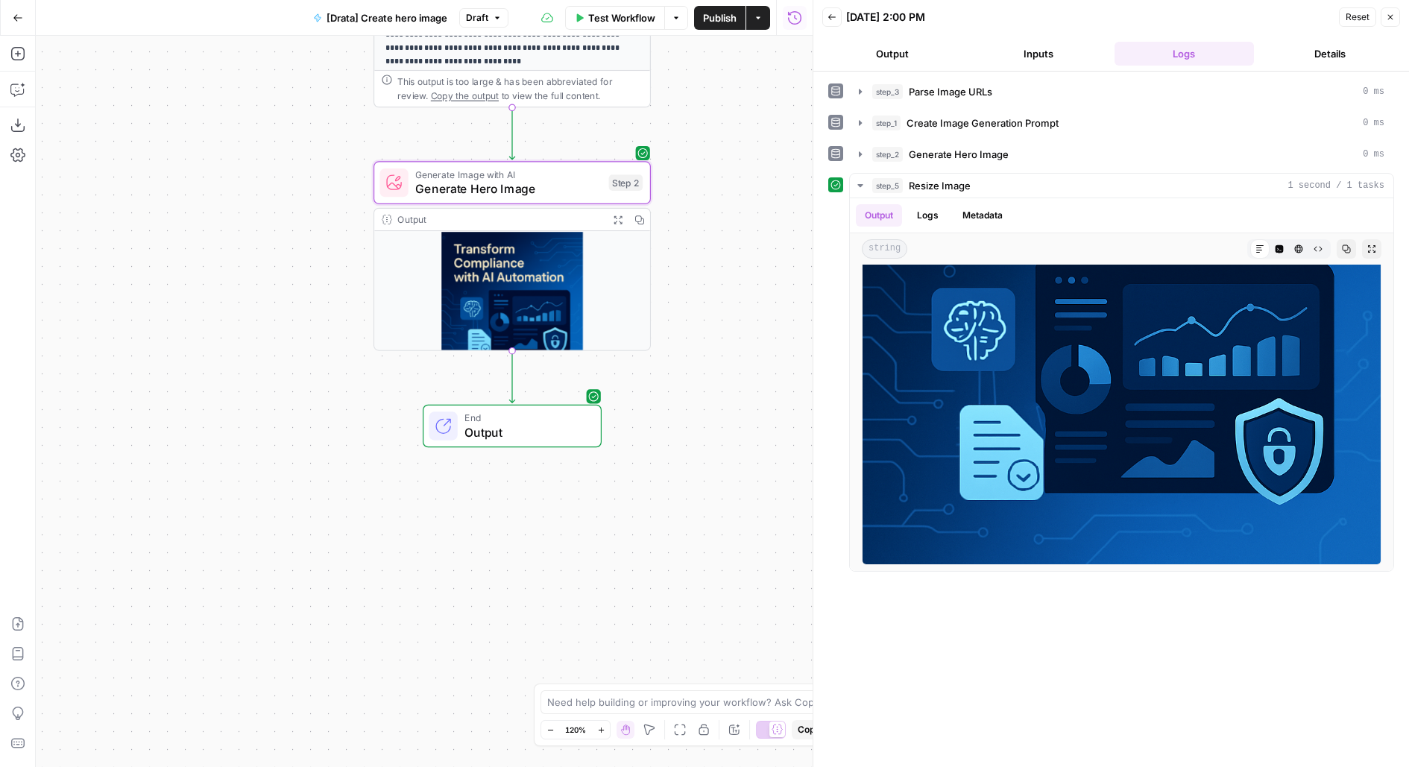
click at [716, 18] on span "Publish" at bounding box center [720, 17] width 34 height 15
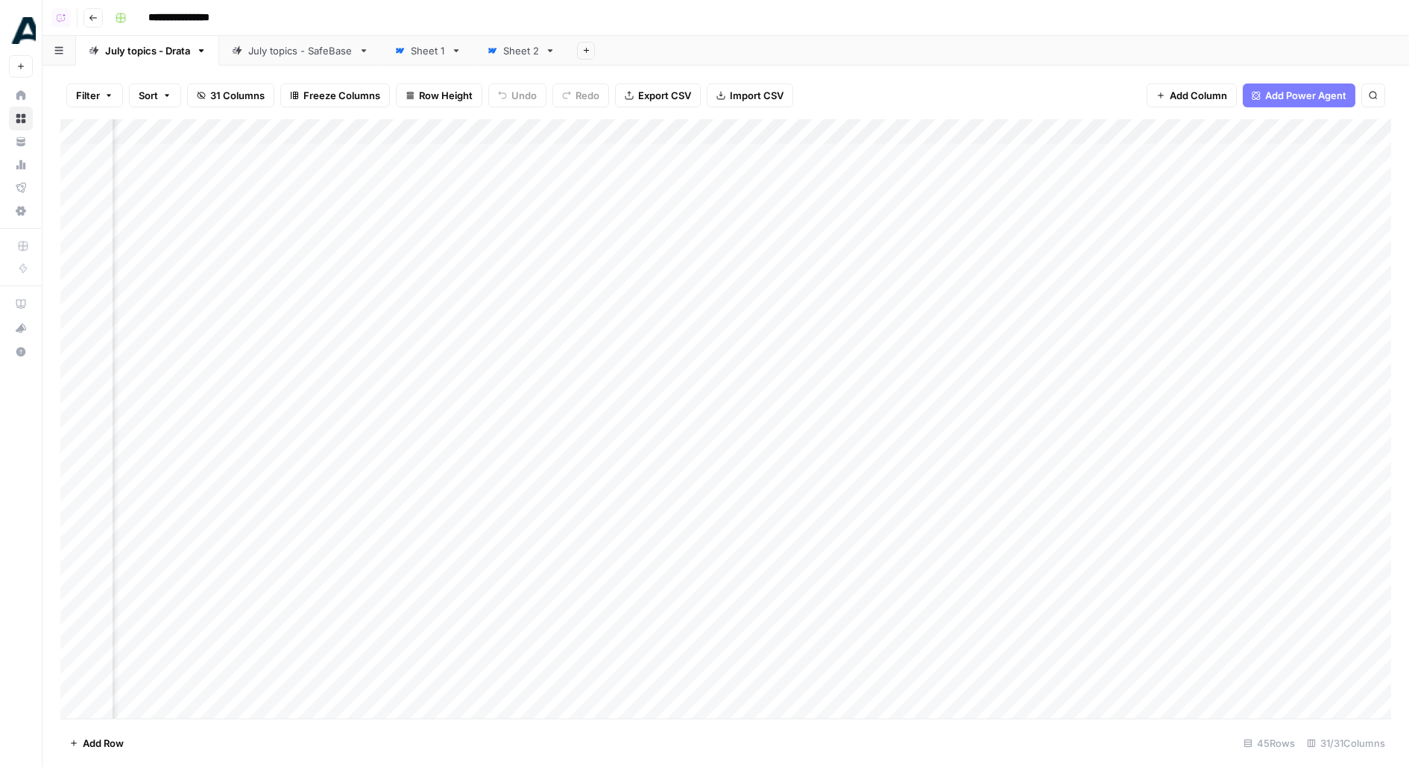
scroll to position [0, 3164]
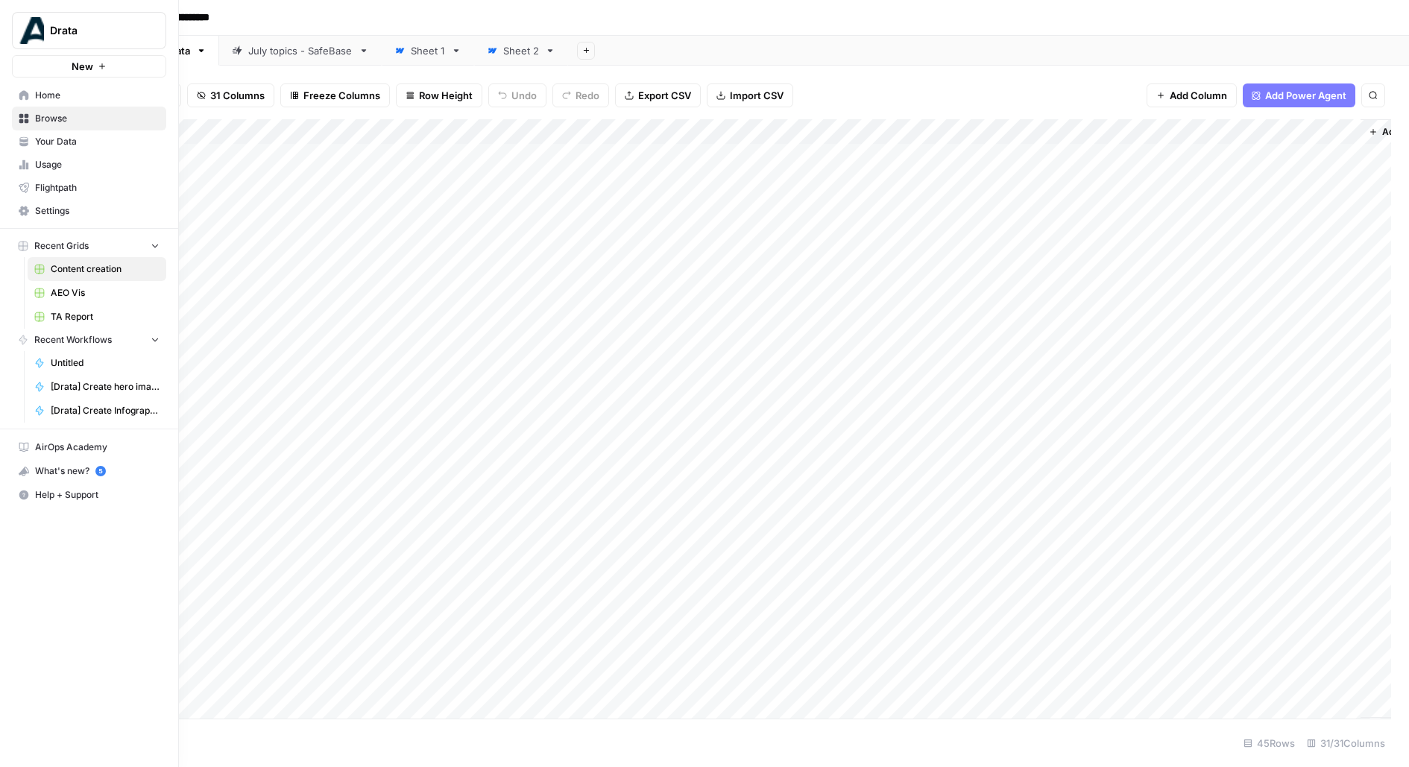
click at [34, 90] on link "Home" at bounding box center [89, 96] width 154 height 24
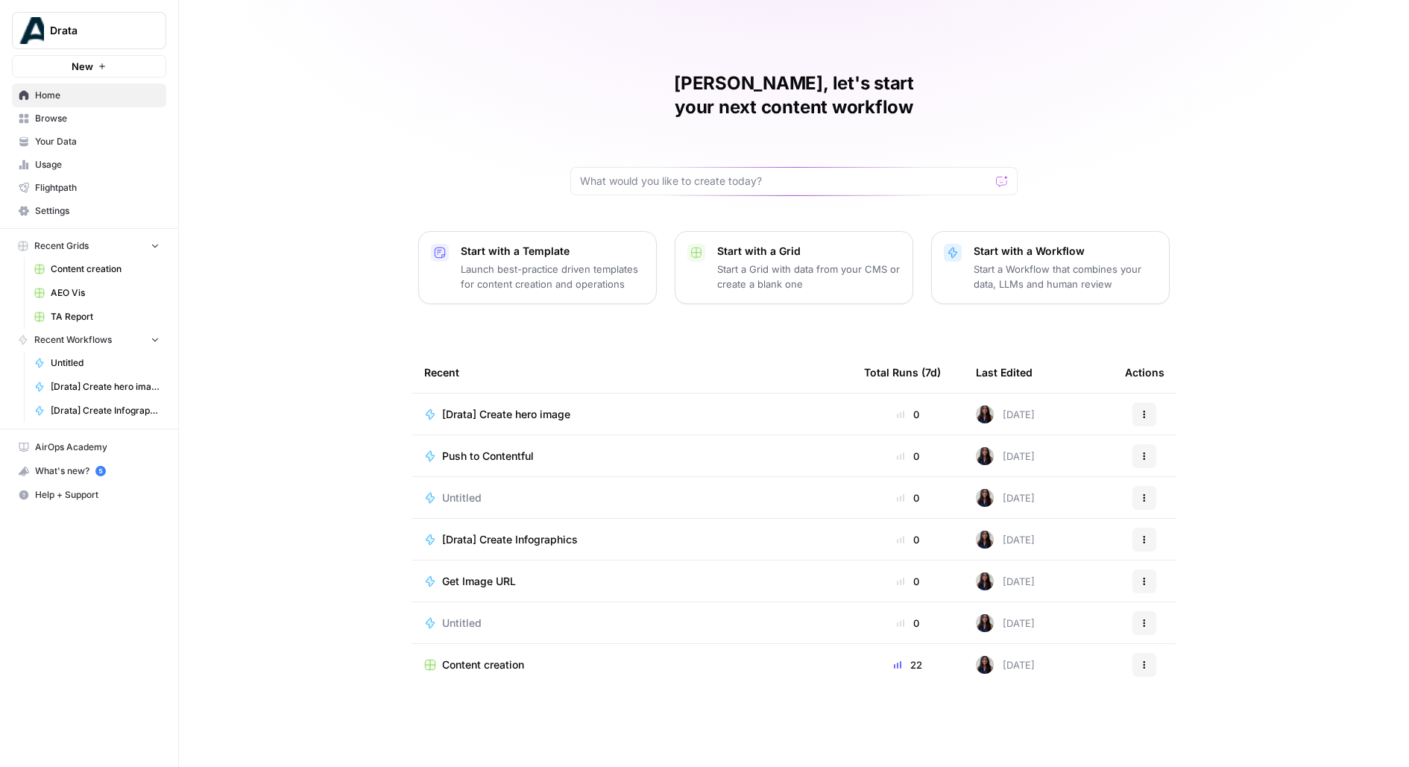
click at [476, 491] on span "Untitled" at bounding box center [462, 498] width 40 height 15
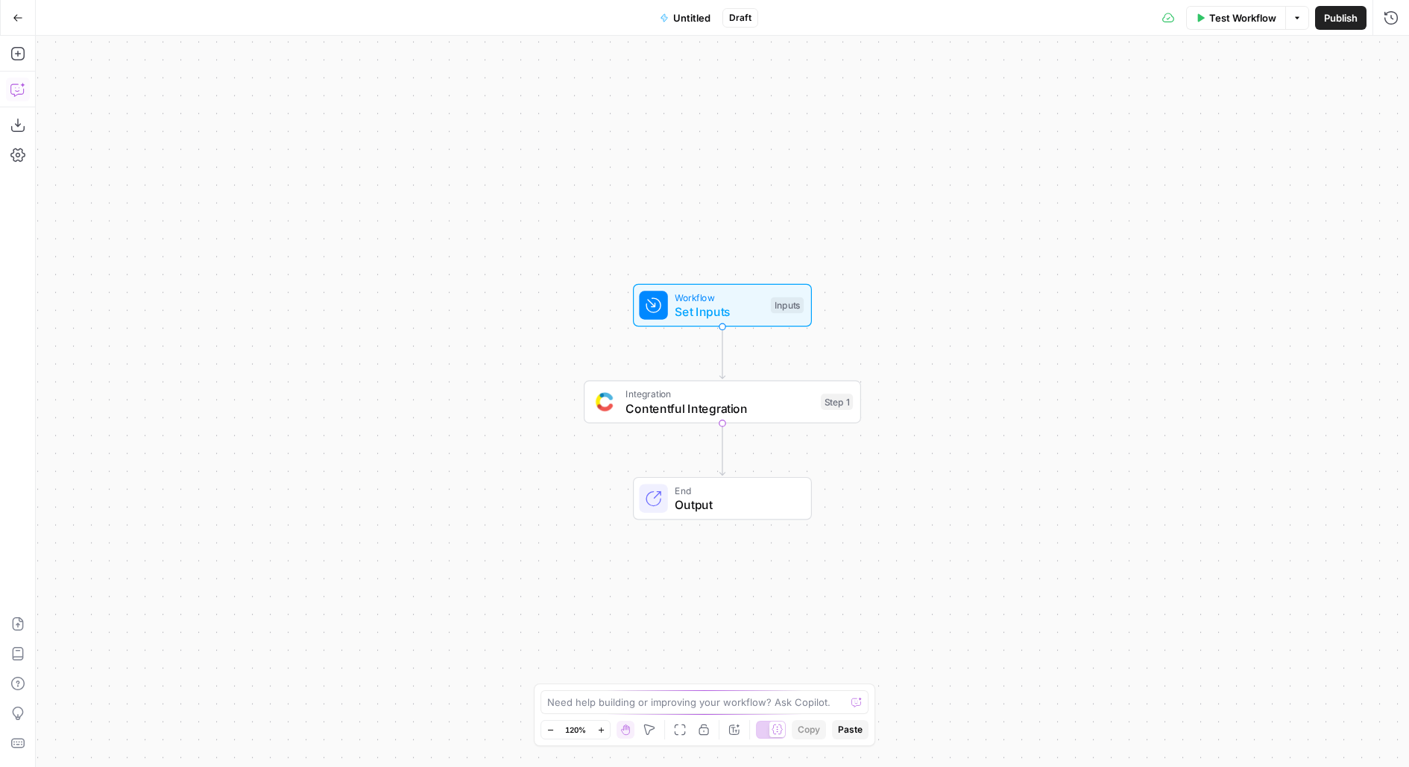
click at [19, 22] on icon "button" at bounding box center [18, 18] width 10 height 10
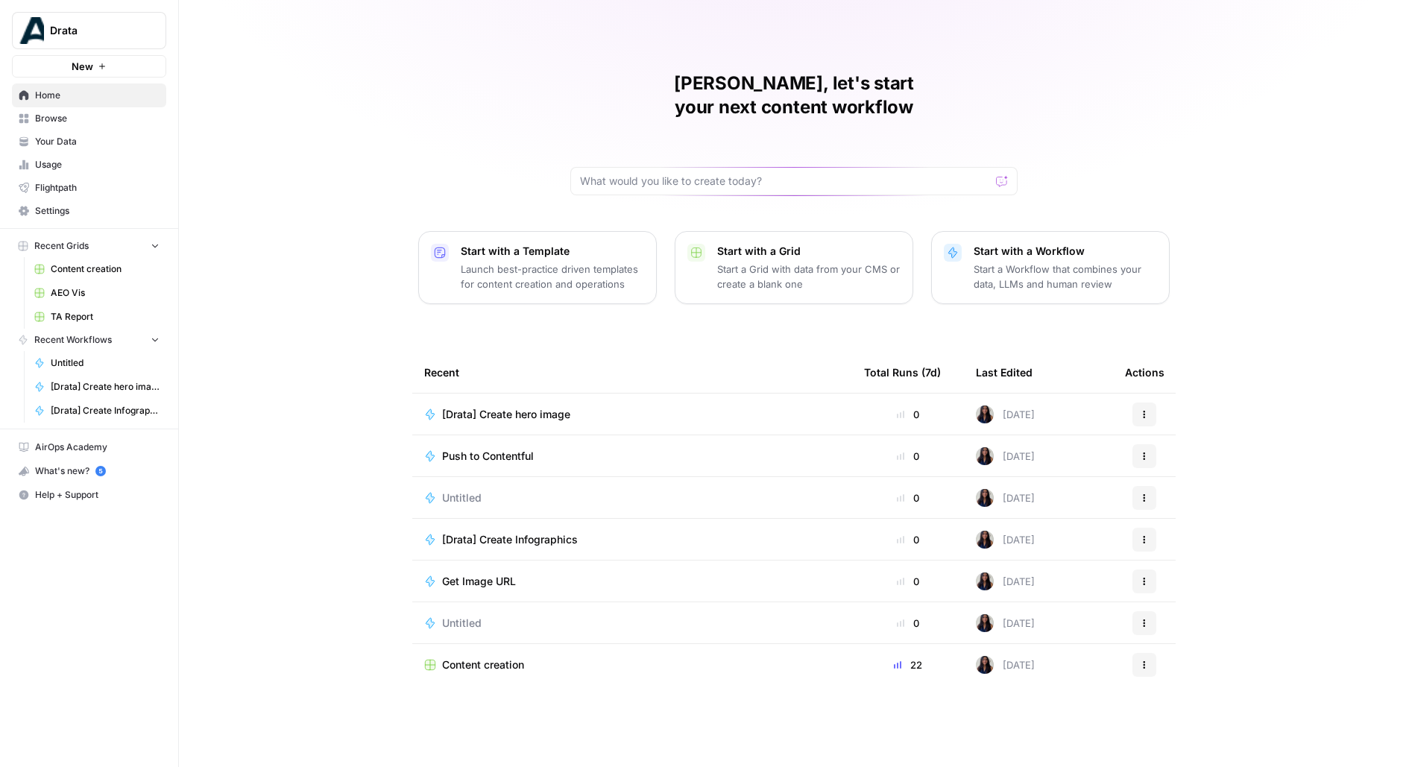
click at [469, 616] on span "Untitled" at bounding box center [462, 623] width 40 height 15
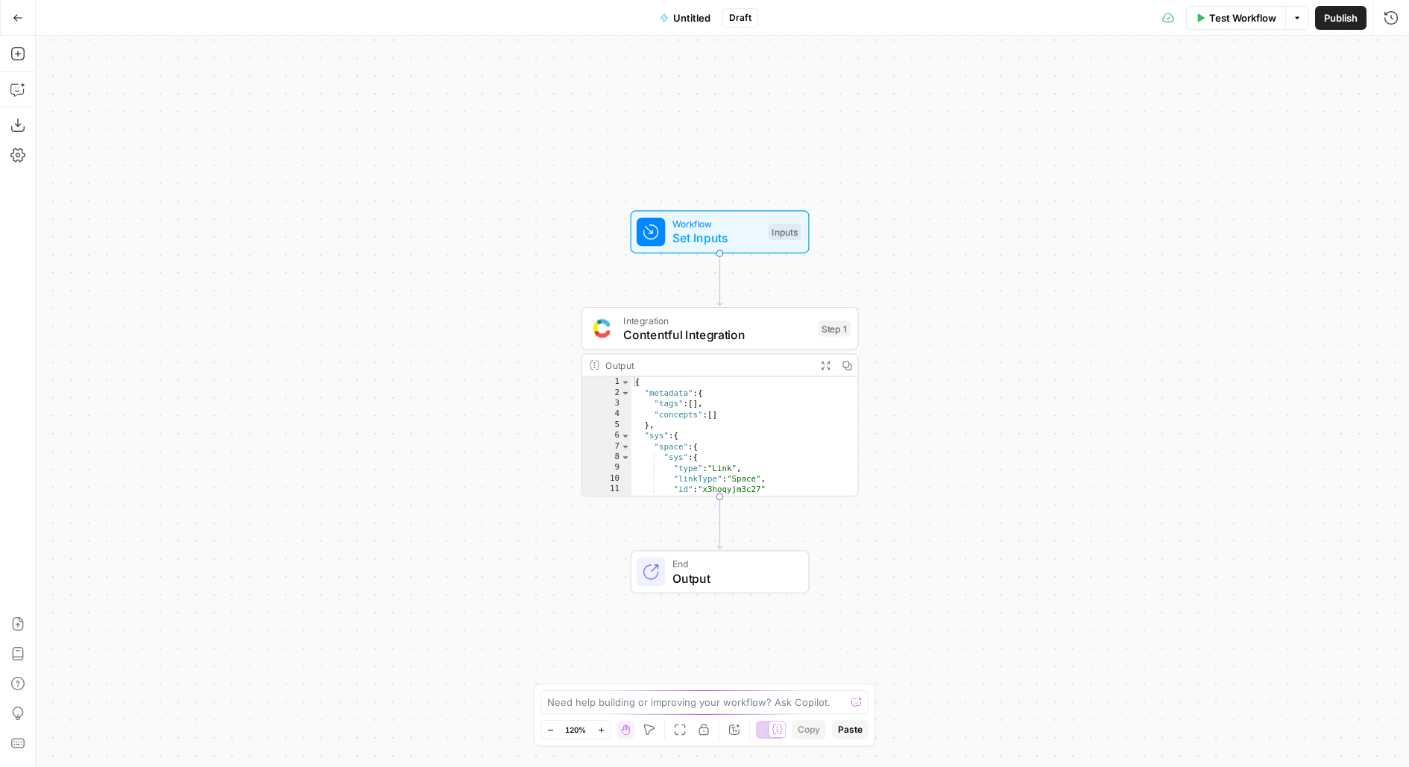
click at [16, 11] on button "Go Back" at bounding box center [17, 17] width 27 height 27
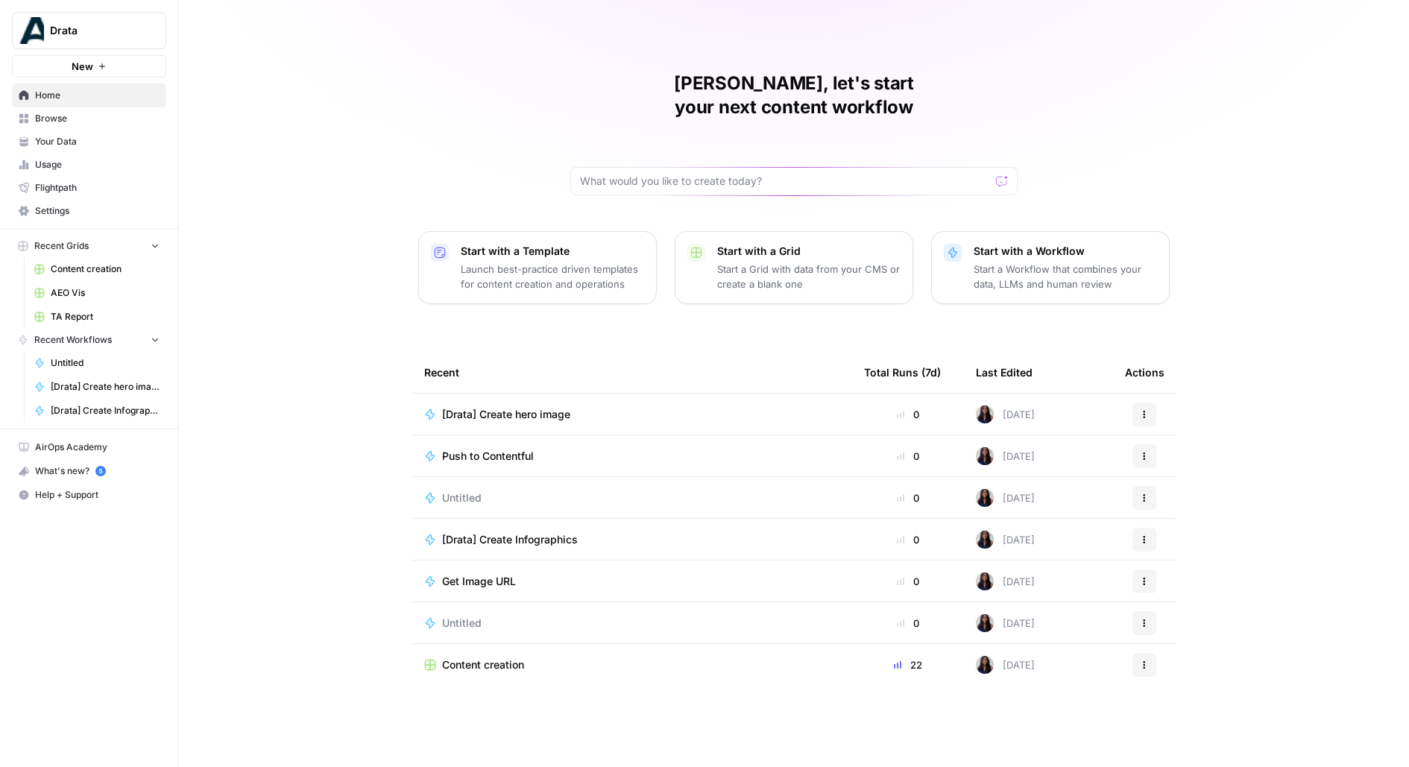
click at [46, 140] on span "Your Data" at bounding box center [97, 141] width 125 height 13
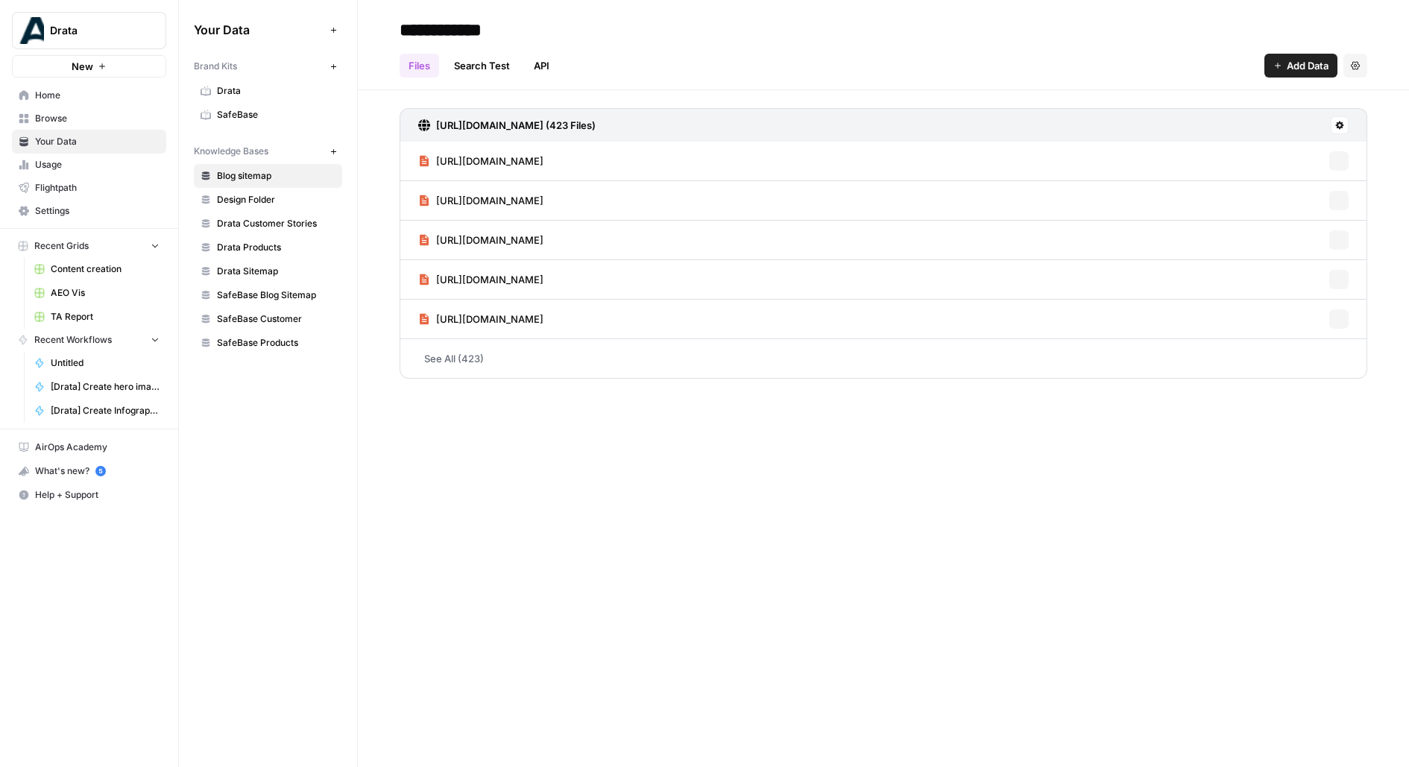
click at [58, 112] on span "Browse" at bounding box center [97, 118] width 125 height 13
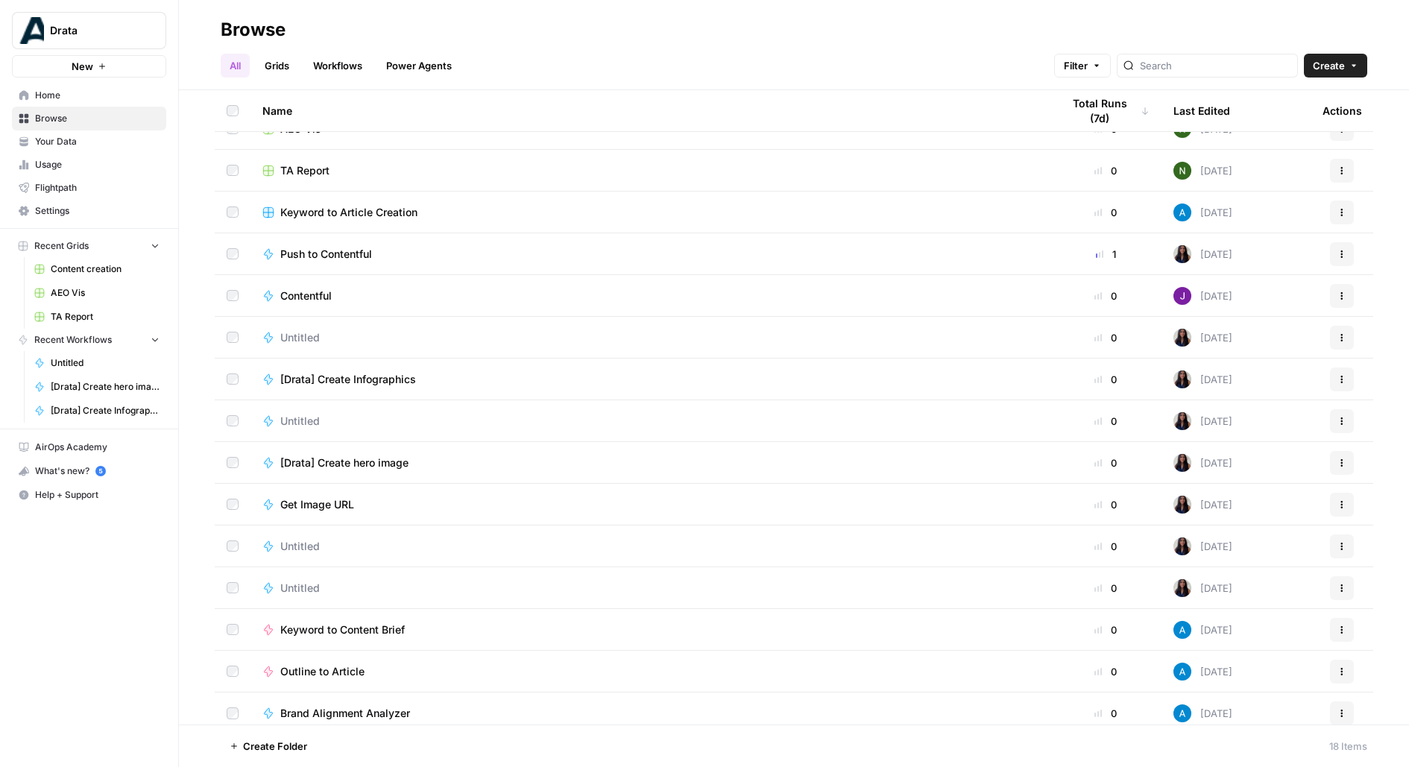
scroll to position [158, 0]
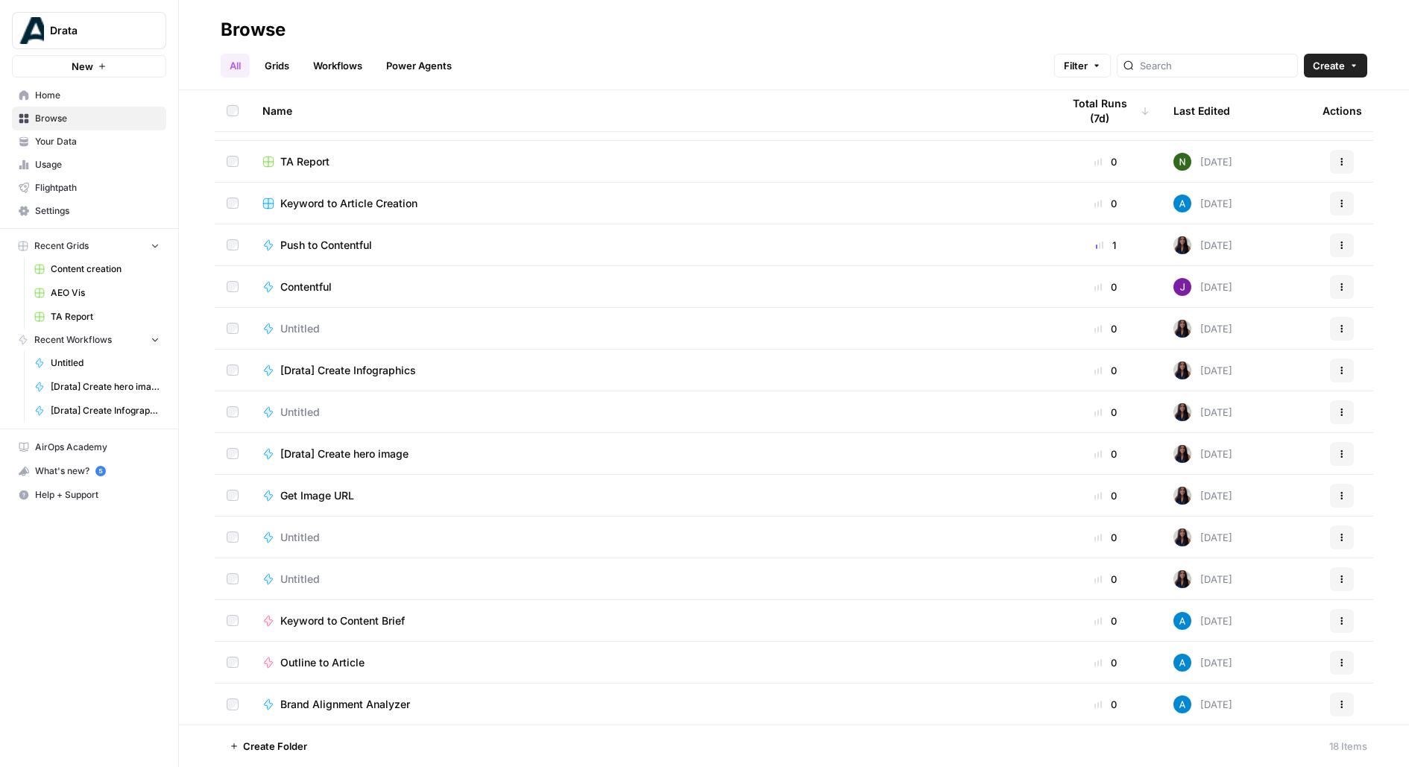
click at [341, 506] on td "Get Image URL" at bounding box center [650, 495] width 799 height 41
click at [341, 500] on span "Get Image URL" at bounding box center [317, 495] width 74 height 15
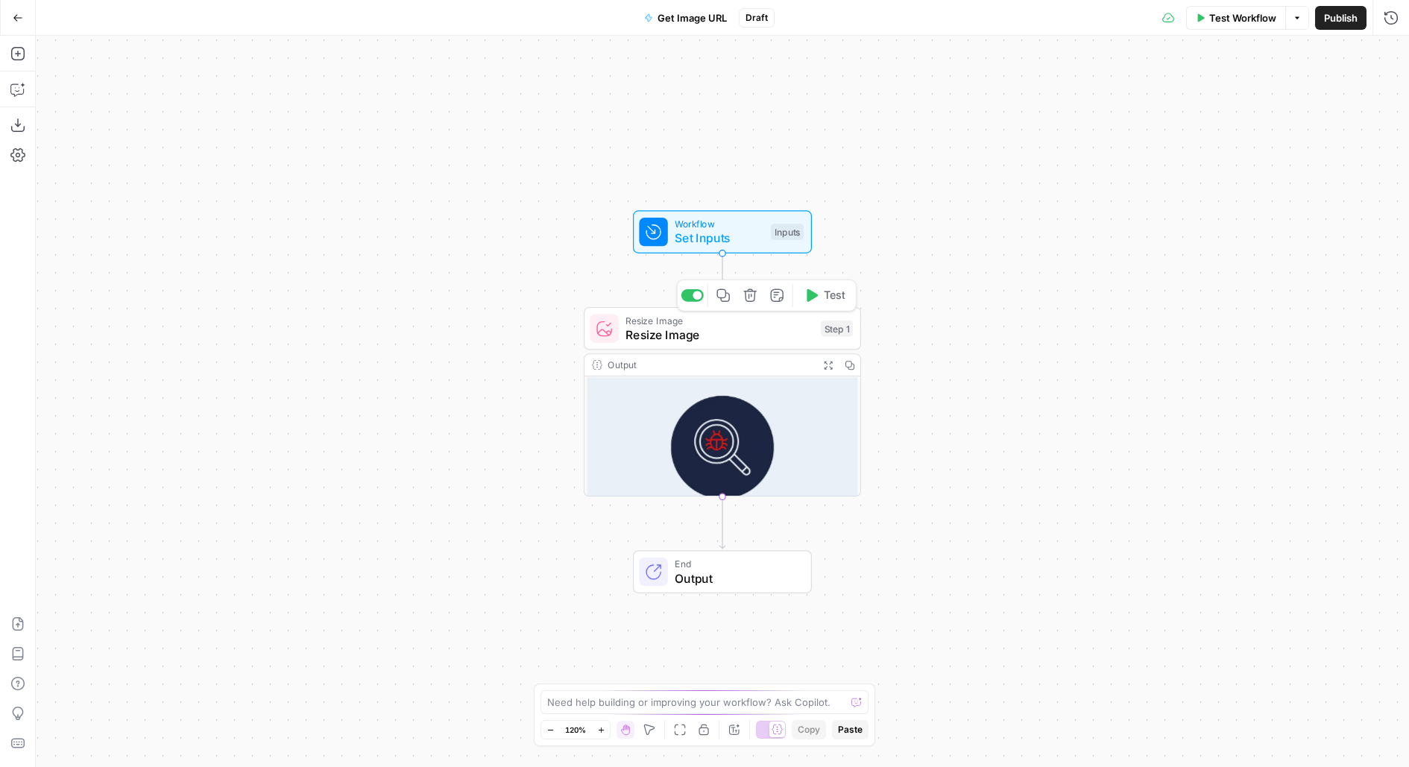
click at [740, 322] on span "Resize Image" at bounding box center [720, 320] width 188 height 14
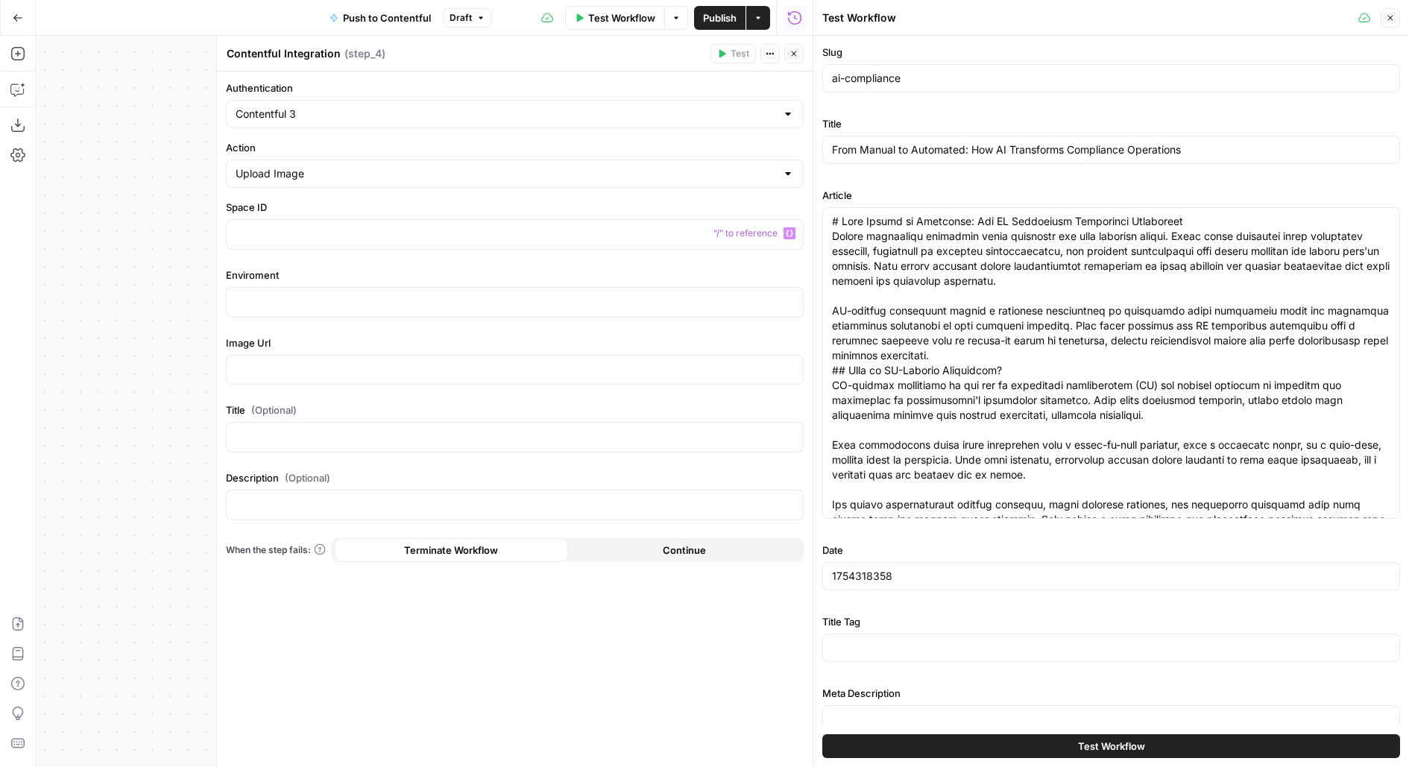
scroll to position [1202, 0]
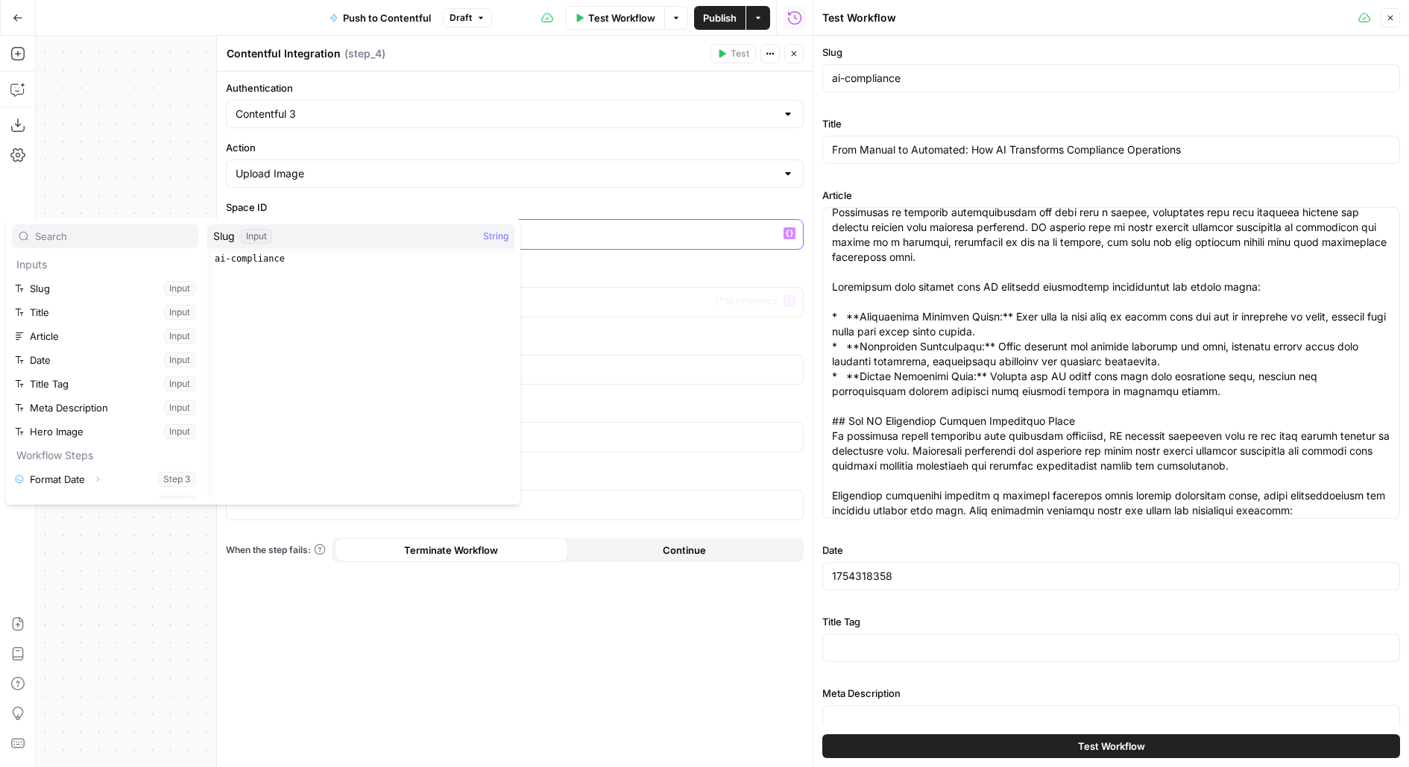
click at [697, 234] on p "*" at bounding box center [515, 233] width 559 height 15
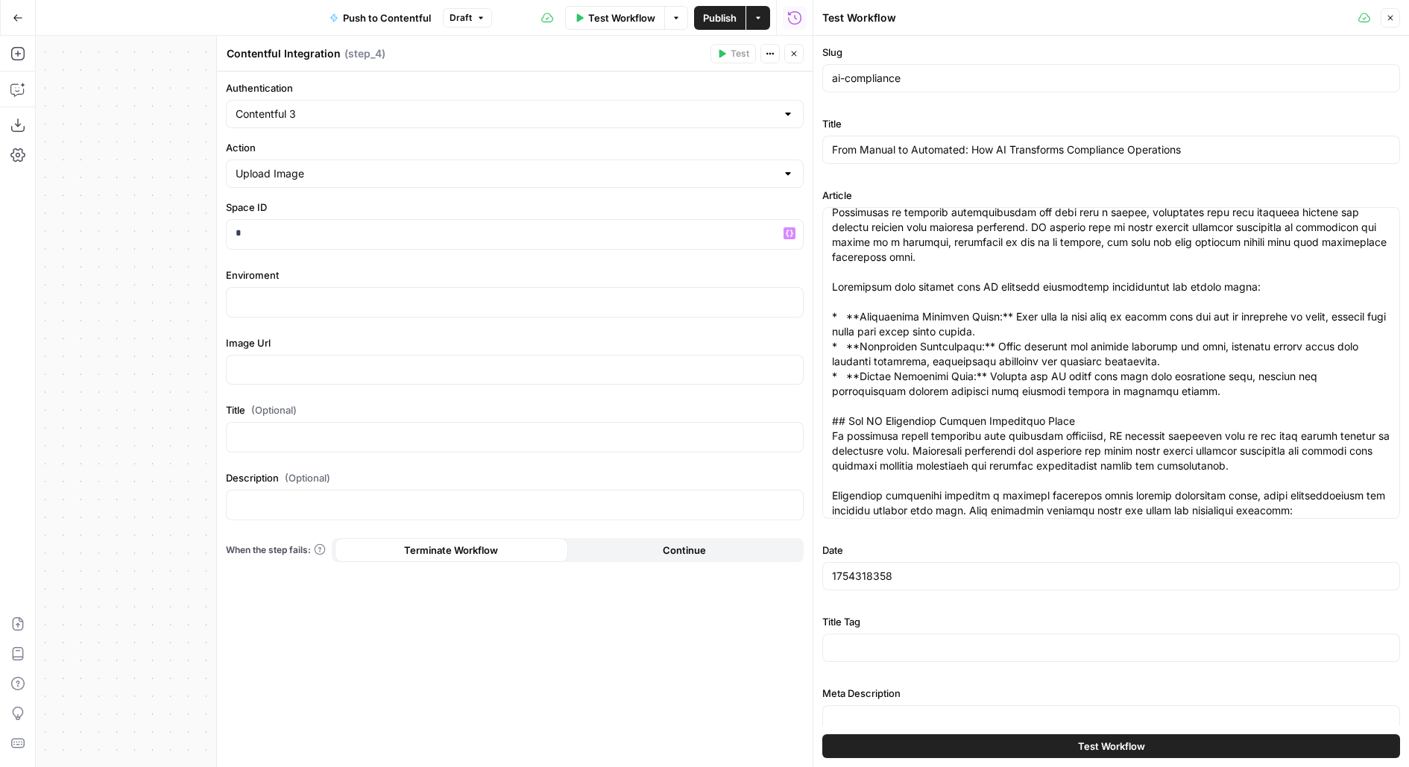
click at [799, 44] on button "Close" at bounding box center [793, 53] width 19 height 19
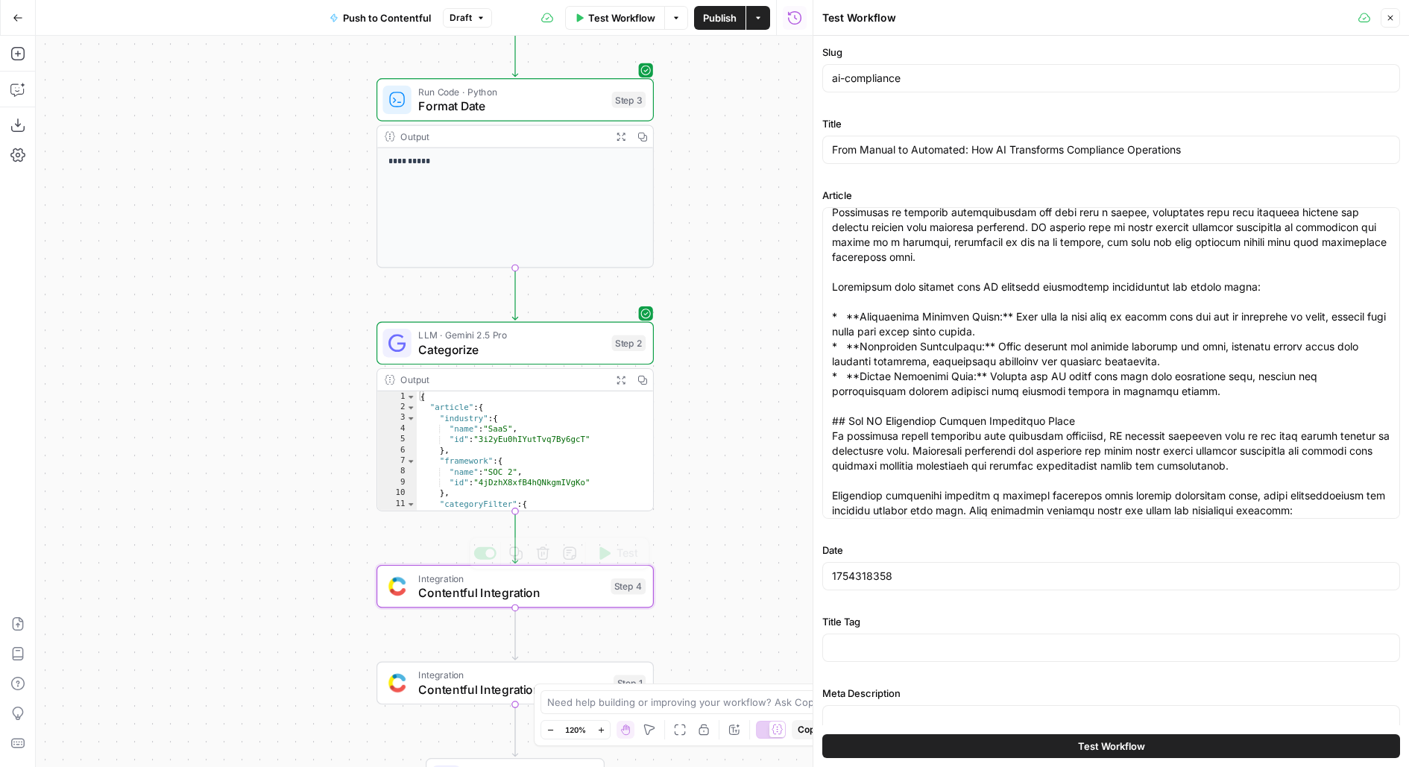
drag, startPoint x: 735, startPoint y: 540, endPoint x: 718, endPoint y: 268, distance: 272.7
click at [718, 268] on div "**********" at bounding box center [424, 401] width 777 height 731
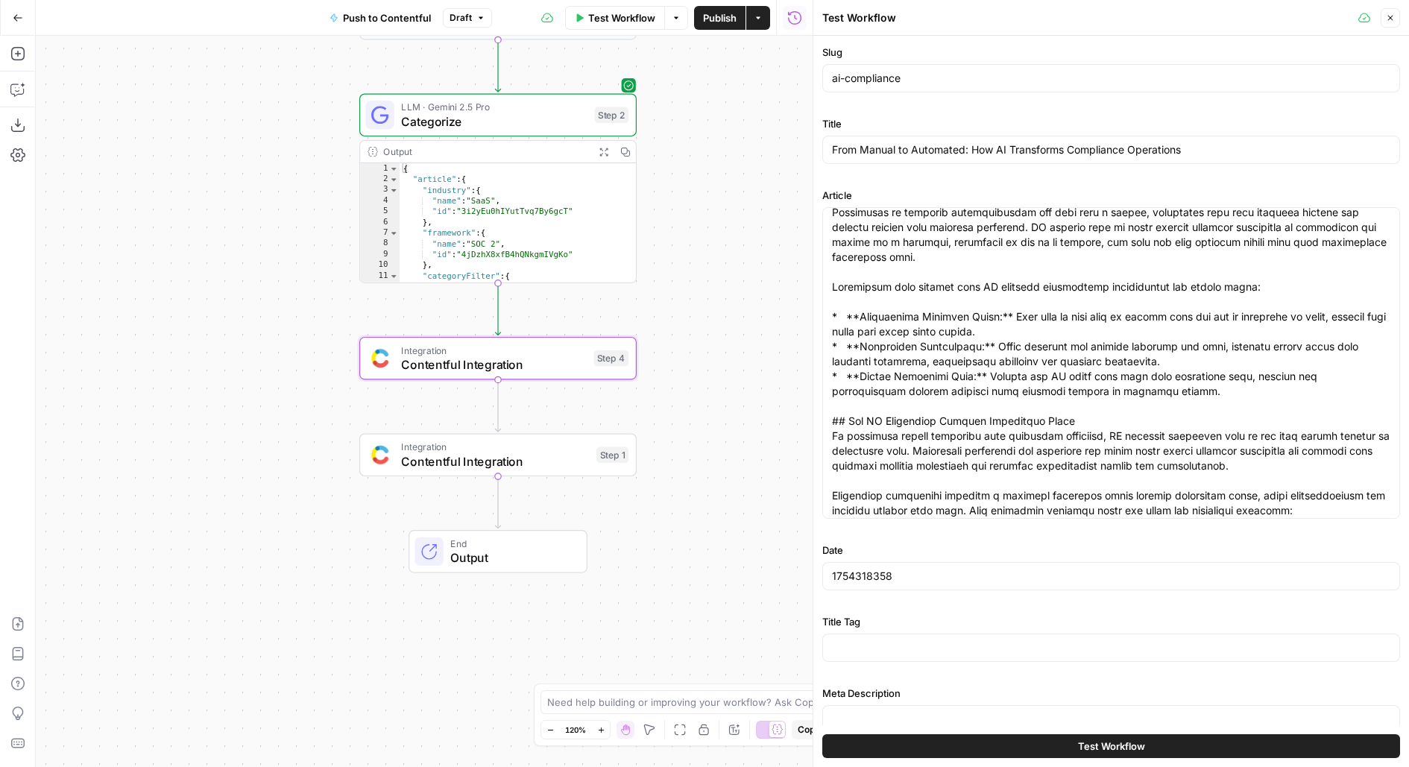
click at [558, 448] on span "Integration" at bounding box center [495, 447] width 188 height 14
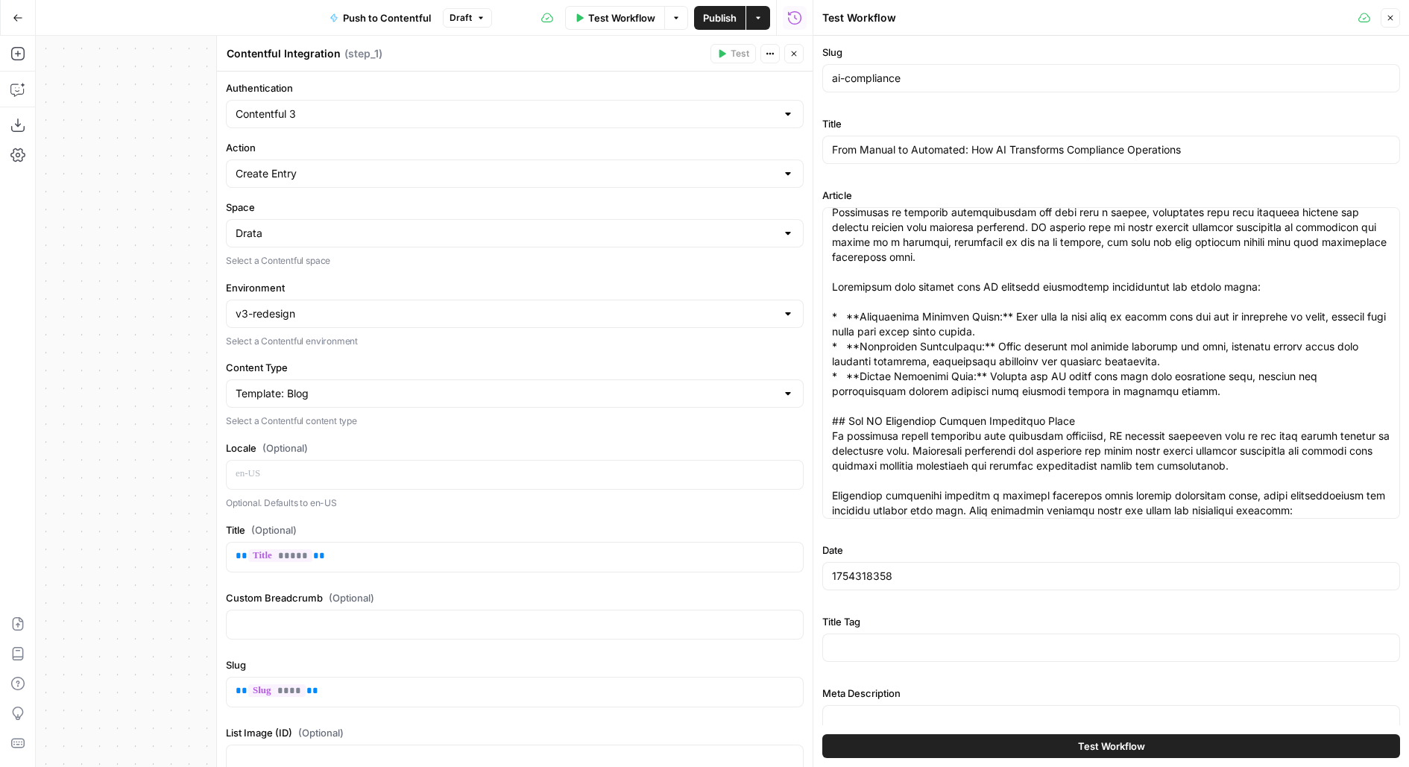
click at [494, 300] on div "v3-redesign" at bounding box center [515, 314] width 578 height 28
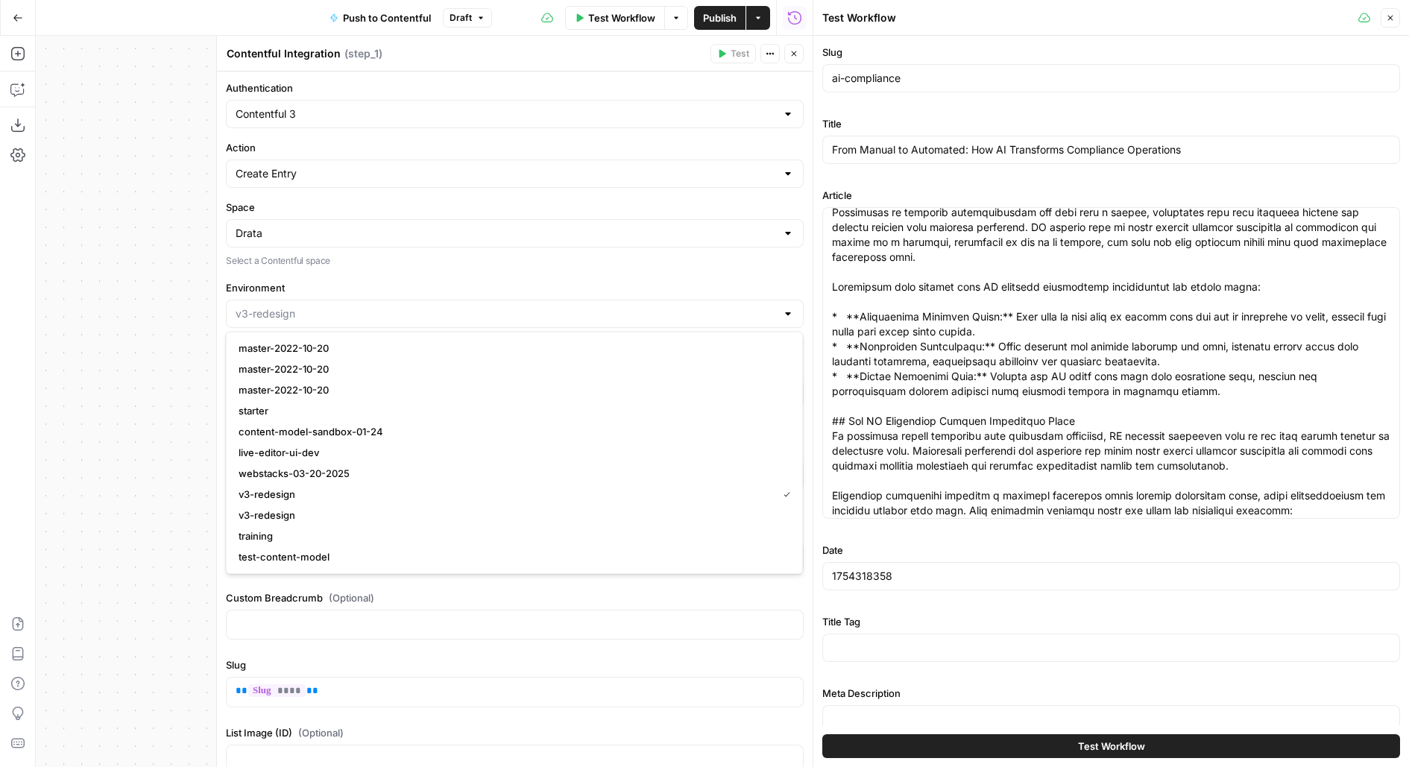
type input "v3-redesign"
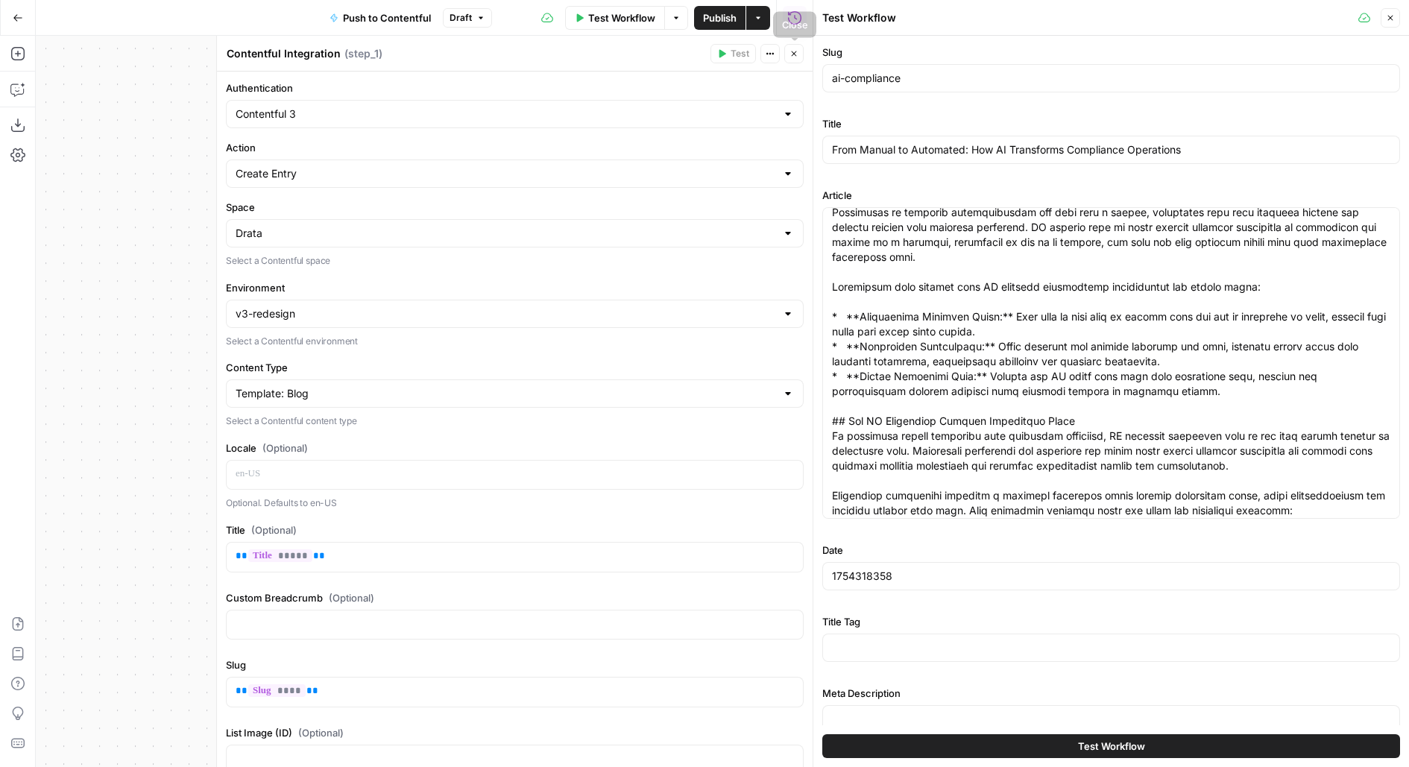
click at [797, 45] on button "Close" at bounding box center [793, 53] width 19 height 19
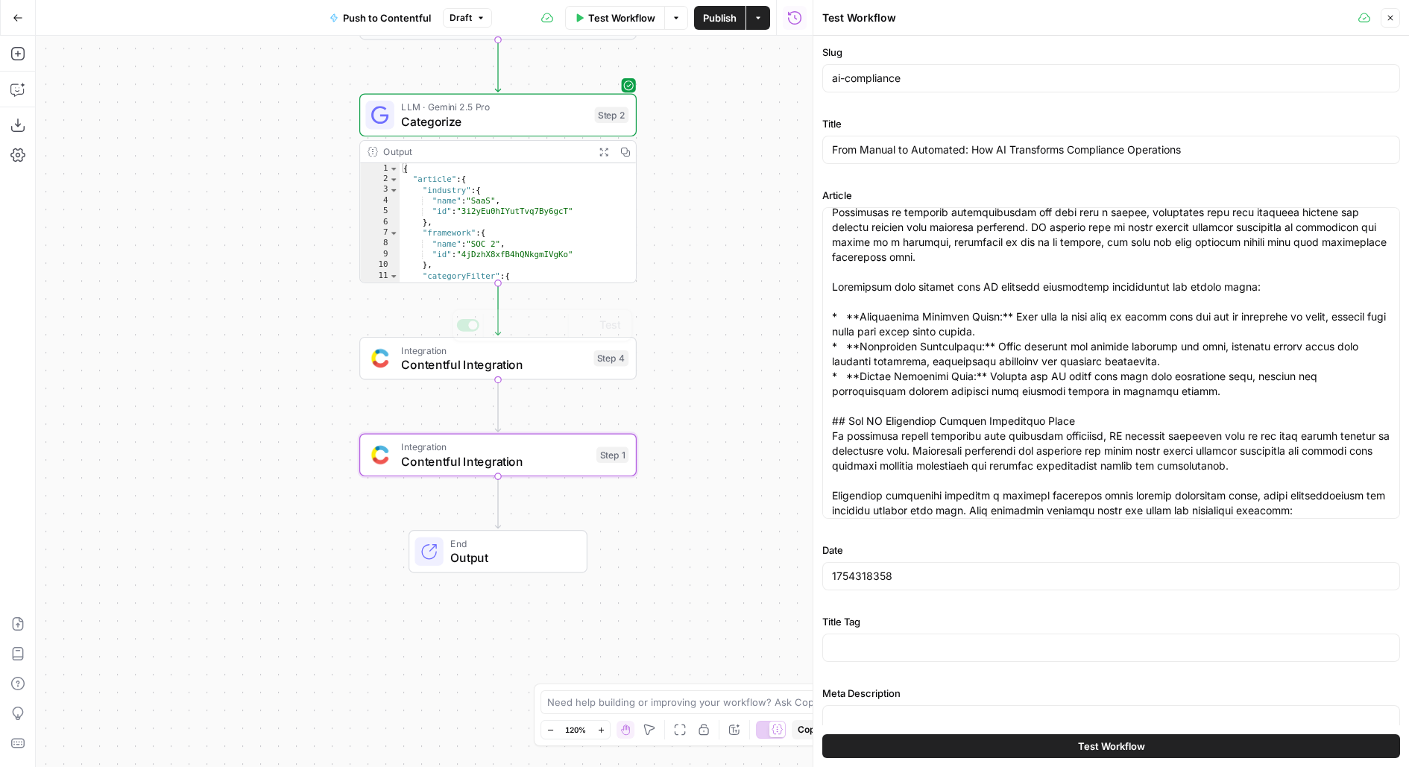
click at [564, 369] on span "Contentful Integration" at bounding box center [493, 365] width 185 height 18
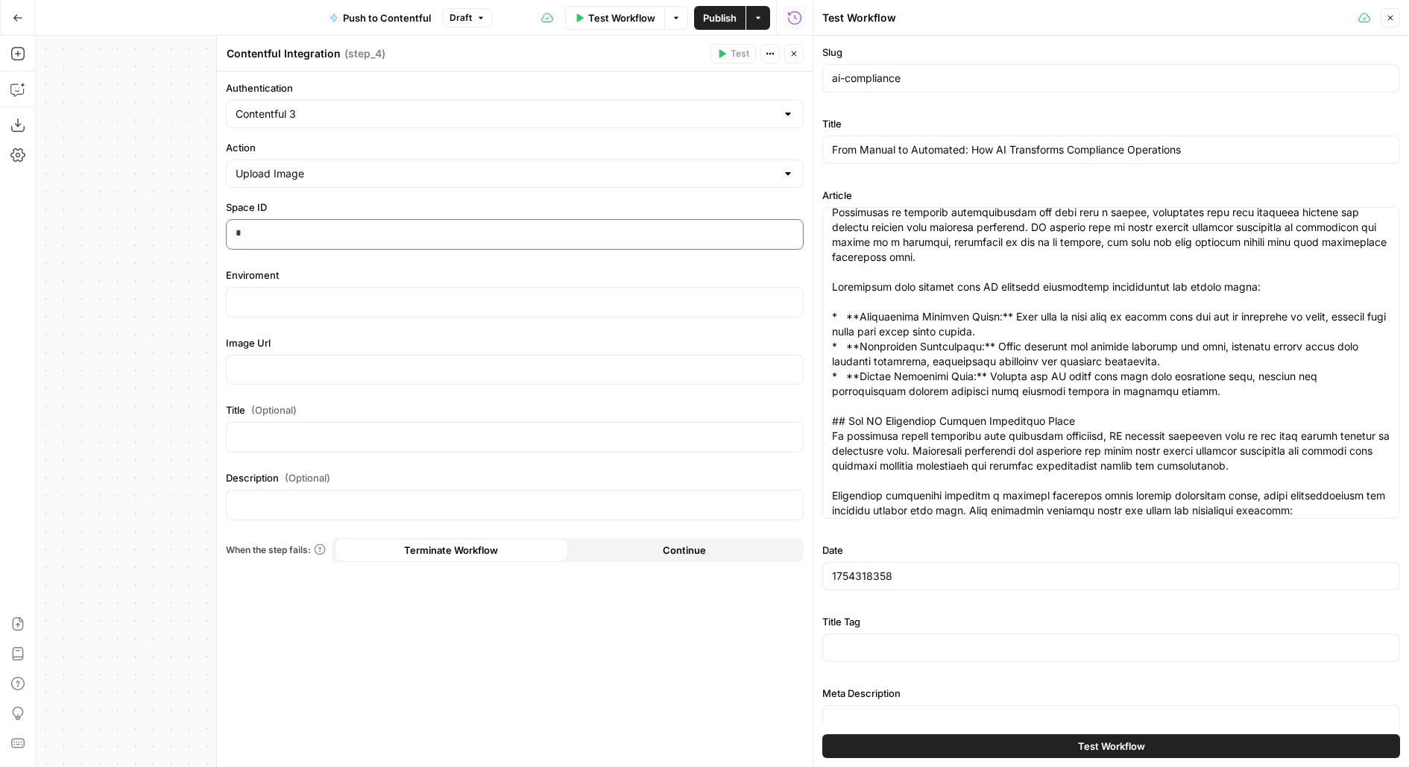
click at [454, 226] on p "*" at bounding box center [515, 233] width 559 height 15
click at [449, 226] on p "*" at bounding box center [515, 233] width 559 height 15
click at [269, 234] on p "*" at bounding box center [515, 233] width 559 height 15
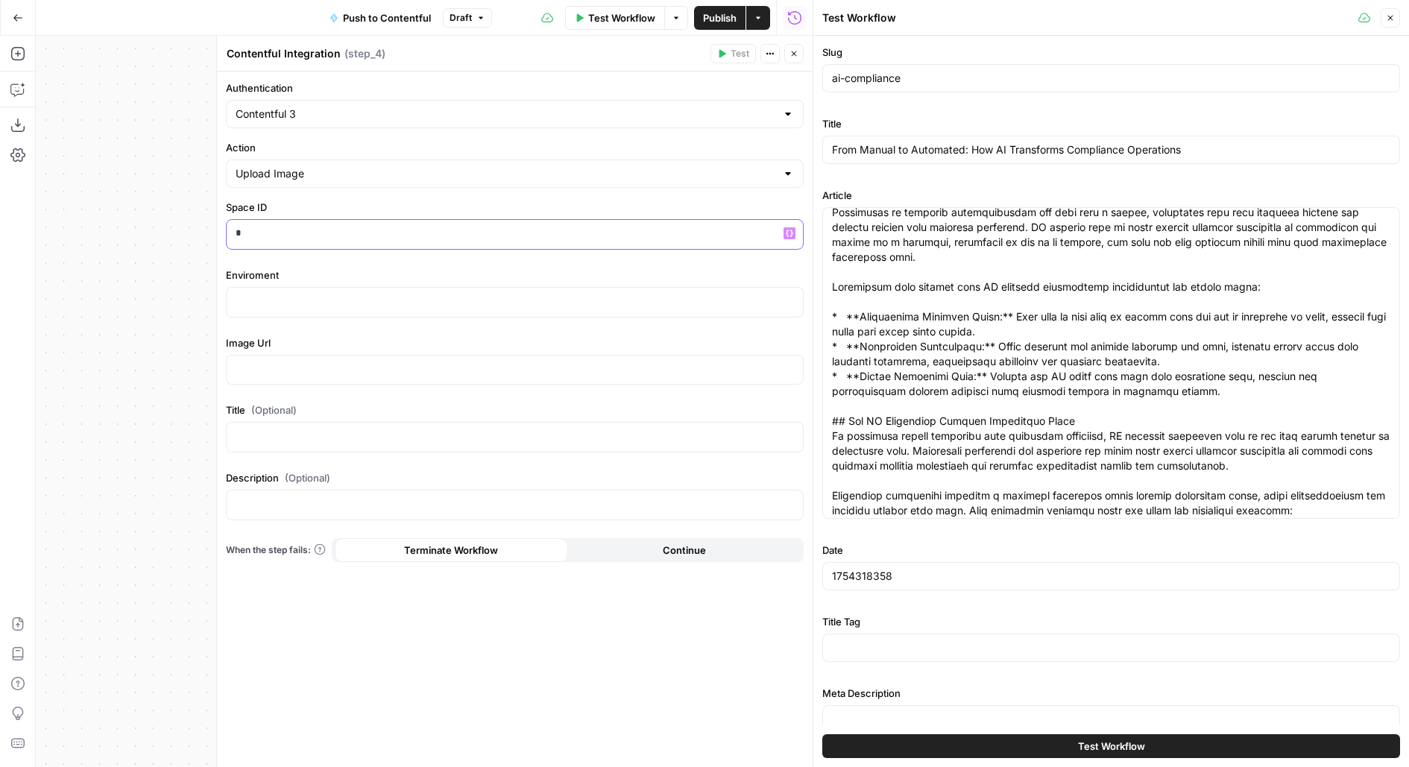
drag, startPoint x: 265, startPoint y: 233, endPoint x: 215, endPoint y: 228, distance: 50.2
click at [216, 229] on div "Contentful Integration Contentful Integration ( step_4 ) Test Actions Close Aut…" at bounding box center [514, 401] width 596 height 731
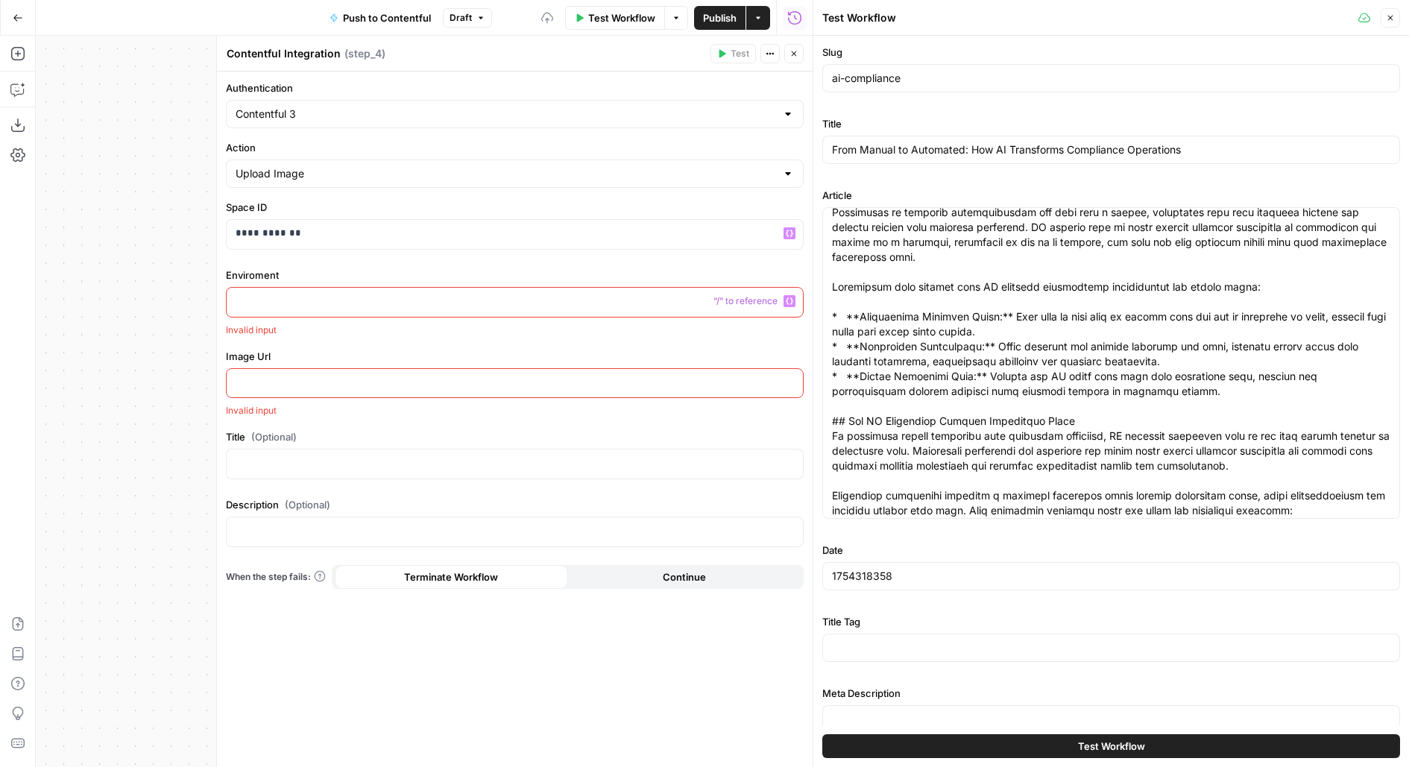
click at [272, 299] on p at bounding box center [515, 301] width 558 height 15
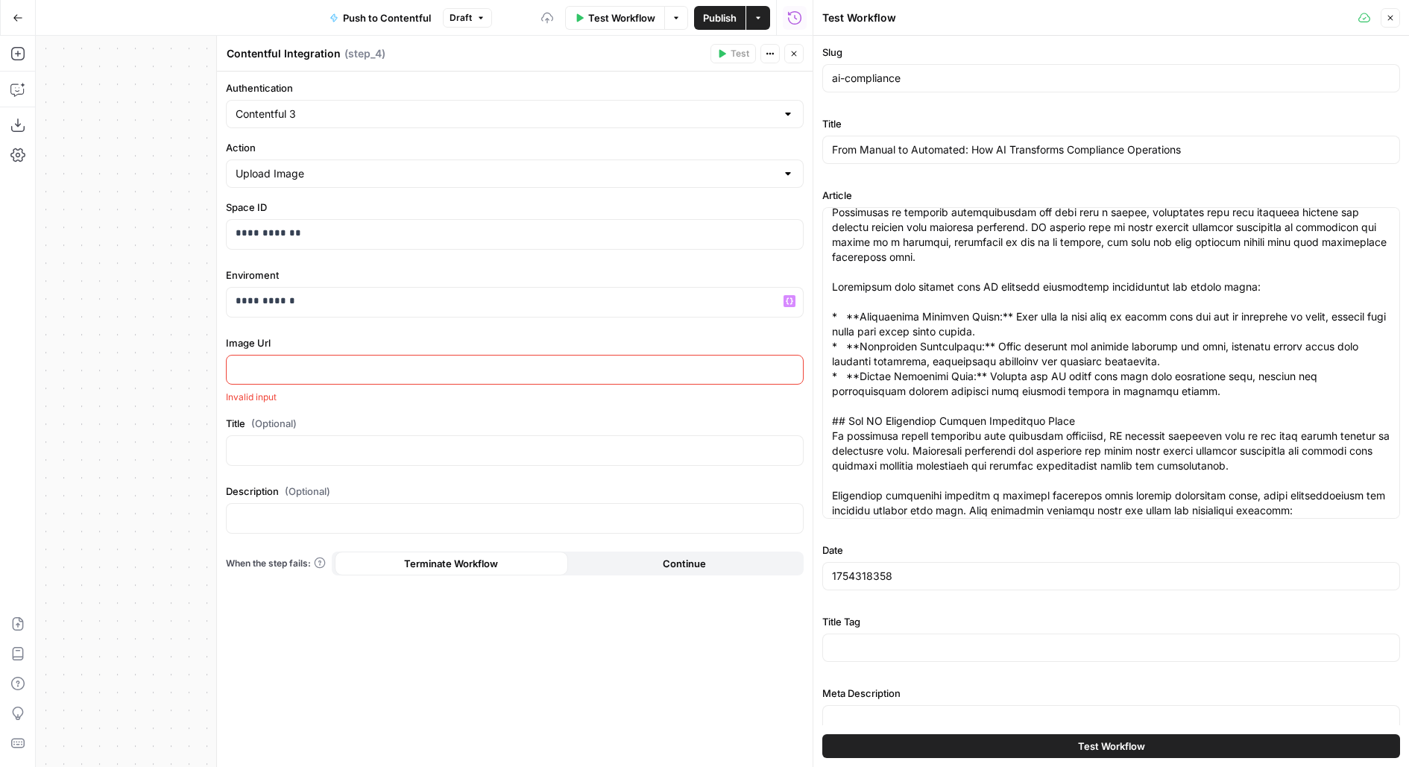
click at [282, 376] on div at bounding box center [515, 370] width 576 height 29
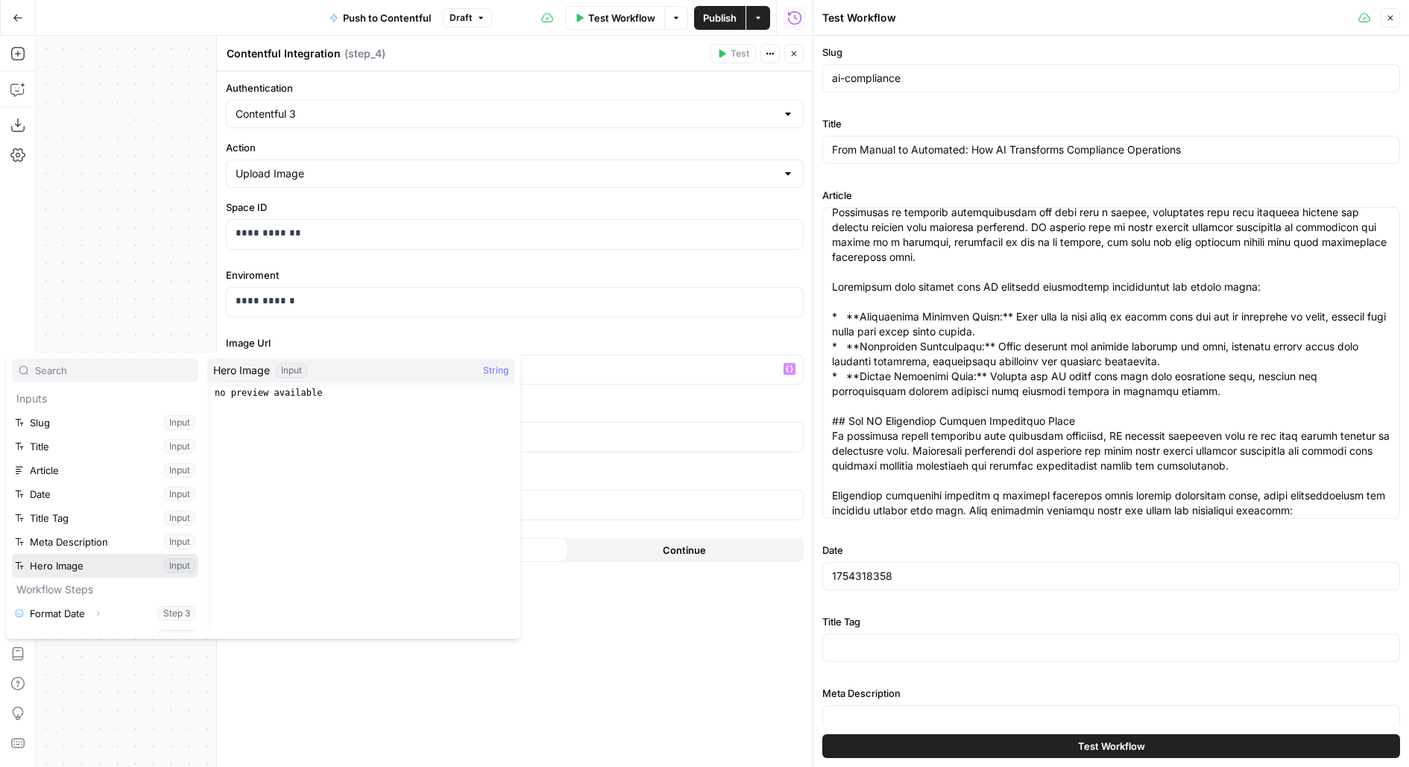
click at [12, 554] on button "Select variable Hero Image" at bounding box center [105, 566] width 186 height 24
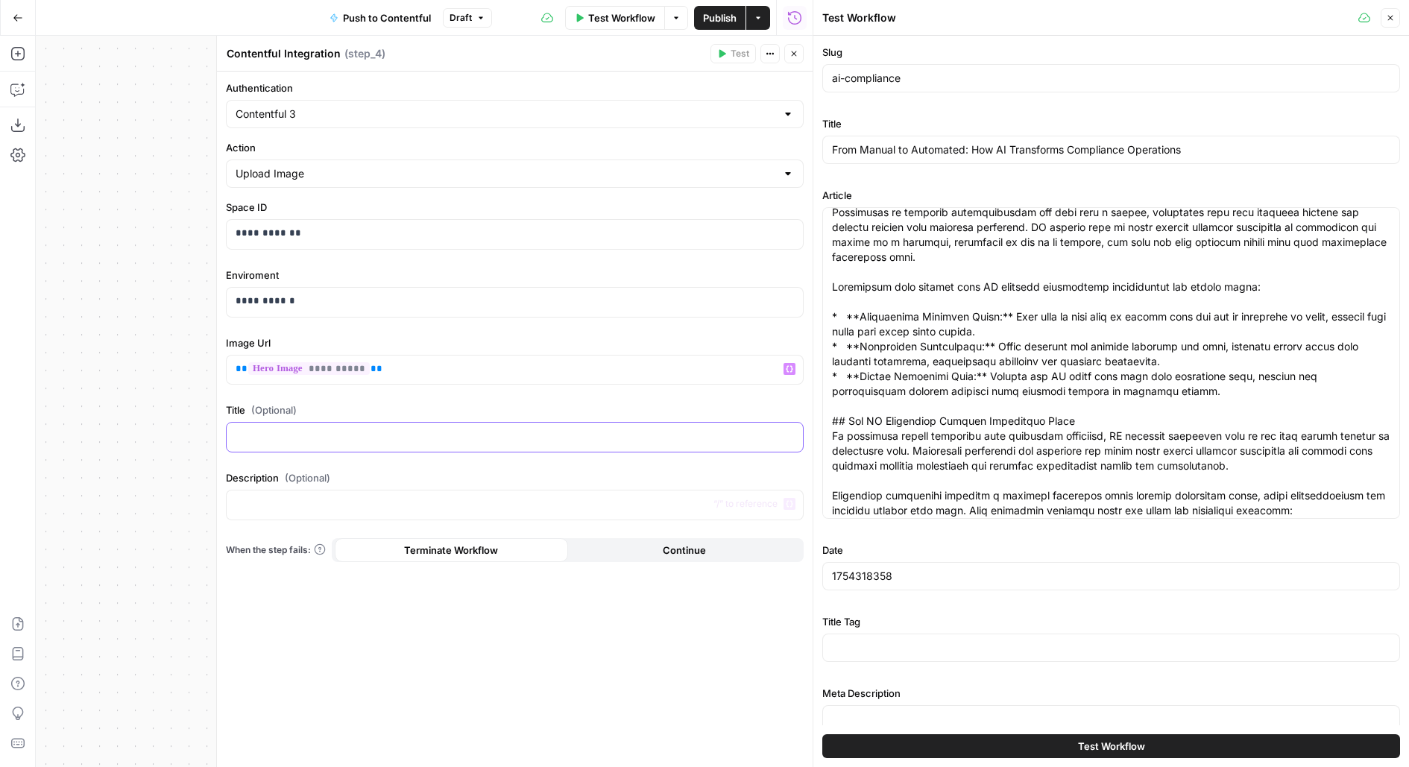
click at [429, 438] on p at bounding box center [515, 436] width 558 height 15
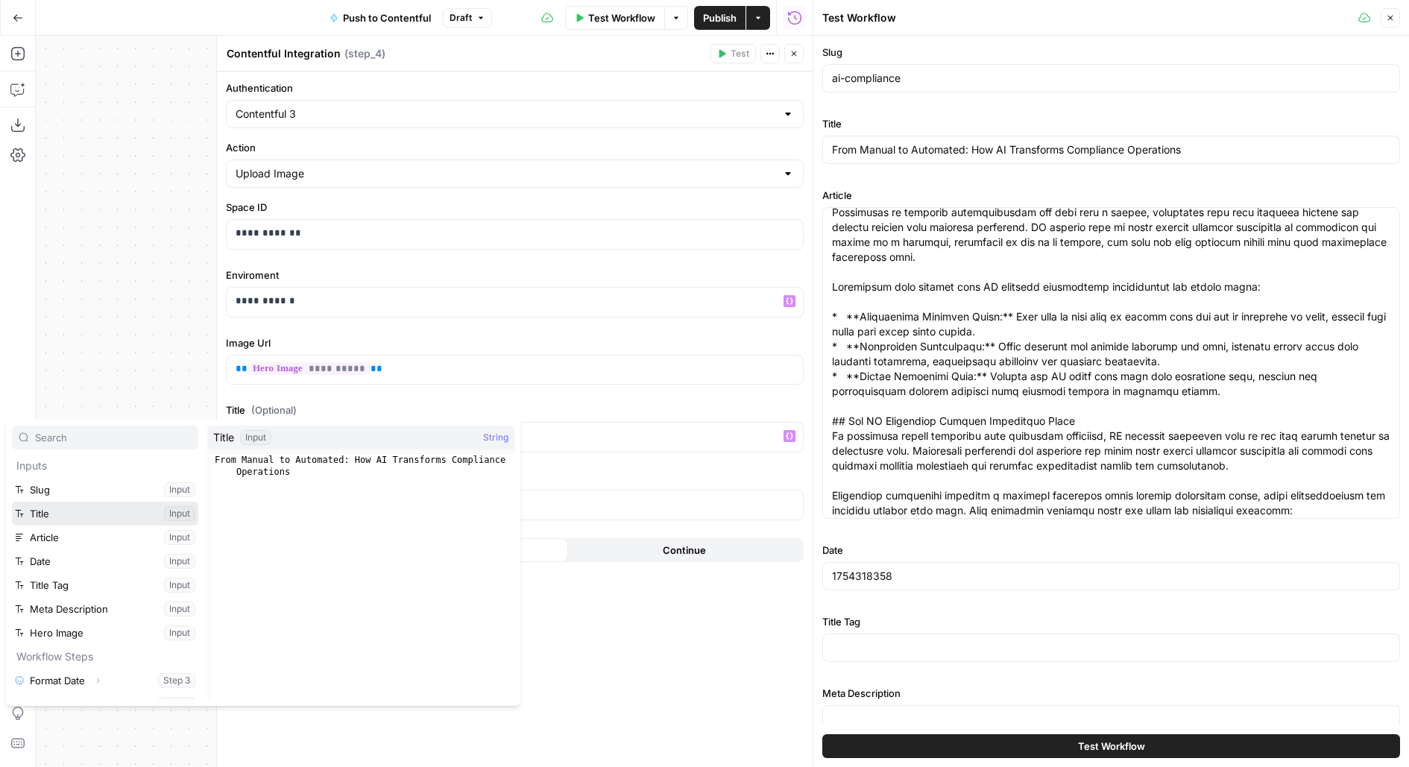
click at [12, 502] on button "Select variable Title" at bounding box center [105, 514] width 186 height 24
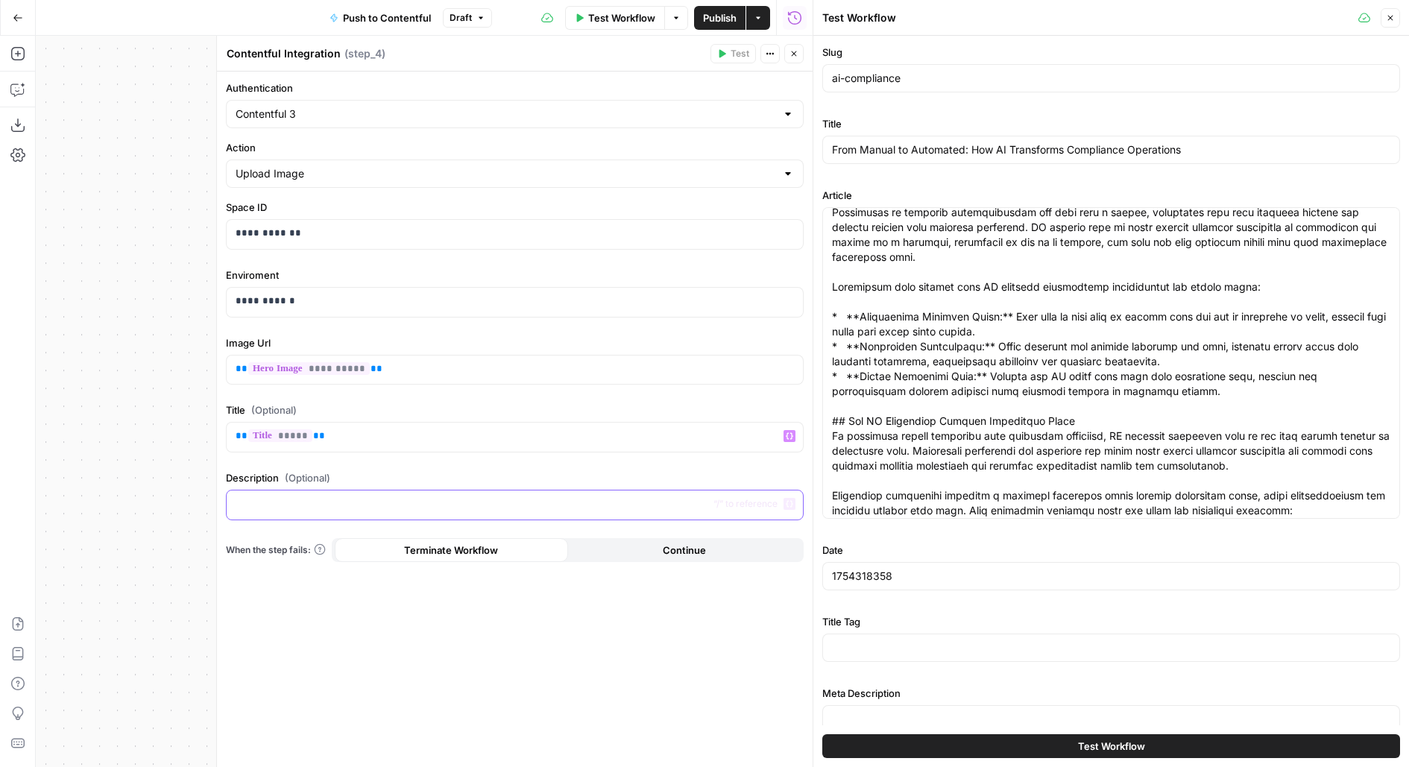
click at [532, 509] on div at bounding box center [515, 505] width 576 height 29
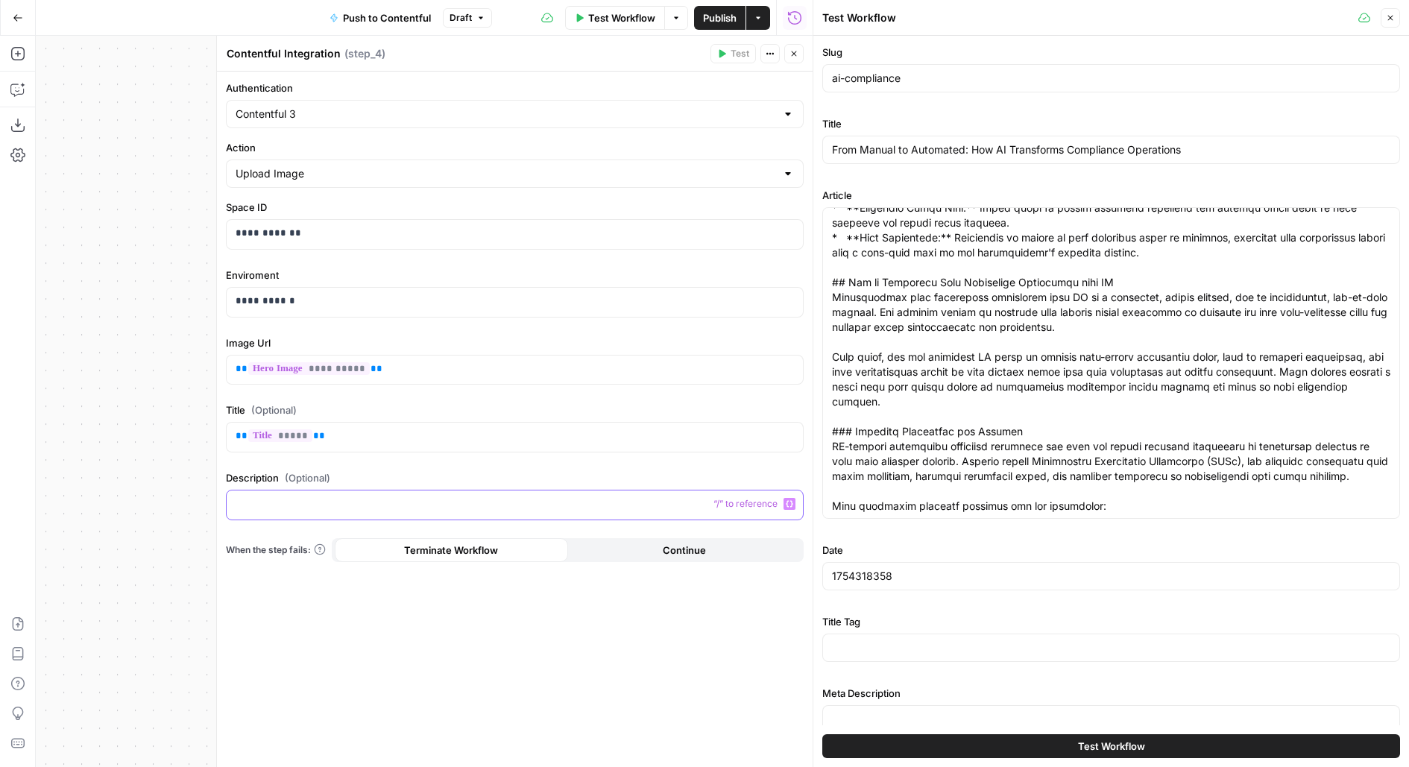
scroll to position [321, 0]
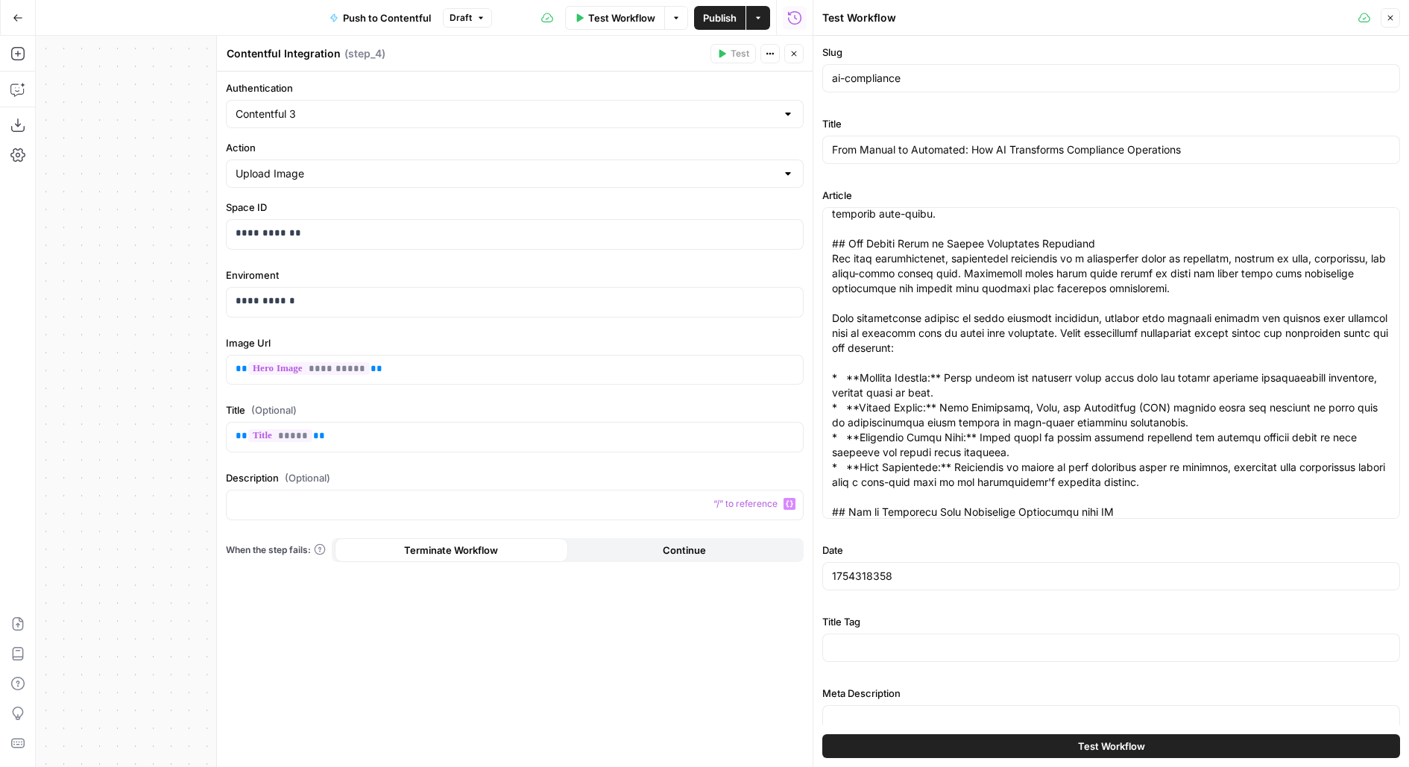
click at [799, 54] on button "Close" at bounding box center [793, 53] width 19 height 19
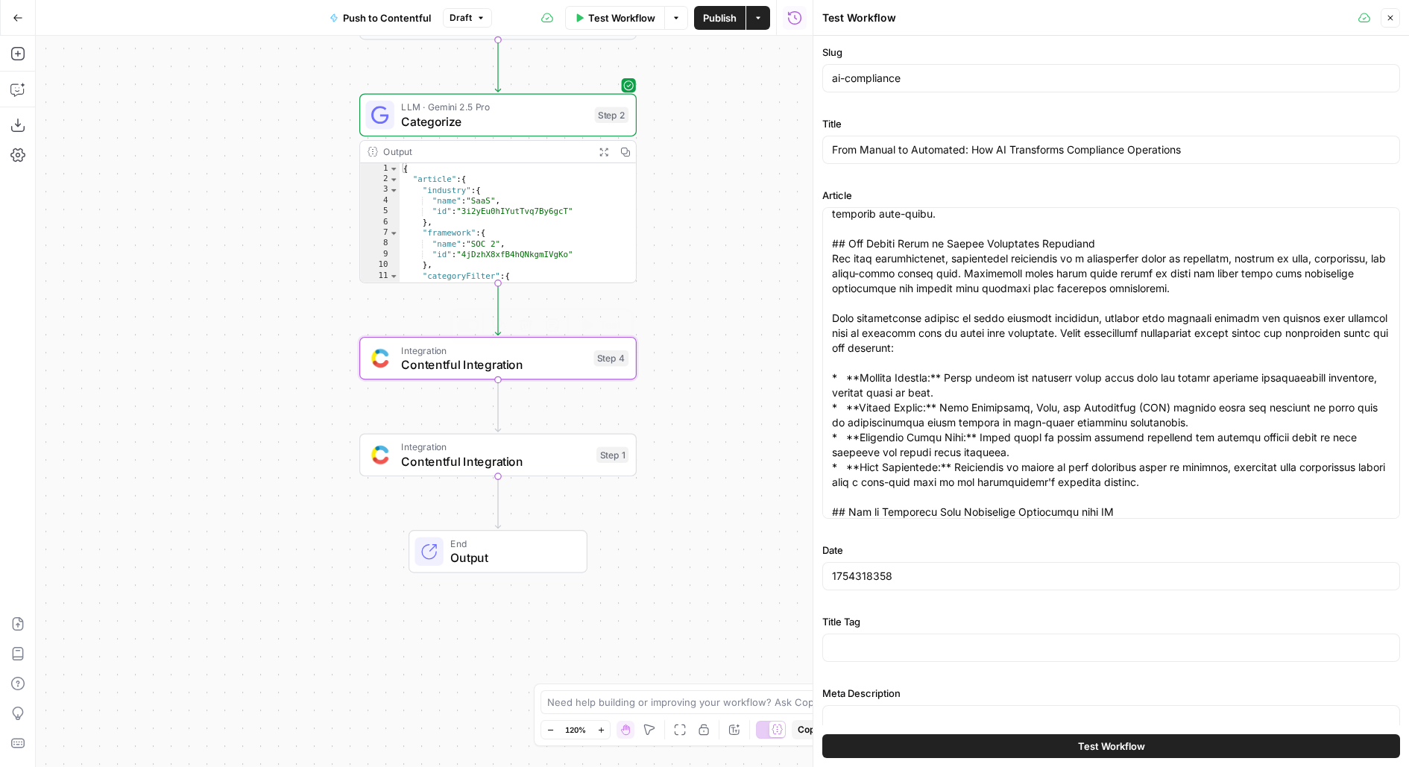
click at [490, 362] on span "Contentful Integration" at bounding box center [493, 365] width 185 height 18
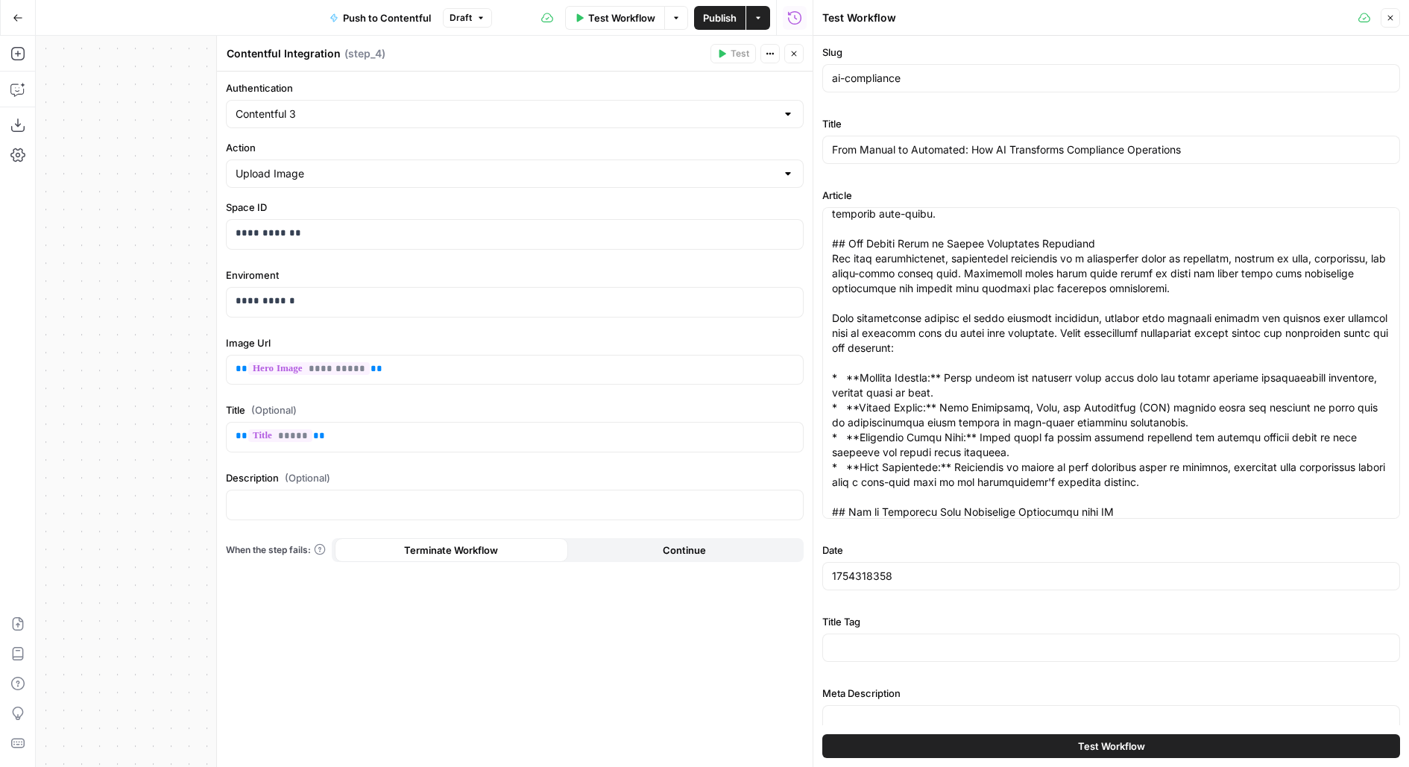
click at [262, 48] on textarea "Contentful Integration" at bounding box center [284, 53] width 114 height 15
click at [262, 49] on textarea "Contentful Integration" at bounding box center [284, 53] width 114 height 15
type textarea "Upload hero image"
click at [798, 57] on icon "button" at bounding box center [794, 53] width 9 height 9
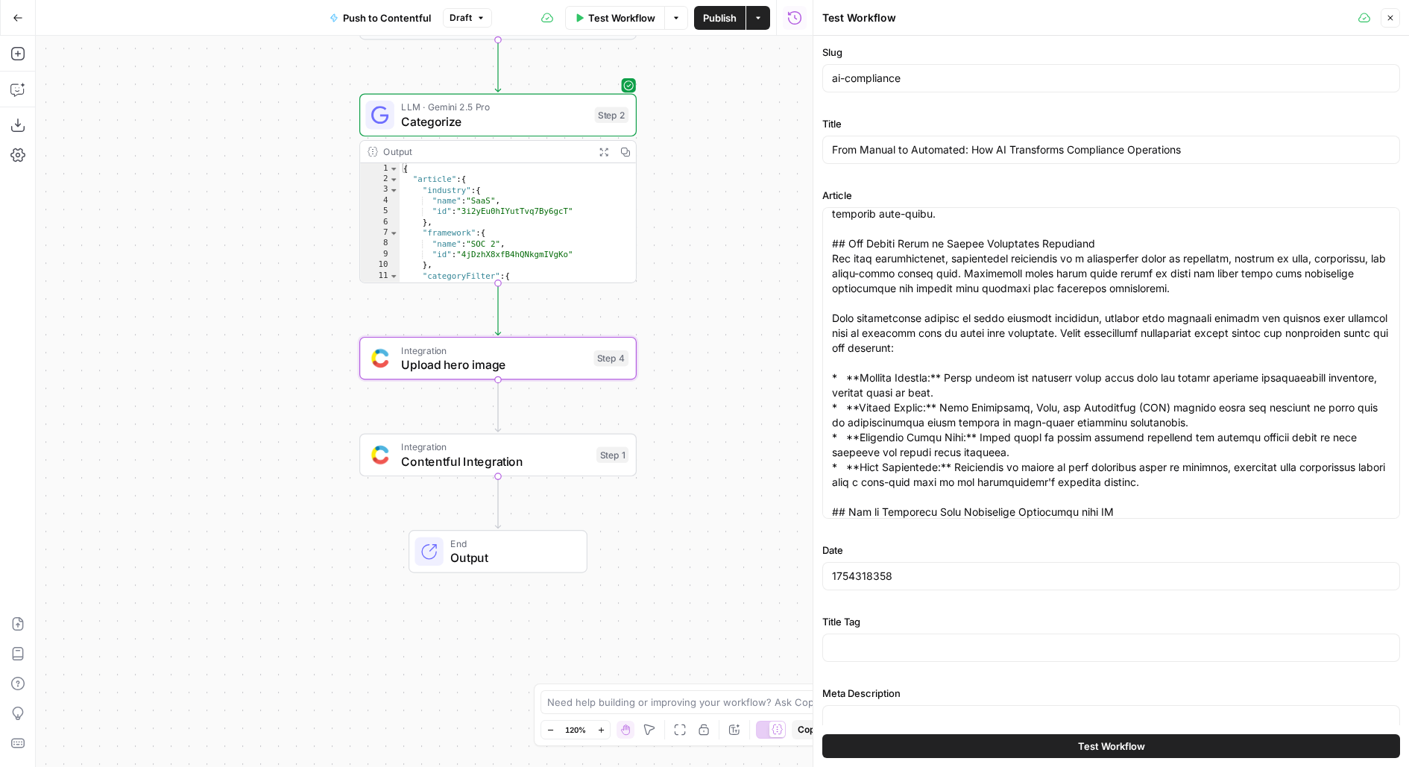
click at [22, 62] on button "Add Steps" at bounding box center [18, 54] width 24 height 24
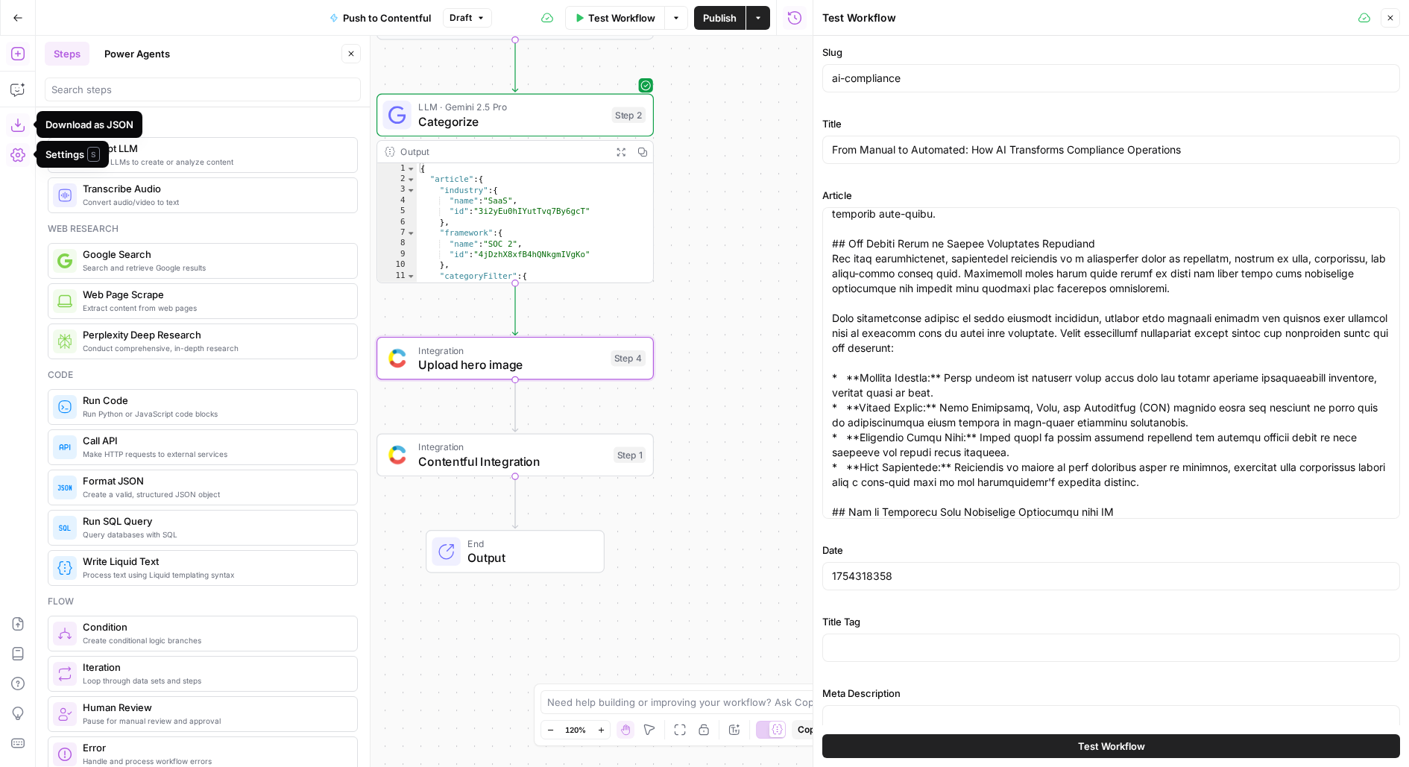
click at [106, 78] on div at bounding box center [203, 90] width 316 height 24
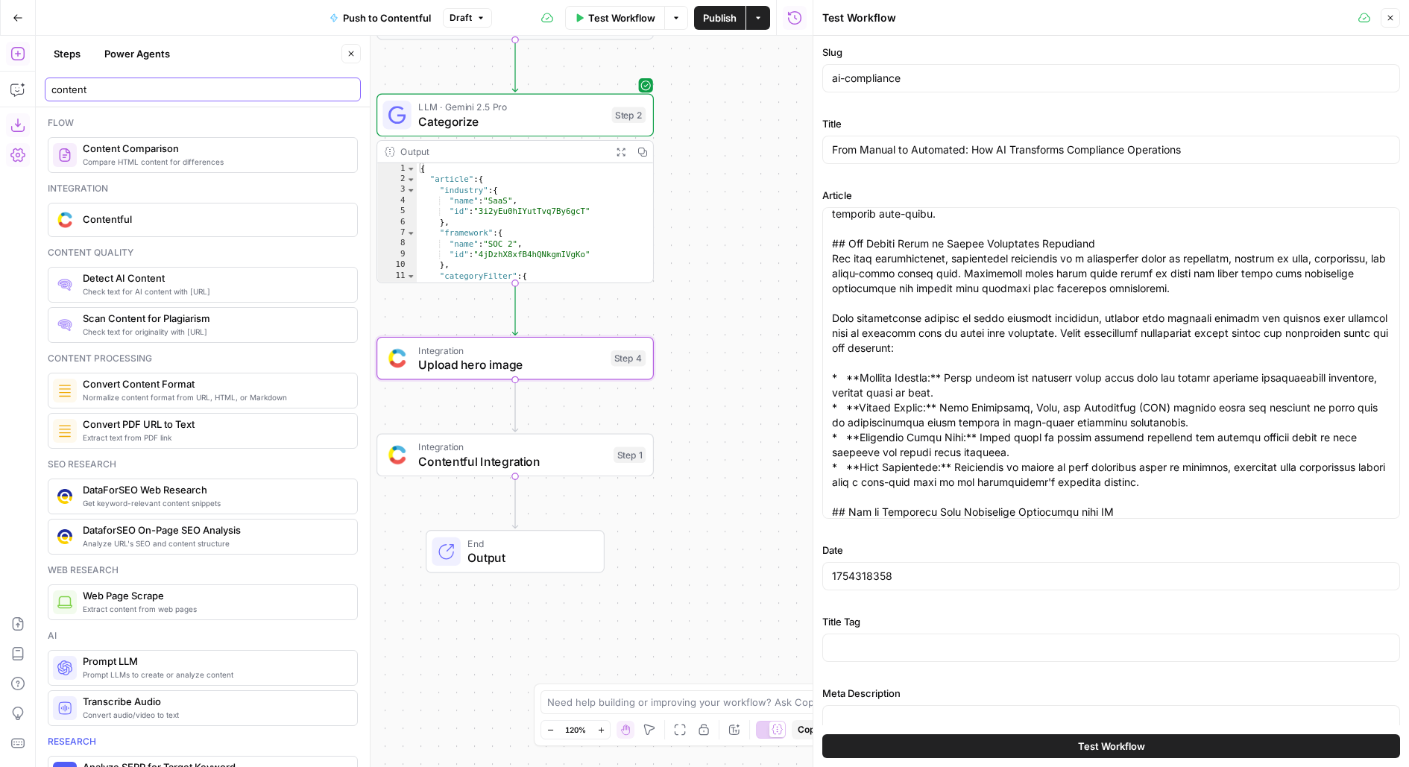
type input "content"
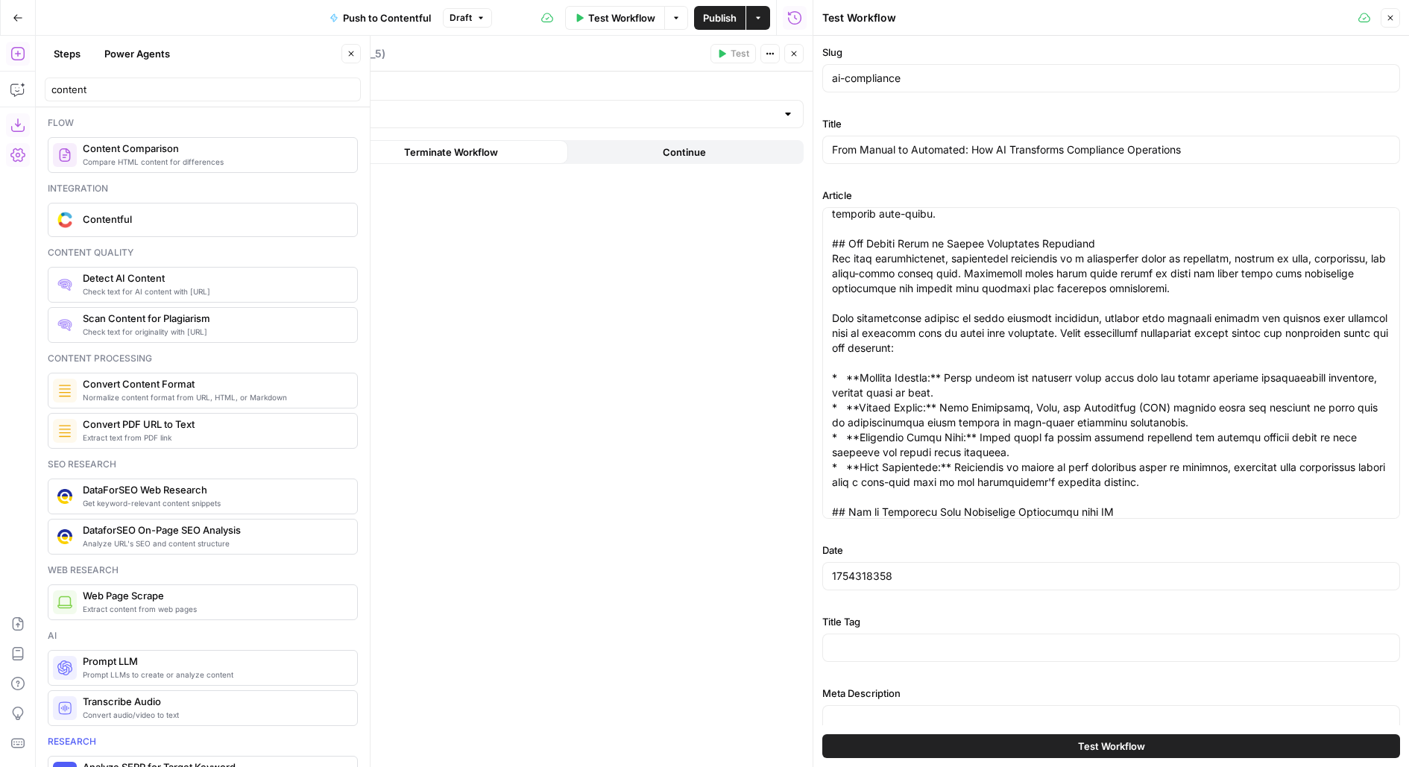
click at [351, 50] on icon "button" at bounding box center [351, 53] width 9 height 9
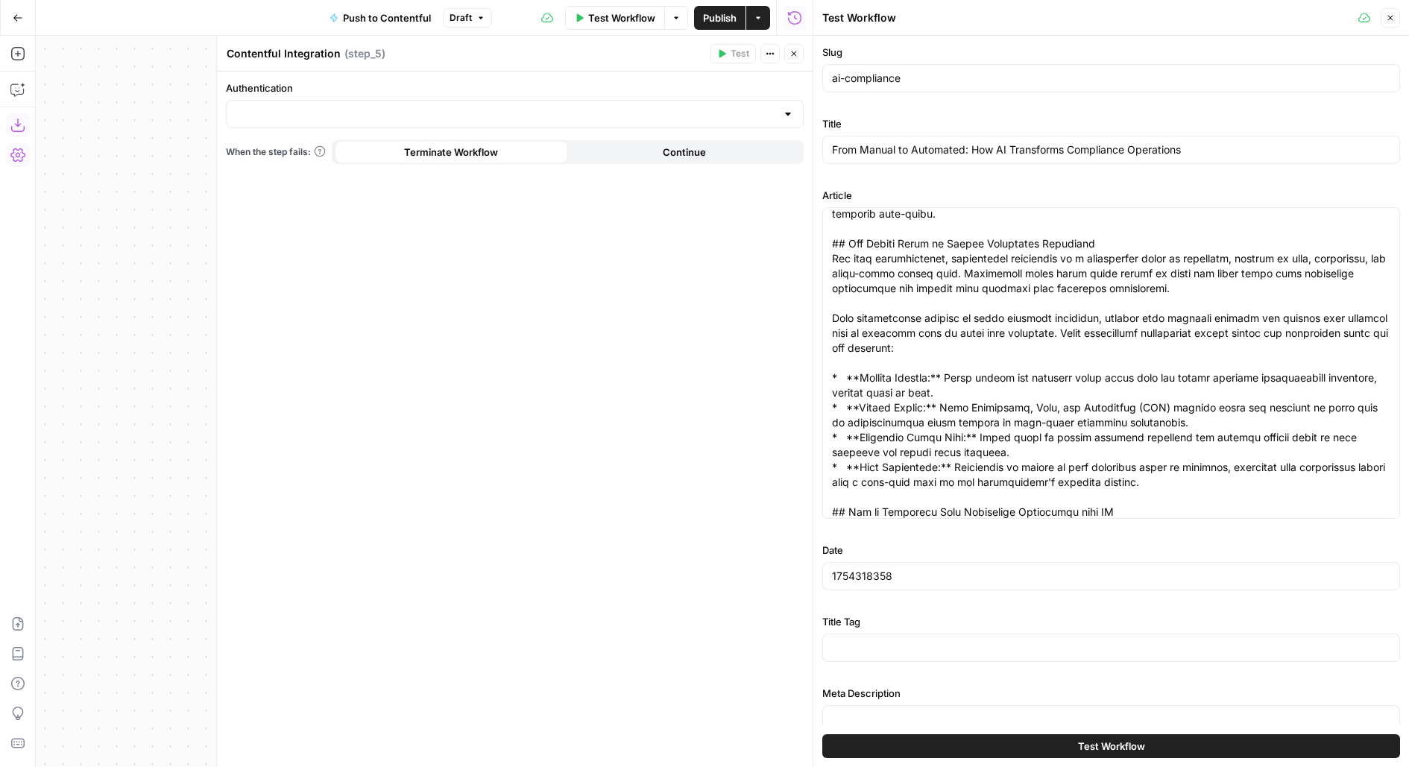
click at [496, 100] on div at bounding box center [515, 114] width 578 height 28
click at [485, 146] on span "Contentful 3" at bounding box center [512, 150] width 547 height 15
type input "Contentful 3"
click at [435, 196] on div "Authentication Contentful 3 Action When the step fails: Terminate Workflow Cont…" at bounding box center [515, 420] width 596 height 696
click at [435, 182] on div at bounding box center [515, 174] width 578 height 28
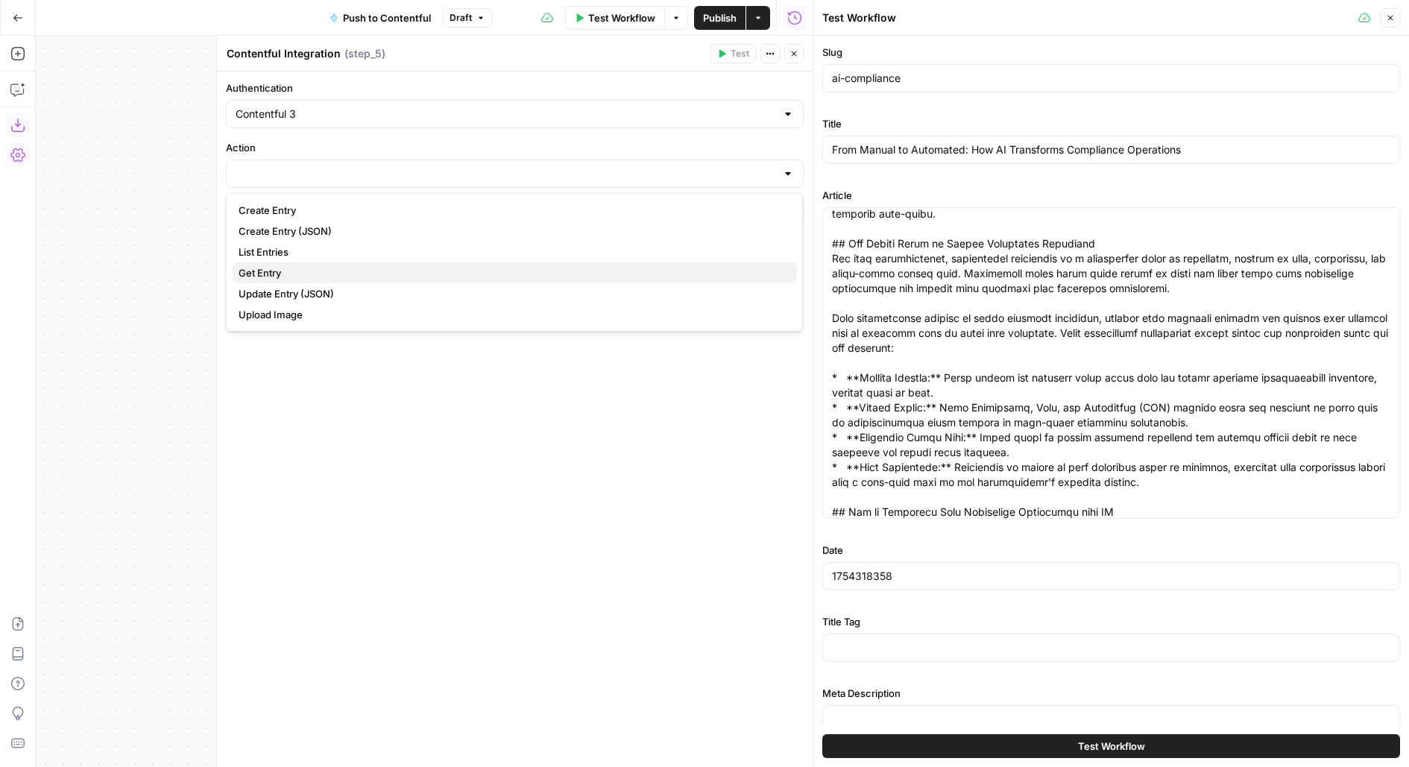
click at [435, 272] on span "Get Entry" at bounding box center [512, 272] width 547 height 15
type input "Get Entry"
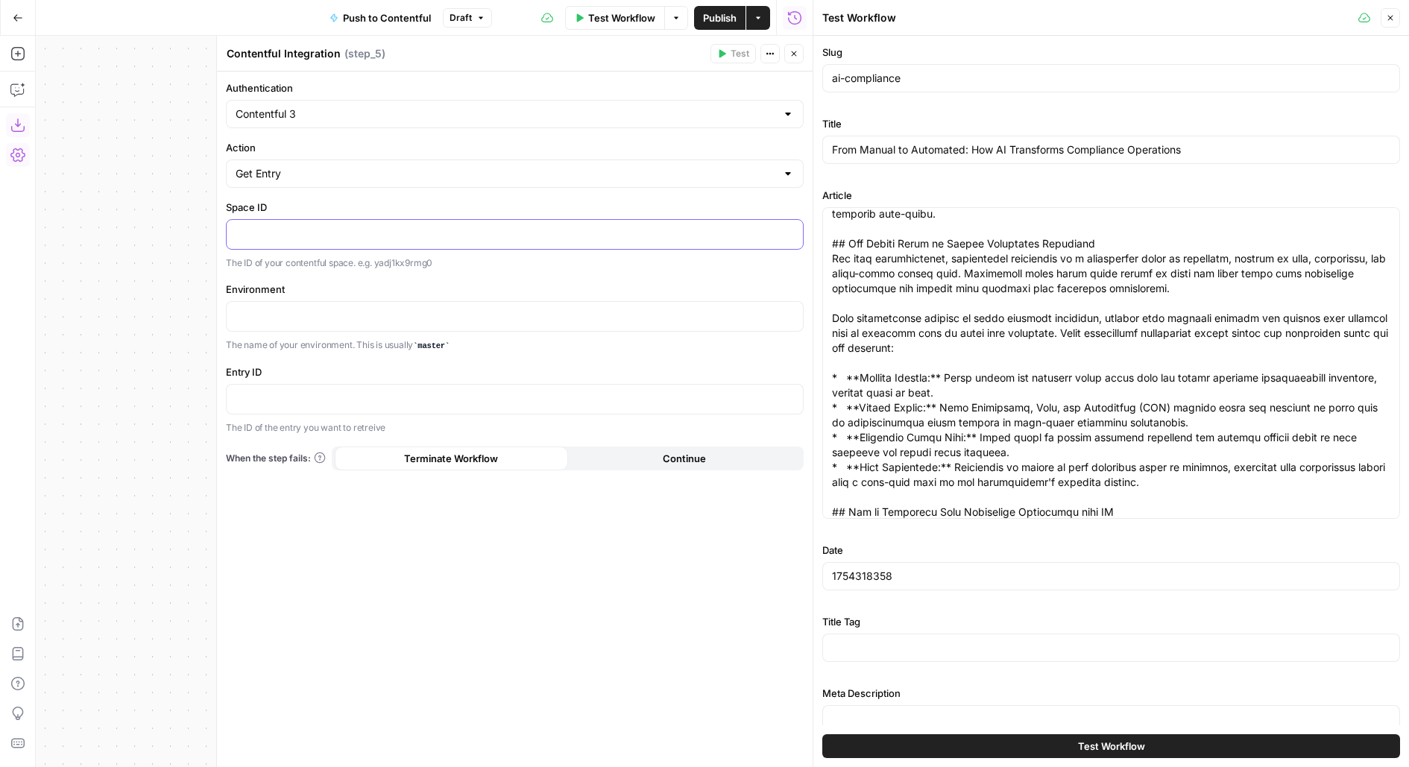
click at [351, 229] on p at bounding box center [515, 233] width 558 height 15
click at [310, 312] on p at bounding box center [515, 315] width 558 height 15
click at [276, 385] on div at bounding box center [515, 399] width 576 height 29
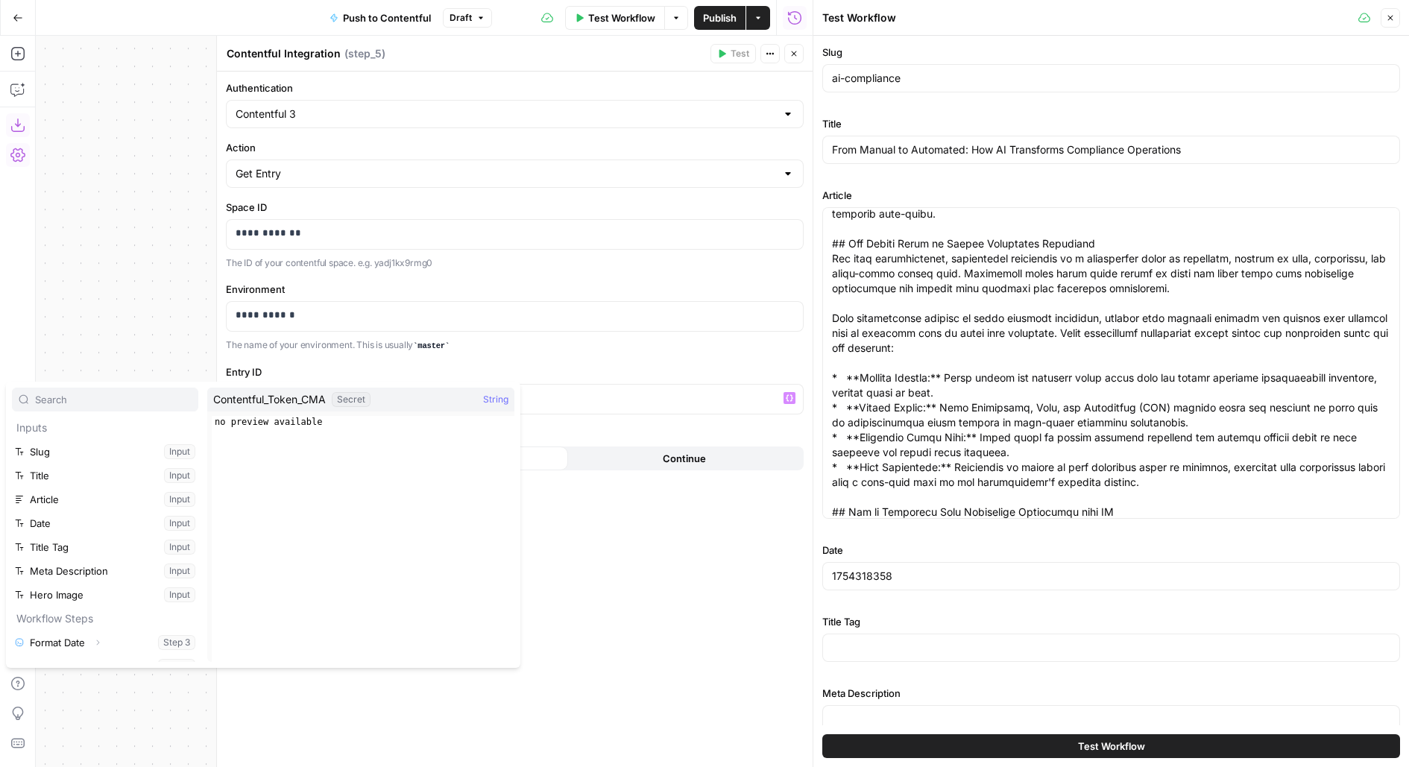
scroll to position [111, 0]
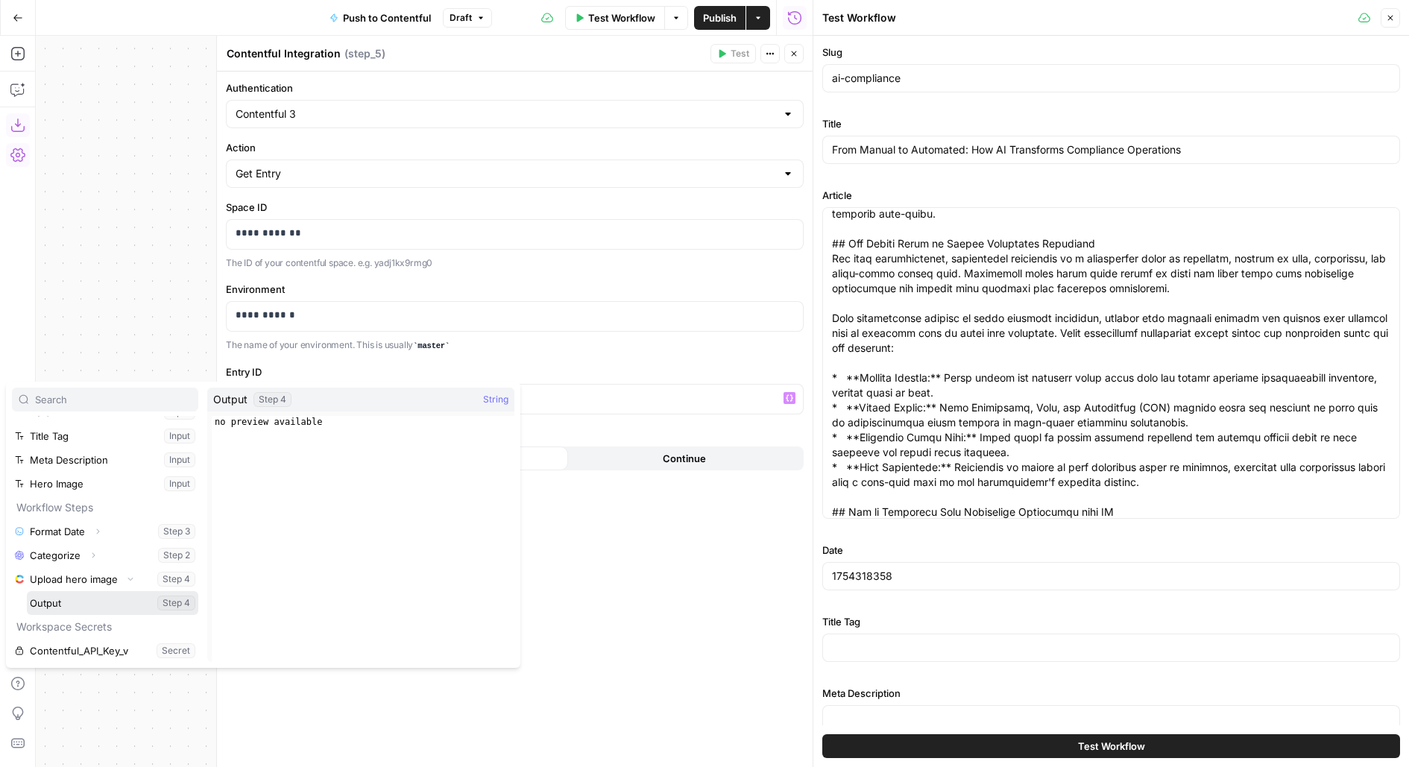
click at [27, 591] on button "Select variable Output" at bounding box center [112, 603] width 171 height 24
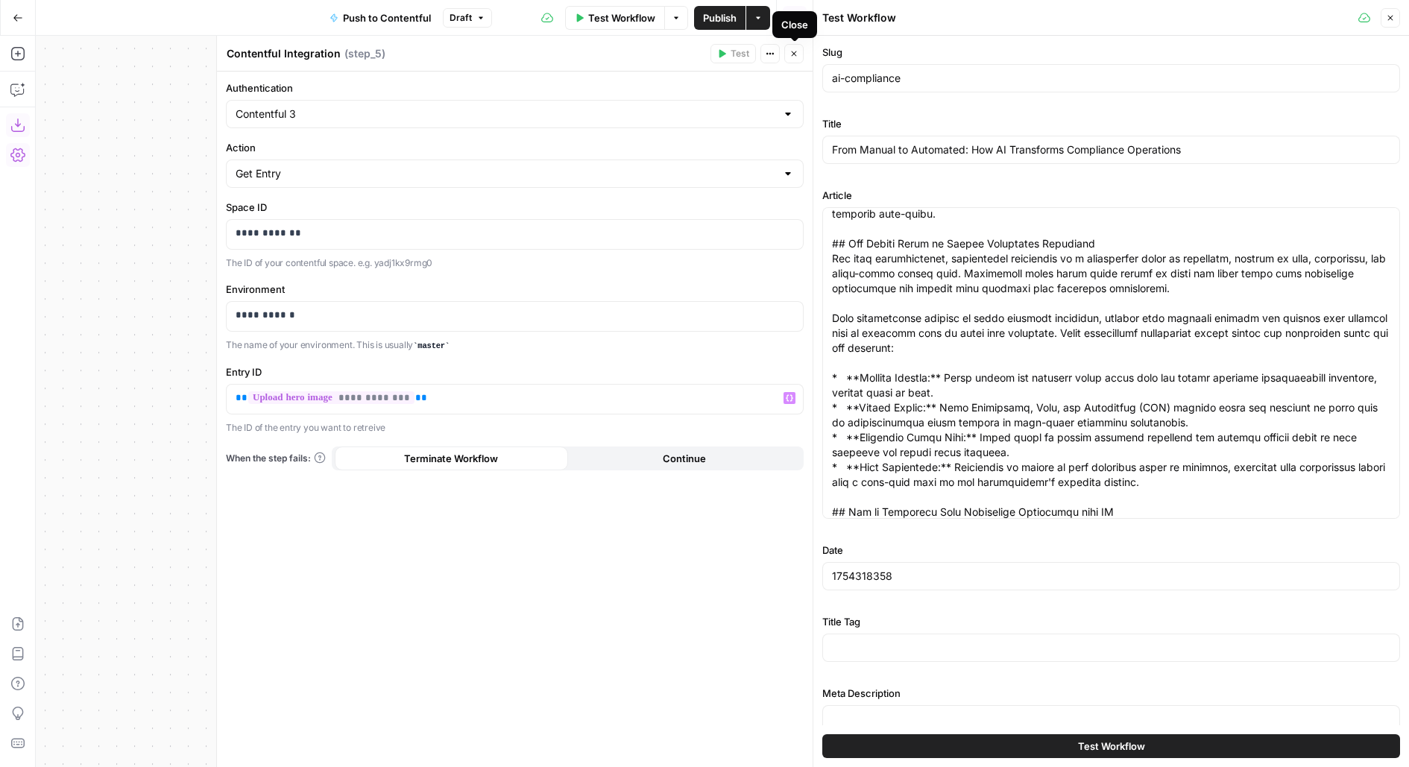
click at [793, 48] on button "Close" at bounding box center [793, 53] width 19 height 19
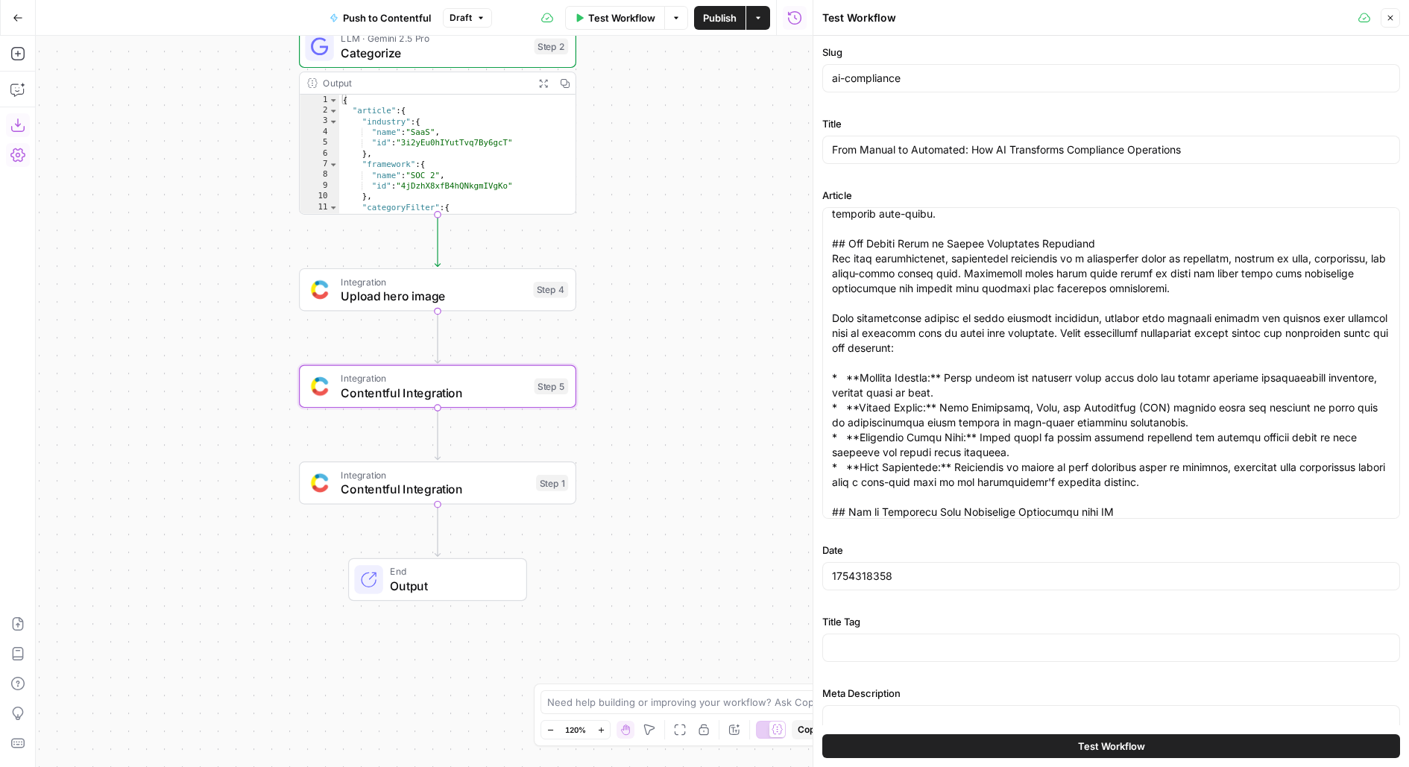
drag, startPoint x: 713, startPoint y: 360, endPoint x: 635, endPoint y: 292, distance: 103.5
click at [635, 292] on div "**********" at bounding box center [424, 401] width 777 height 731
click at [567, 303] on div "Integration Upload hero image Step 4 Copy step Delete step Add Note Test" at bounding box center [436, 289] width 263 height 31
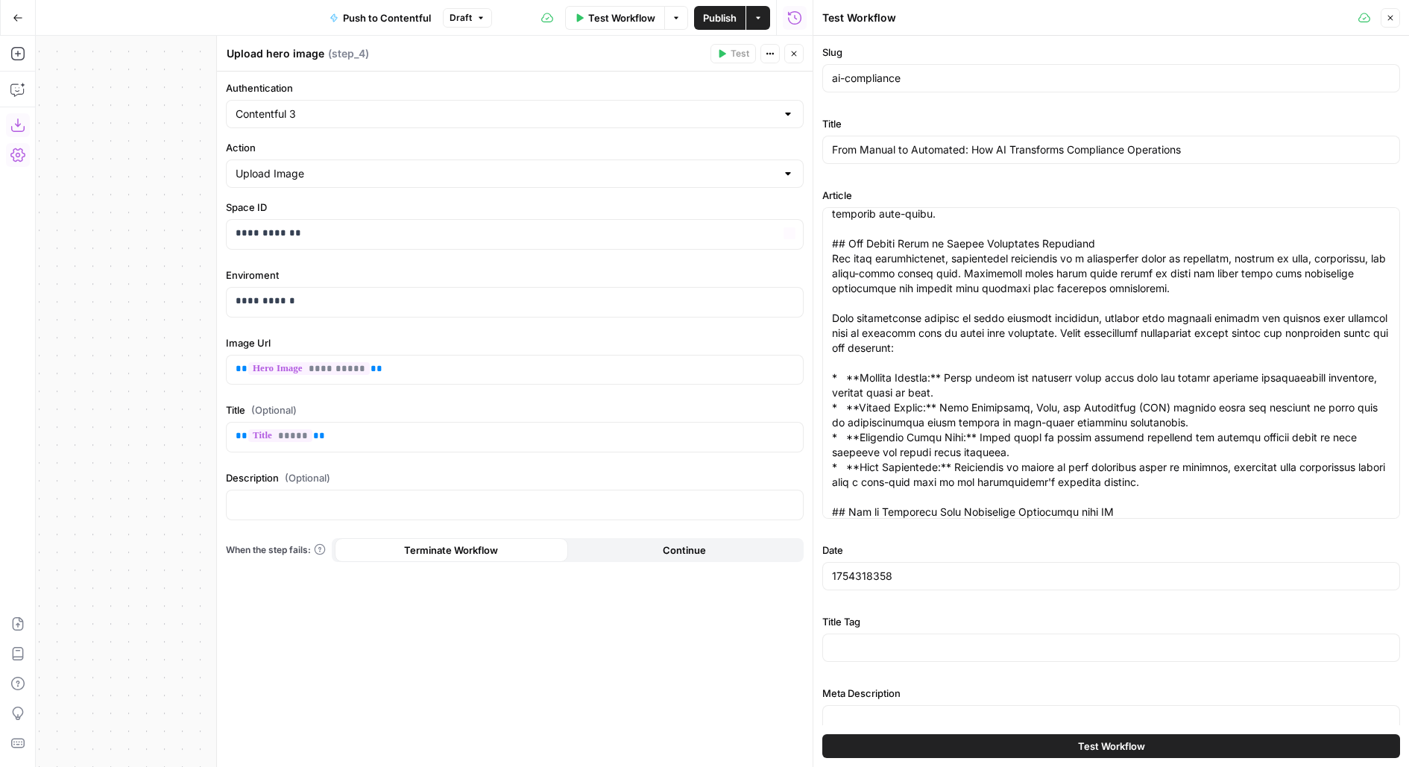
click at [793, 54] on icon "button" at bounding box center [794, 53] width 9 height 9
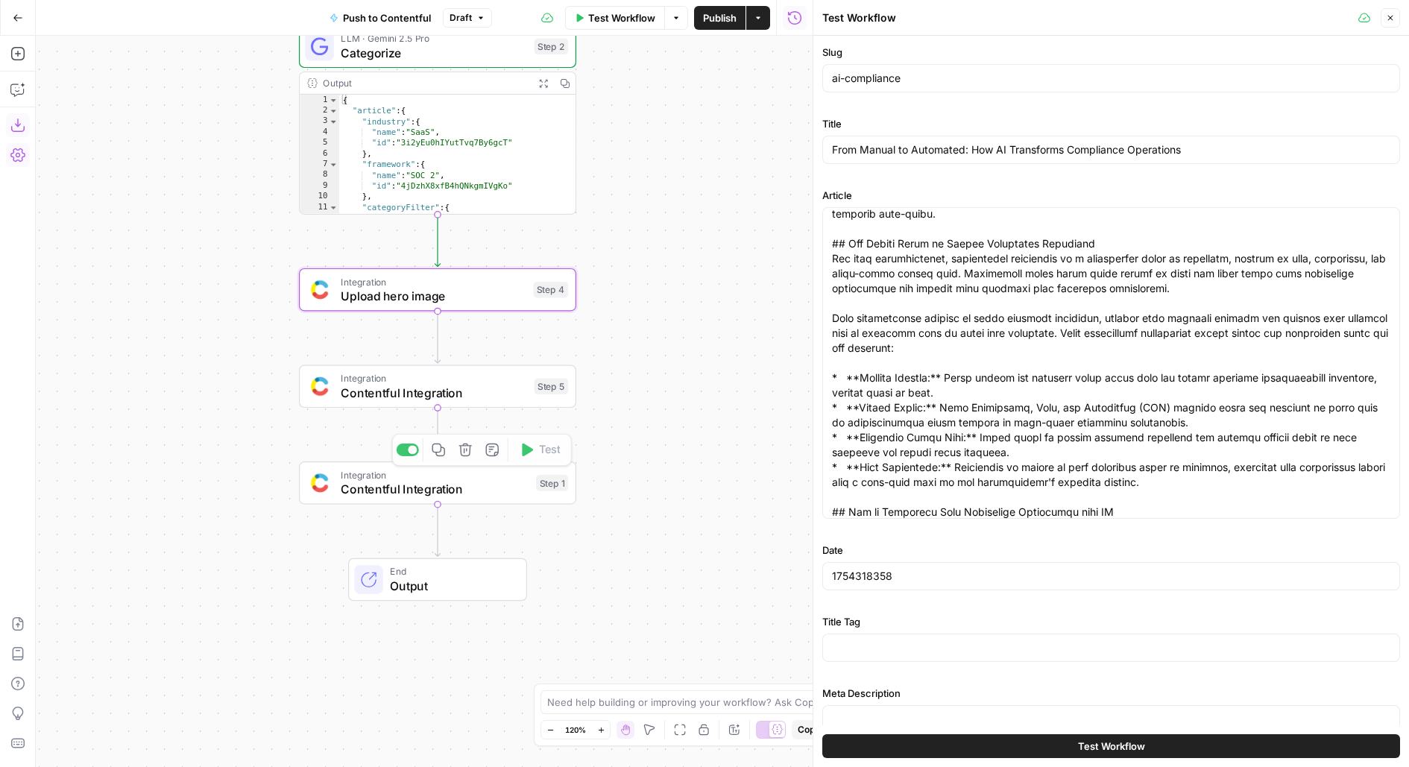
click at [410, 402] on div "Integration Contentful Integration Step 5" at bounding box center [437, 386] width 277 height 43
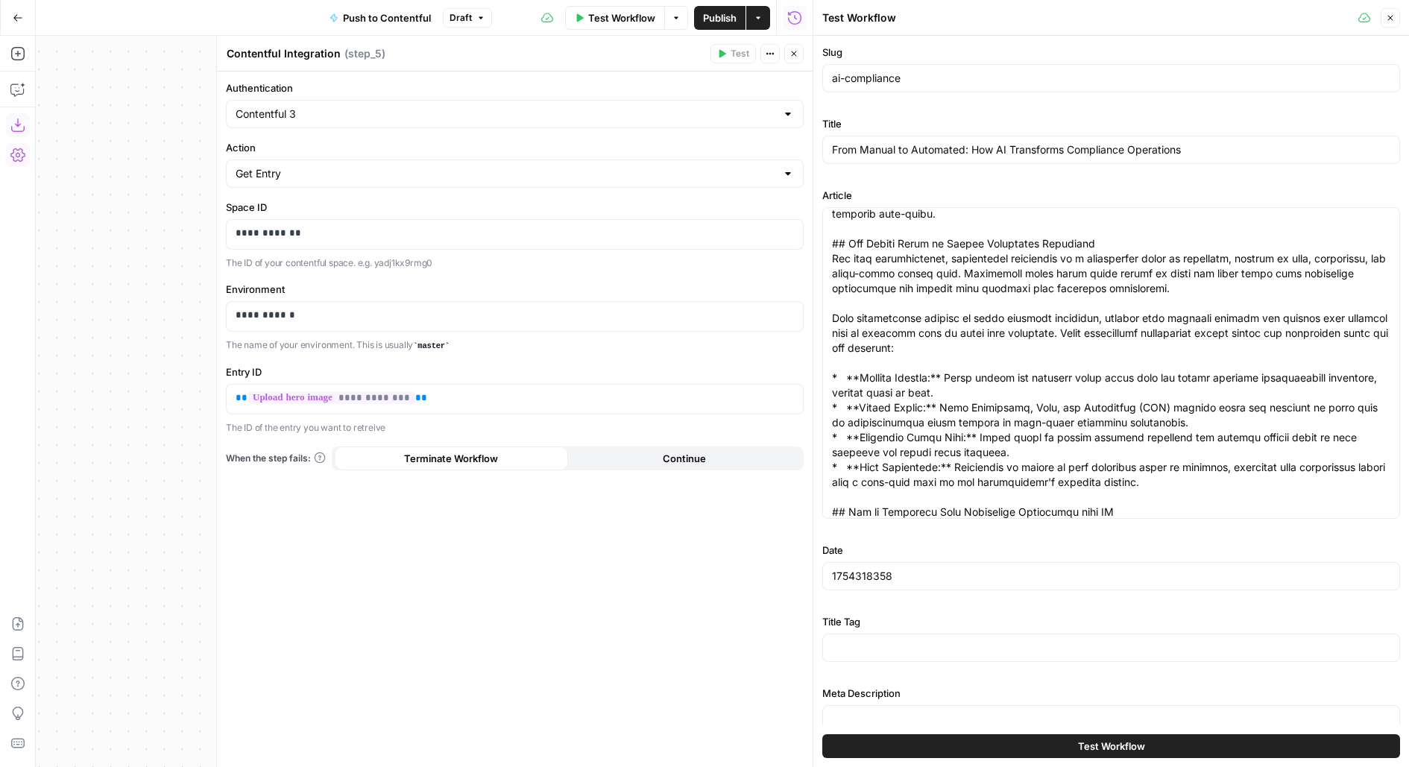
click at [268, 51] on textarea "Contentful Integration" at bounding box center [284, 53] width 114 height 15
type textarea "Get Image"
click at [799, 48] on button "Close" at bounding box center [793, 53] width 19 height 19
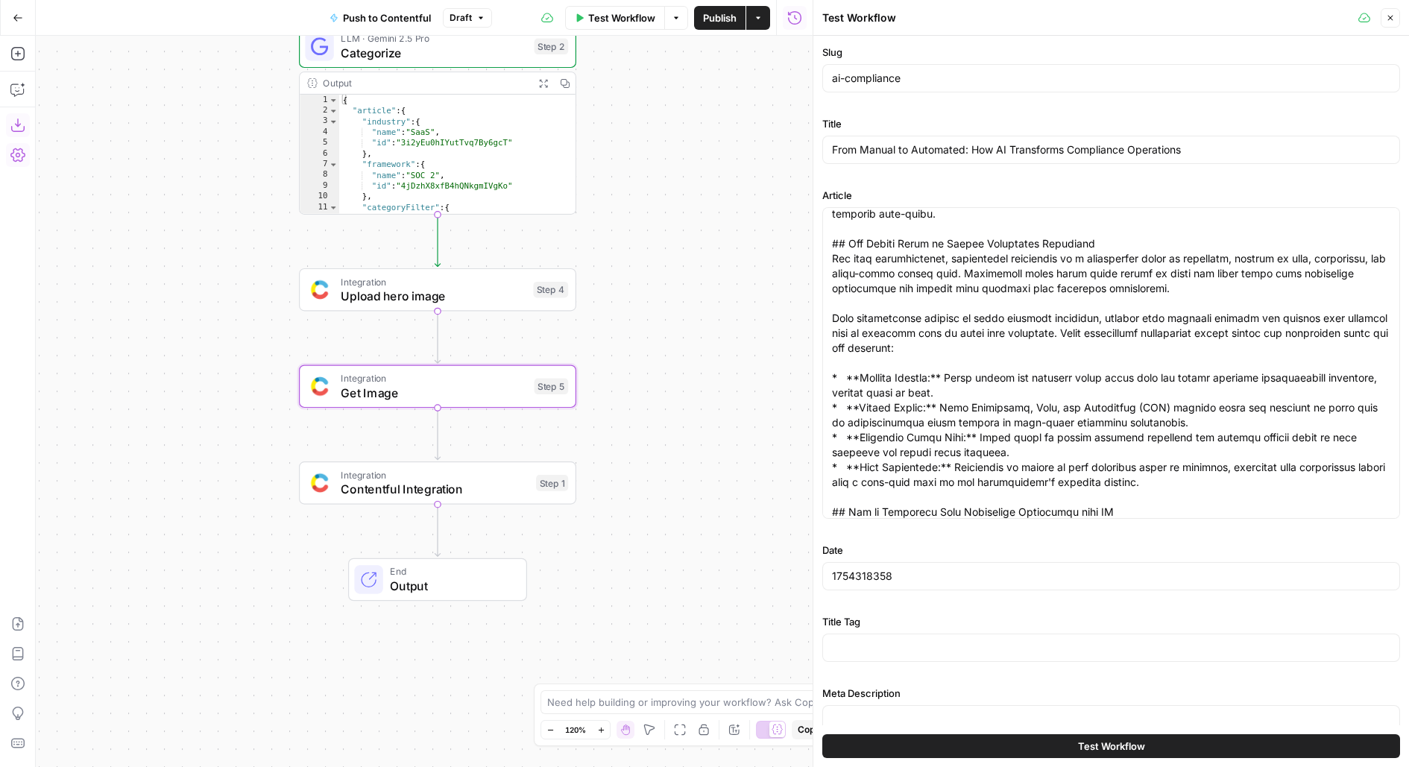
click at [730, 19] on span "Publish" at bounding box center [720, 17] width 34 height 15
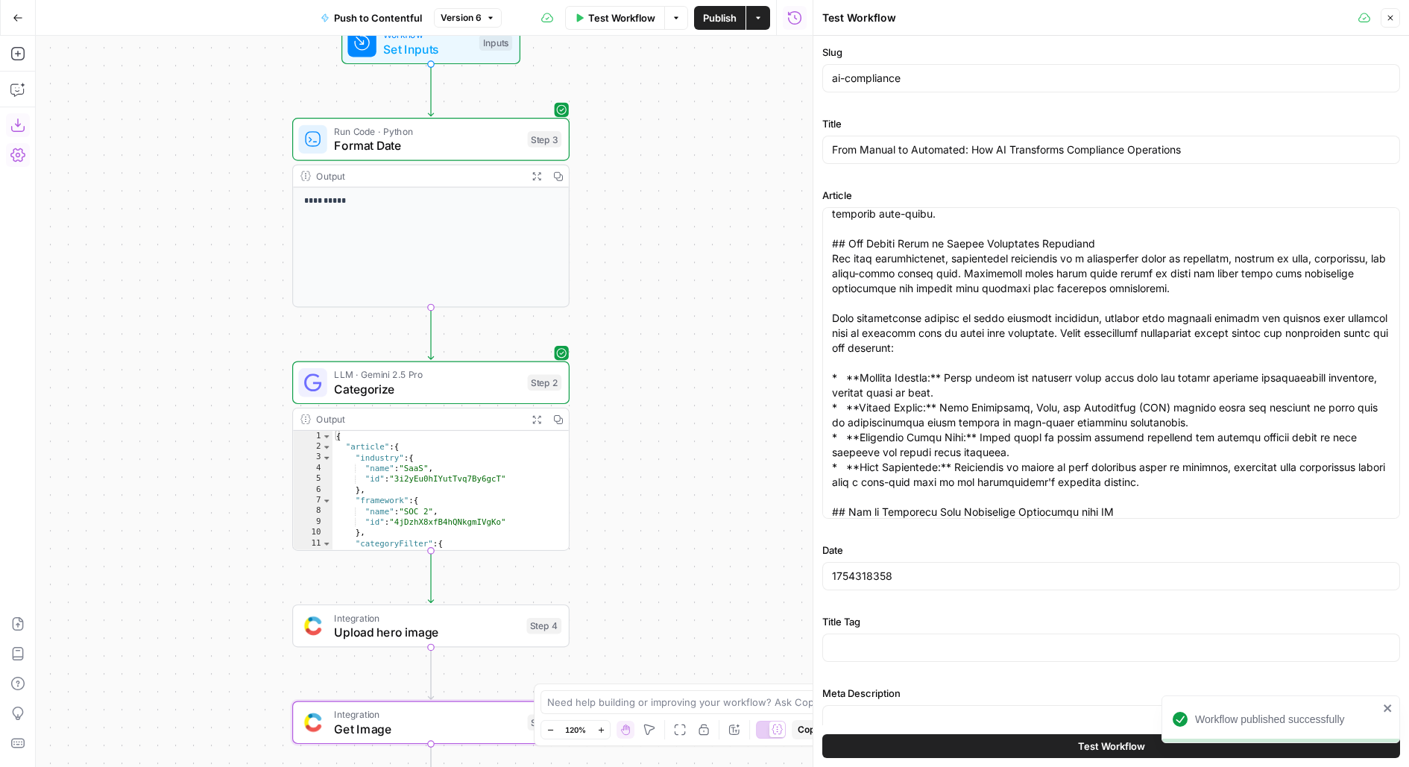
drag, startPoint x: 726, startPoint y: 351, endPoint x: 720, endPoint y: 686, distance: 334.8
click at [720, 686] on body "**********" at bounding box center [704, 383] width 1409 height 767
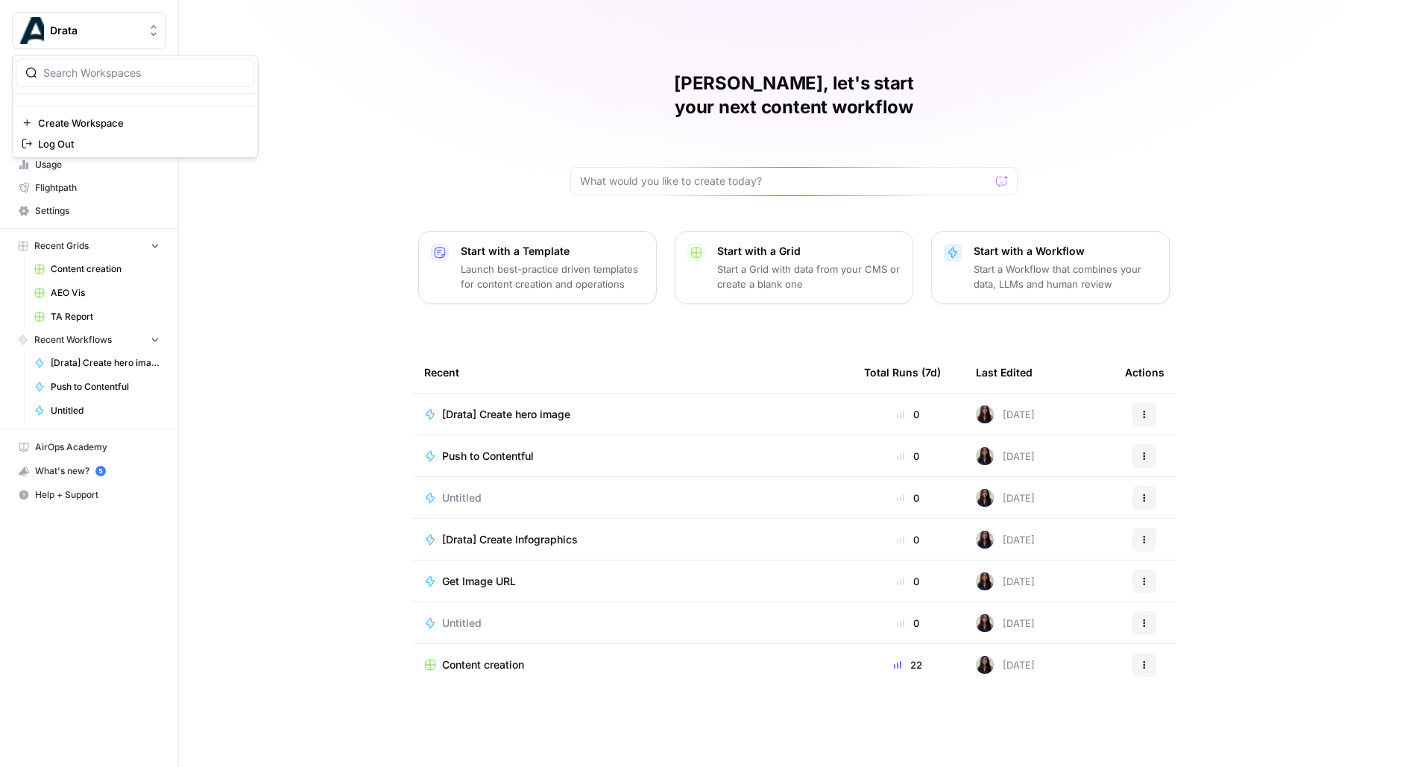
click at [124, 38] on button "Drata" at bounding box center [89, 30] width 154 height 37
type input "bord"
click button "Borderless" at bounding box center [135, 112] width 239 height 24
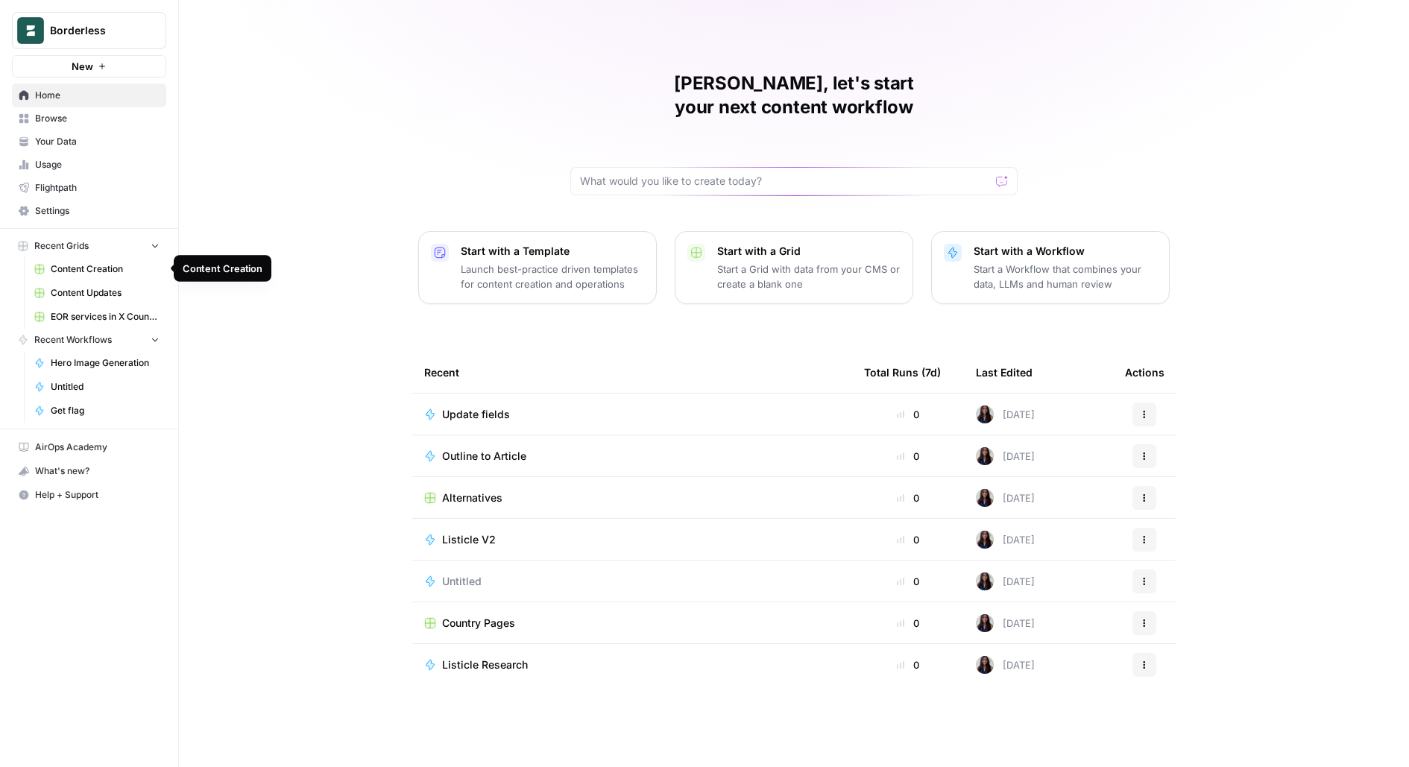
click at [62, 263] on span "Content Creation" at bounding box center [105, 268] width 109 height 13
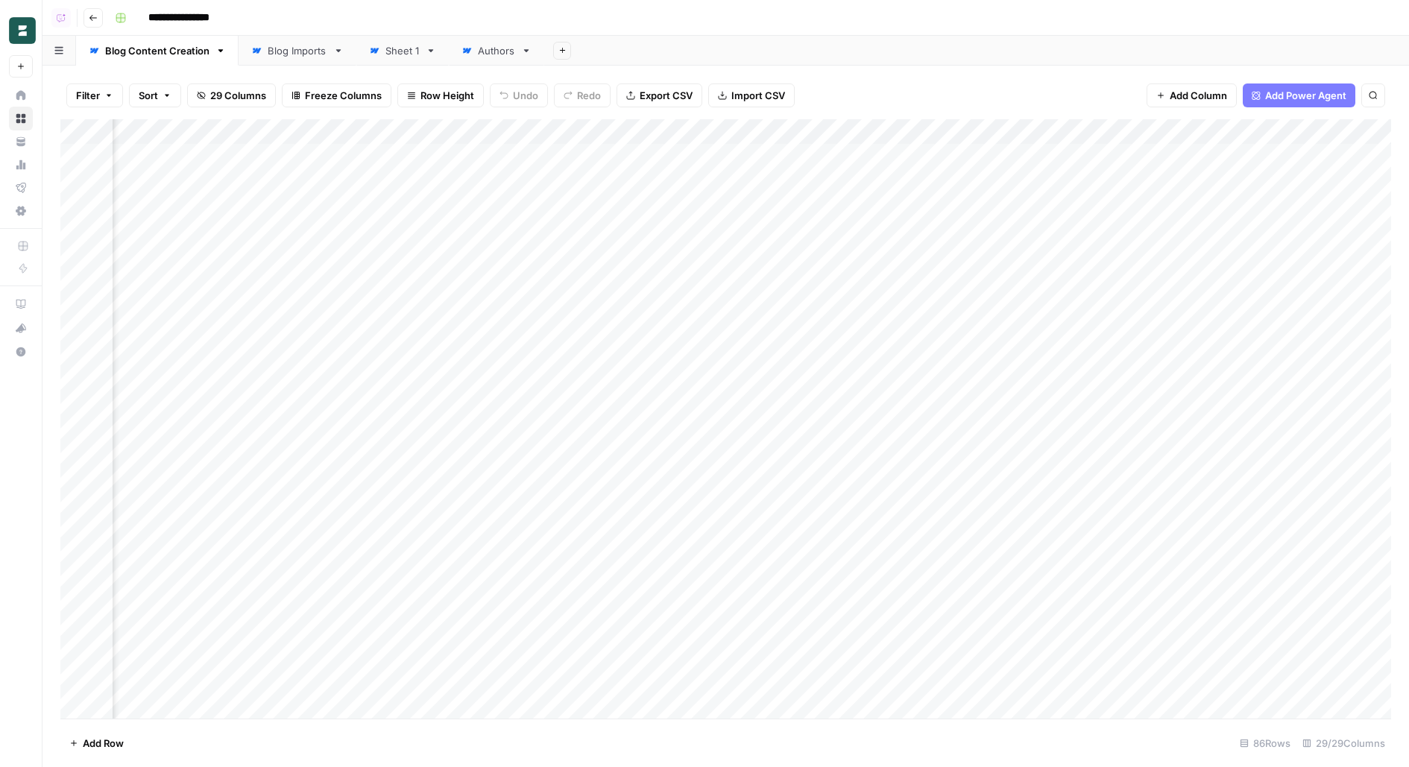
scroll to position [0, 2643]
click at [575, 178] on div "Add Column" at bounding box center [725, 418] width 1331 height 599
click at [568, 178] on div "Add Column" at bounding box center [725, 418] width 1331 height 599
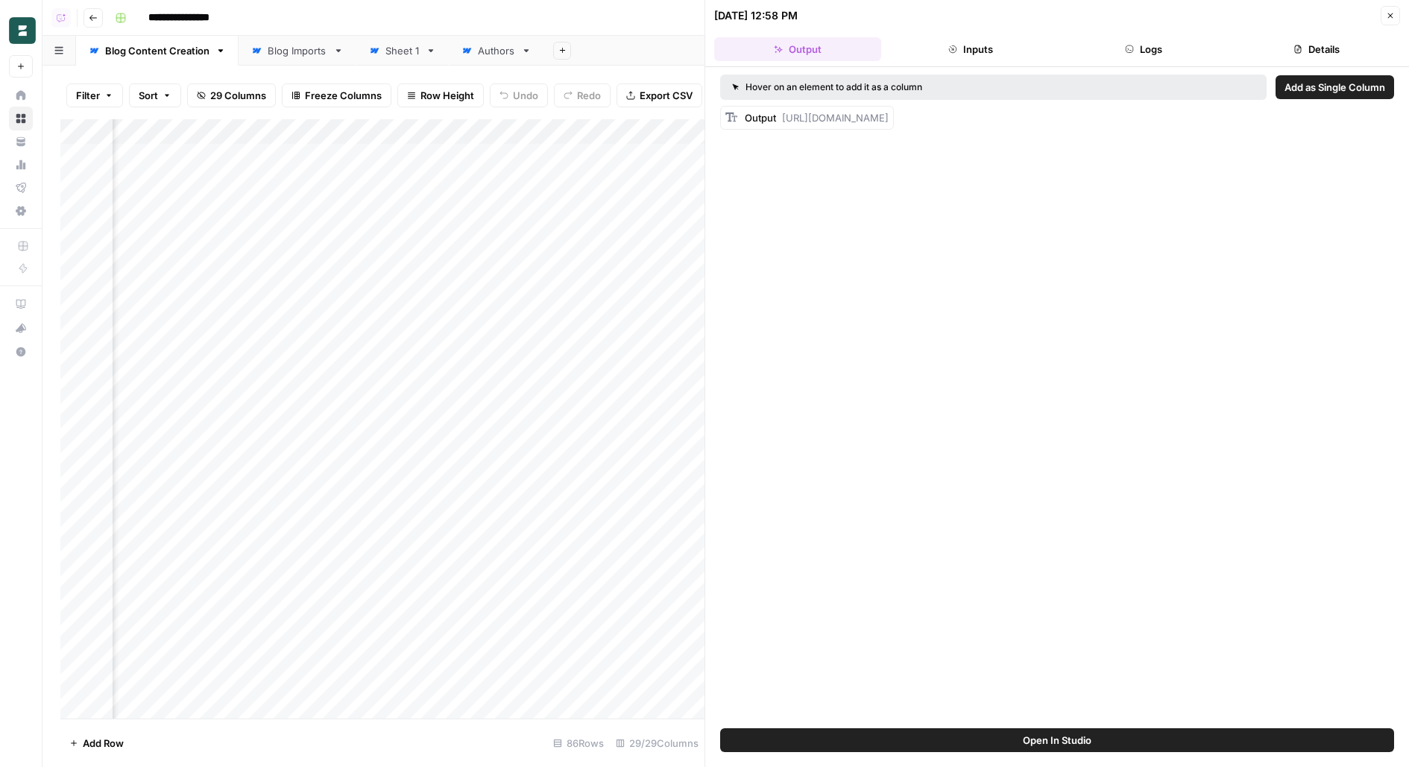
click at [1033, 739] on span "Open In Studio" at bounding box center [1057, 740] width 69 height 15
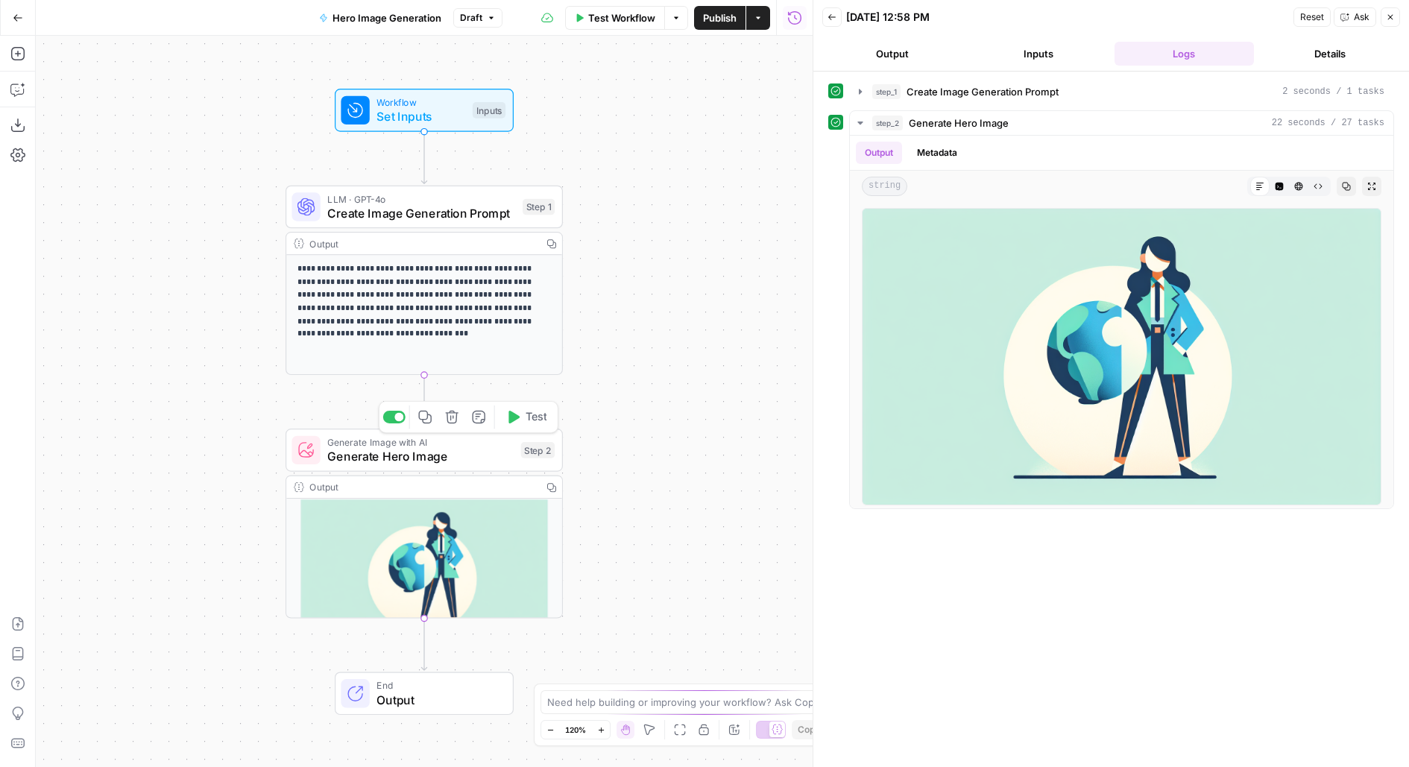
click at [419, 444] on span "Generate Image with AI" at bounding box center [420, 442] width 186 height 14
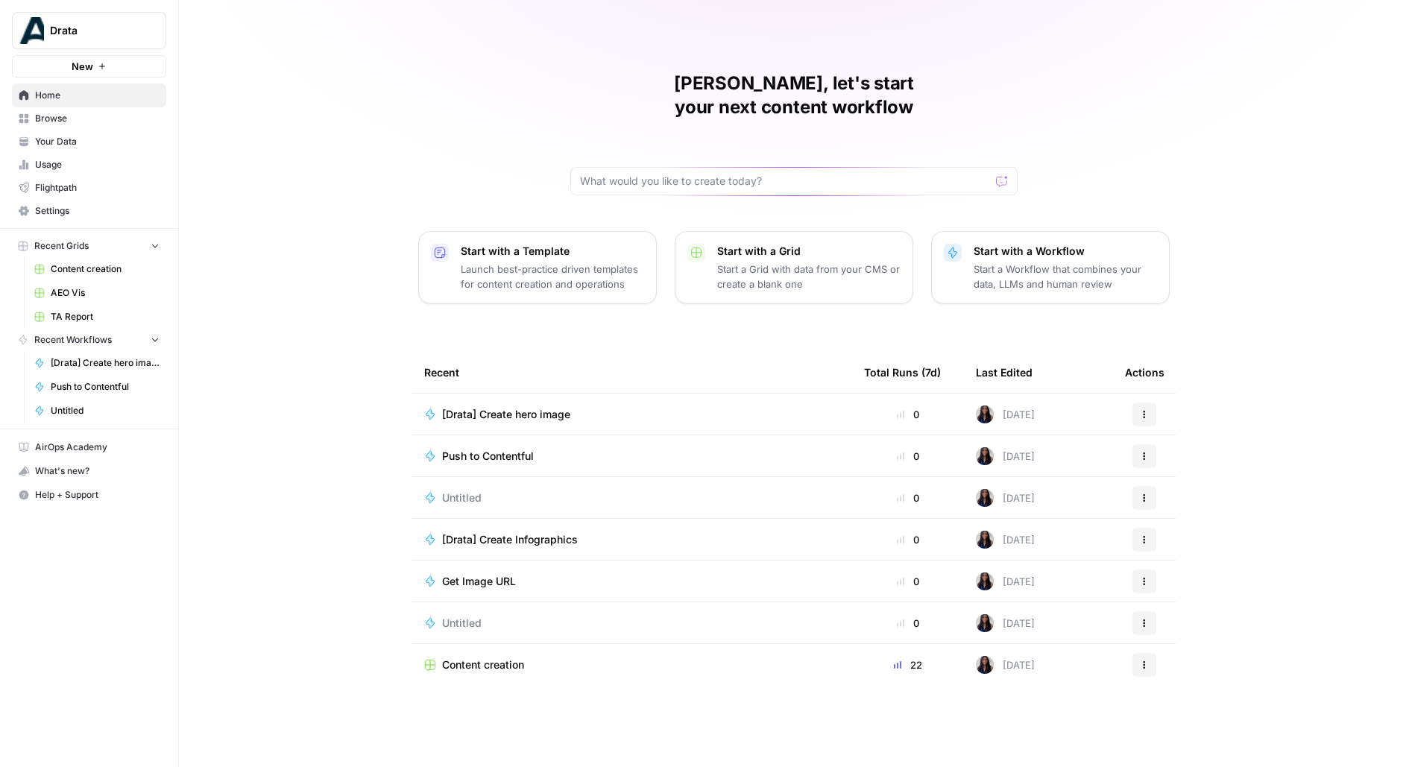
click at [115, 36] on span "Drata" at bounding box center [95, 30] width 90 height 15
type input "bor"
click button "Borderless" at bounding box center [135, 112] width 239 height 24
click at [527, 407] on span "Hero Image Generation" at bounding box center [498, 414] width 113 height 15
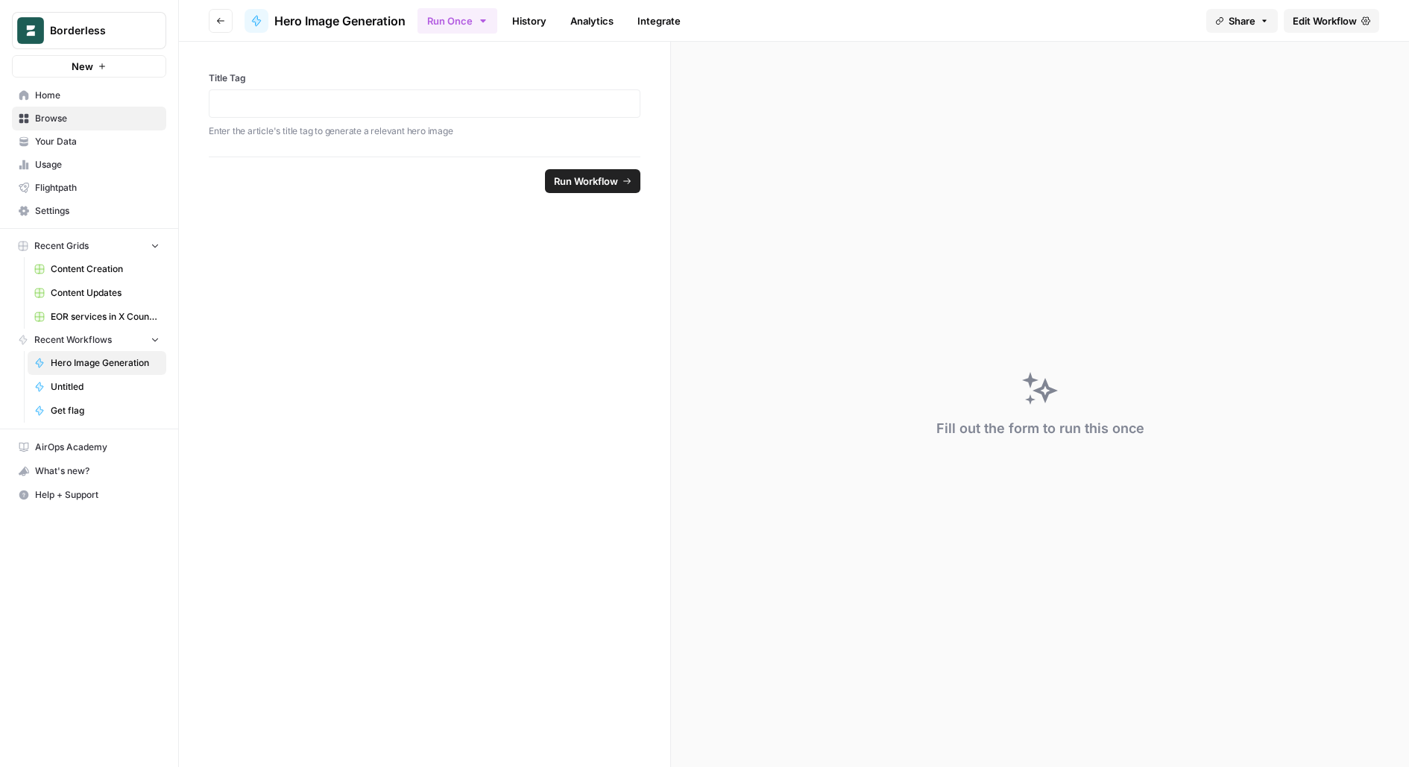
click at [1310, 18] on span "Edit Workflow" at bounding box center [1325, 20] width 64 height 15
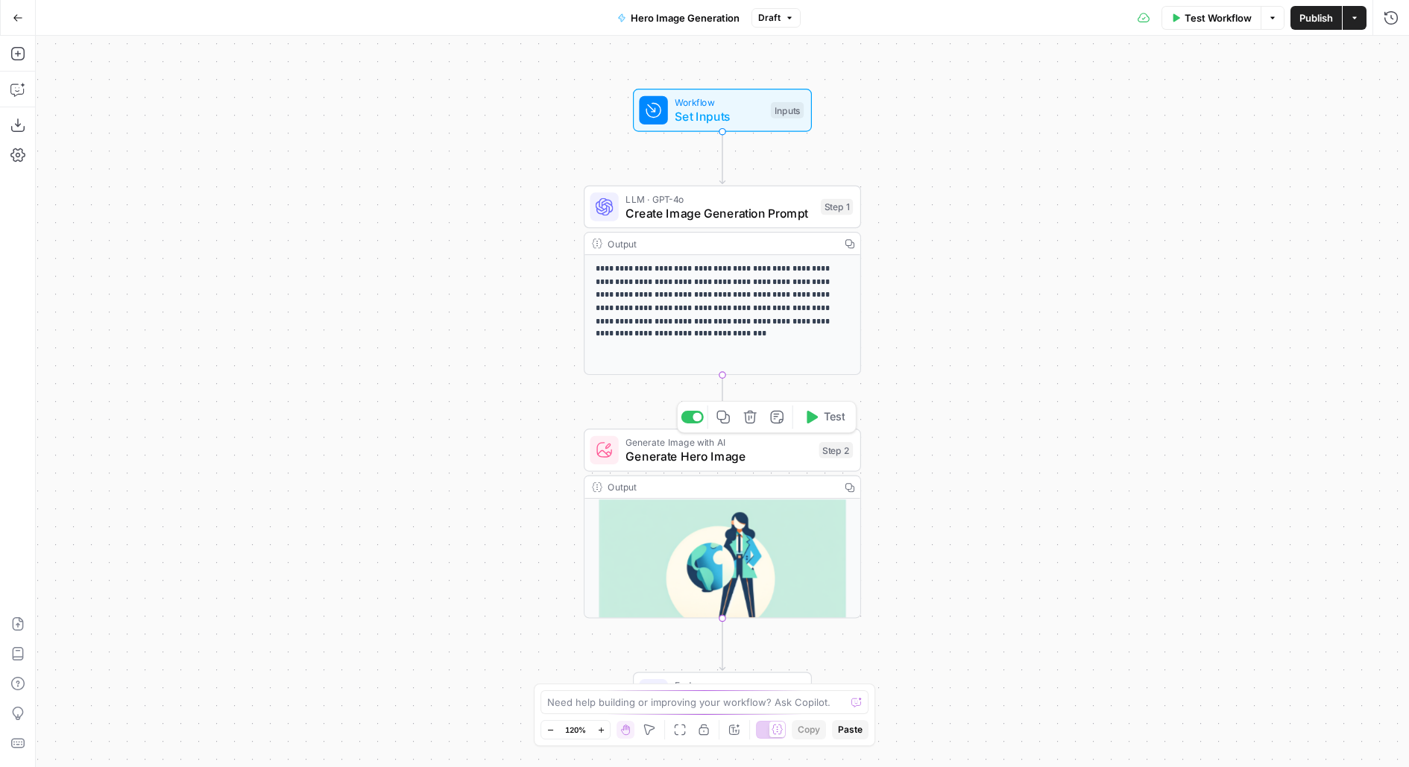
click at [746, 465] on span "Generate Hero Image" at bounding box center [719, 456] width 186 height 18
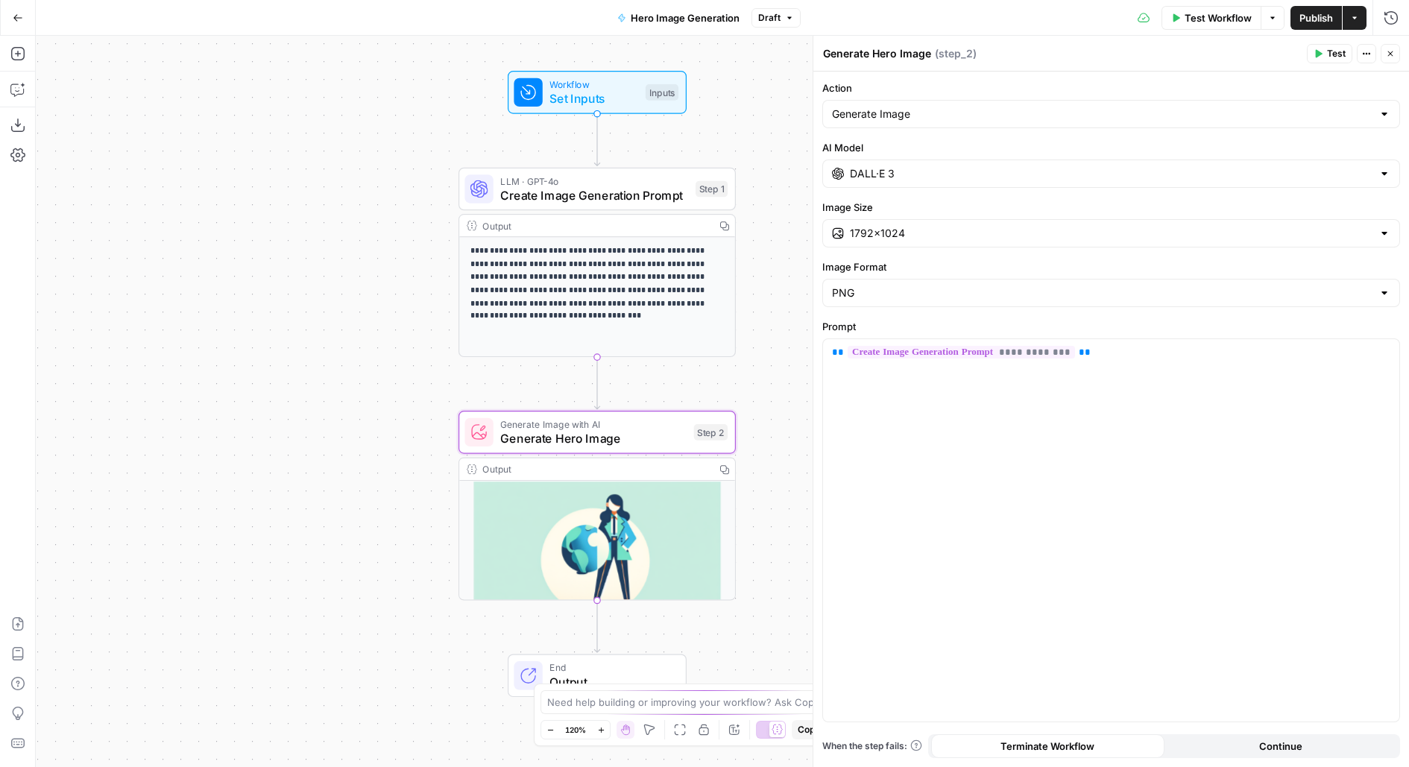
drag, startPoint x: 383, startPoint y: 496, endPoint x: 171, endPoint y: 451, distance: 217.2
click at [173, 453] on div "**********" at bounding box center [722, 401] width 1373 height 731
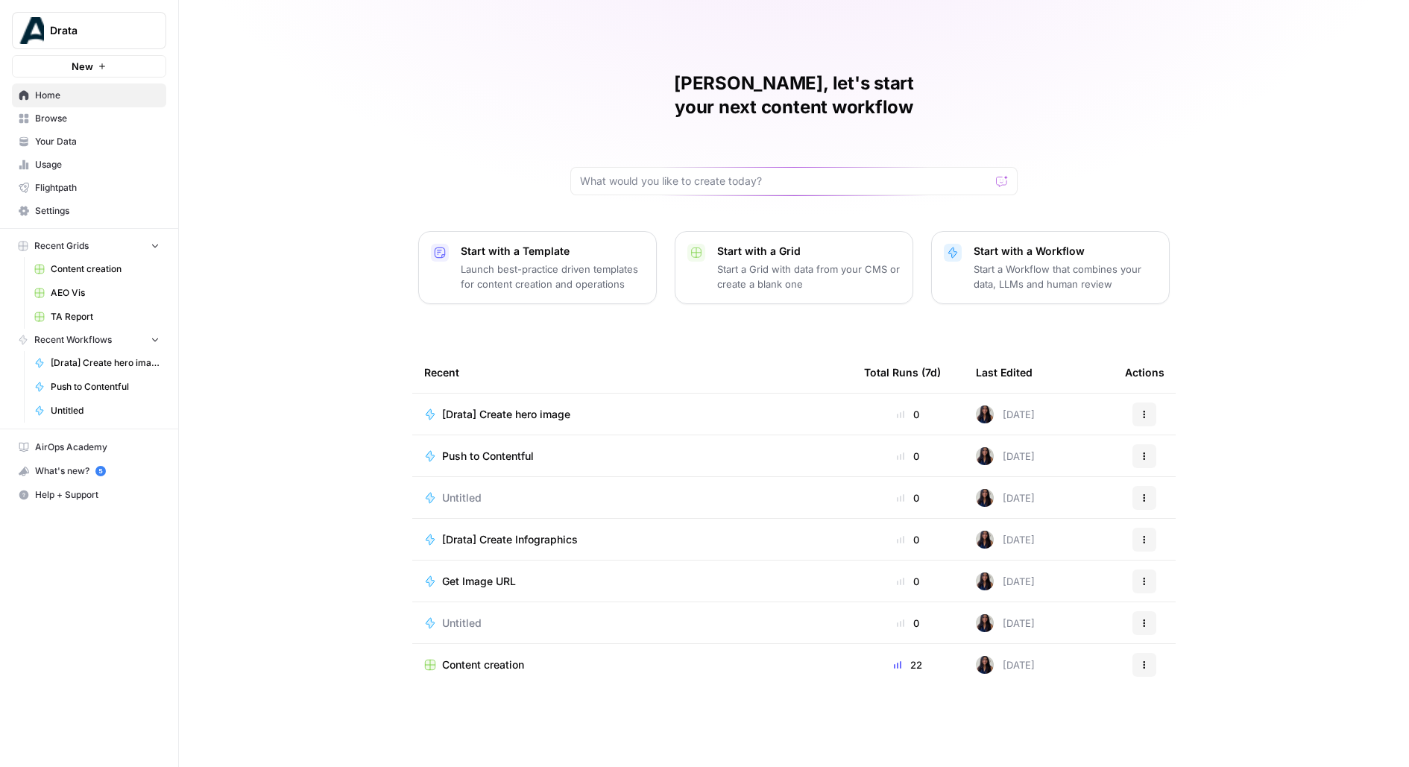
click at [85, 37] on span "Drata" at bounding box center [95, 30] width 90 height 15
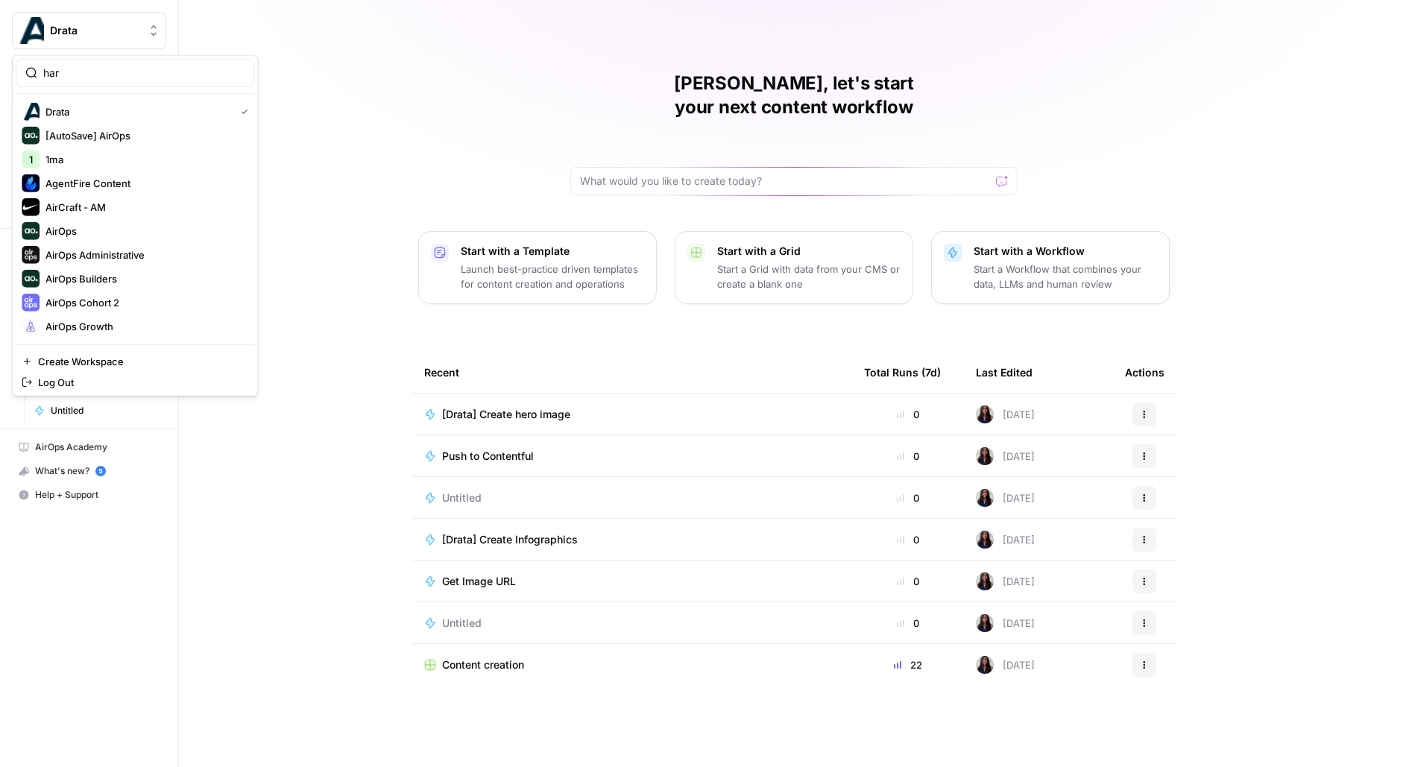
type input "hard"
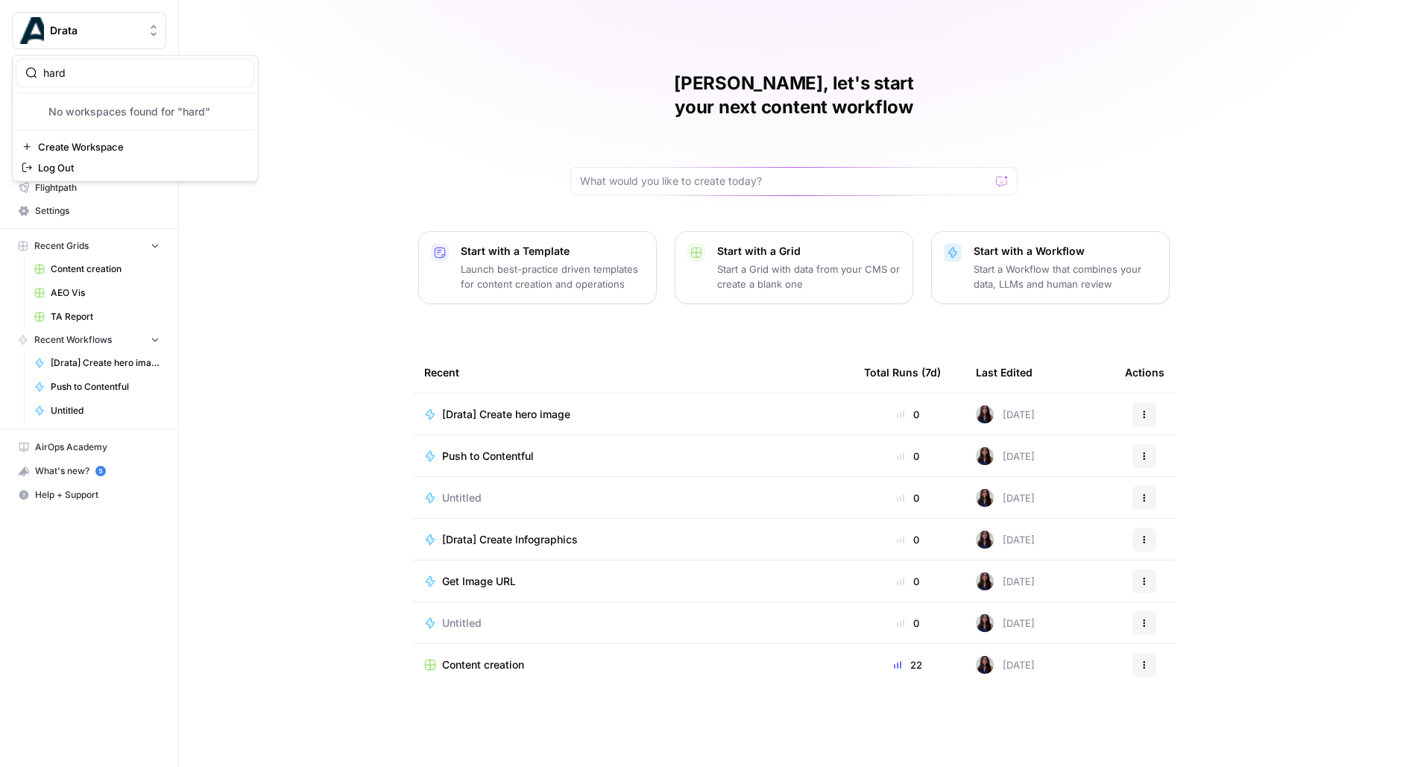
click at [435, 117] on div "[PERSON_NAME], let's start your next content workflow Start with a Template Lau…" at bounding box center [794, 383] width 1230 height 767
